Goal: Information Seeking & Learning: Learn about a topic

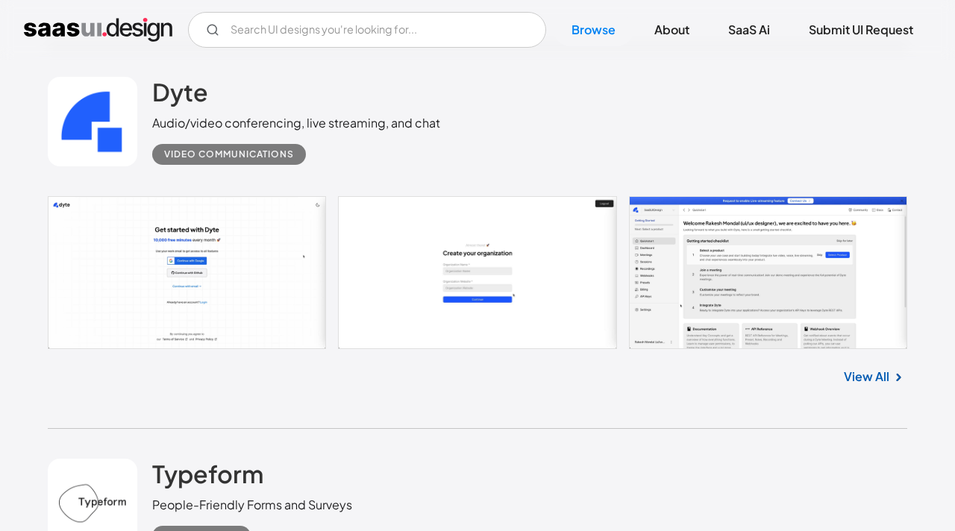
scroll to position [3983, 0]
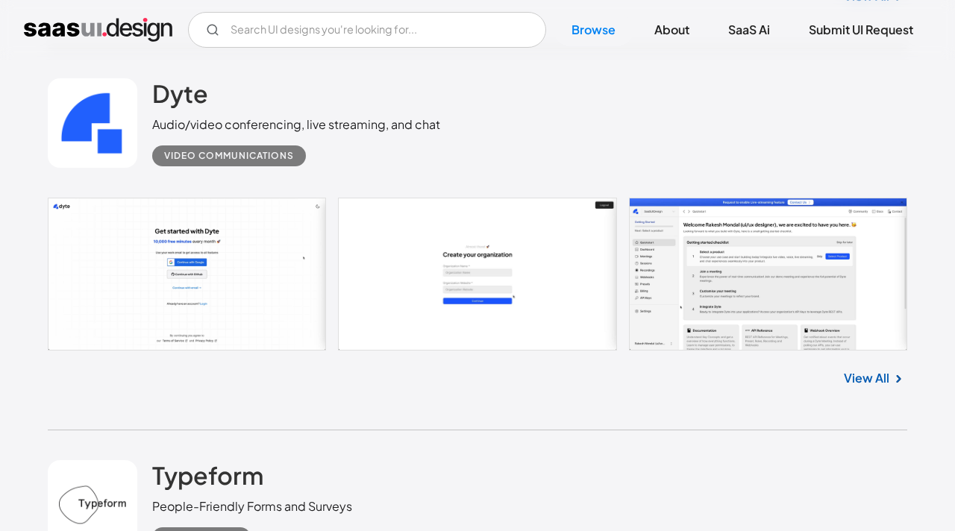
click at [254, 280] on link at bounding box center [477, 274] width 859 height 153
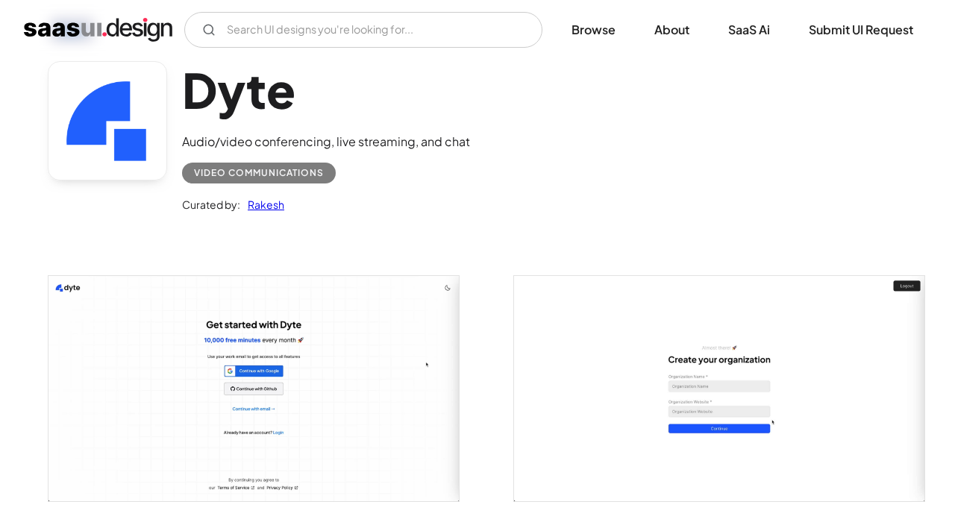
scroll to position [99, 0]
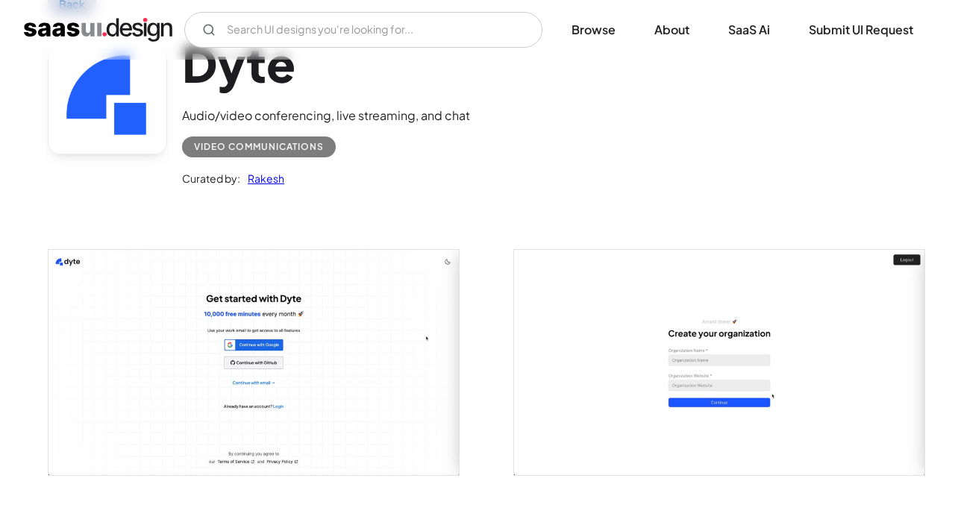
click at [373, 339] on img "open lightbox" at bounding box center [253, 362] width 410 height 225
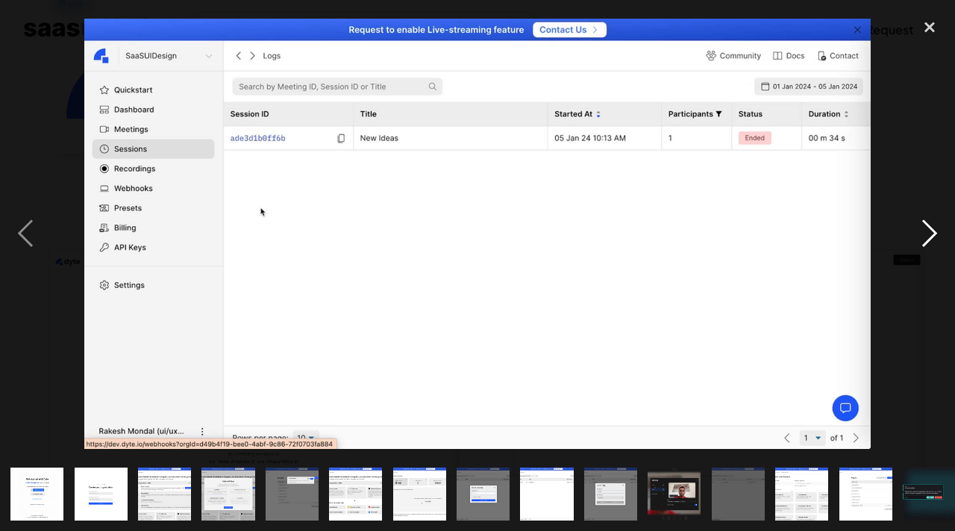
click at [931, 239] on div "next image" at bounding box center [929, 233] width 51 height 446
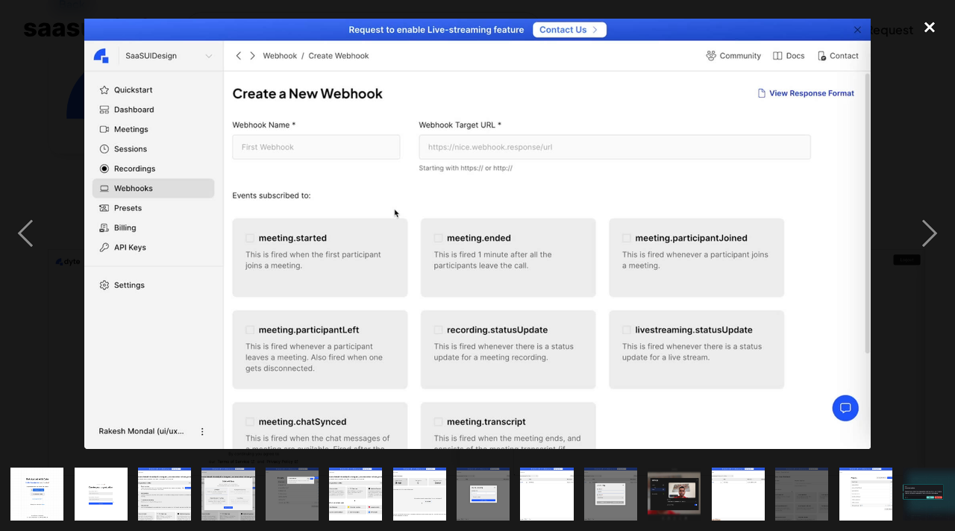
click at [925, 28] on div "close lightbox" at bounding box center [929, 26] width 51 height 33
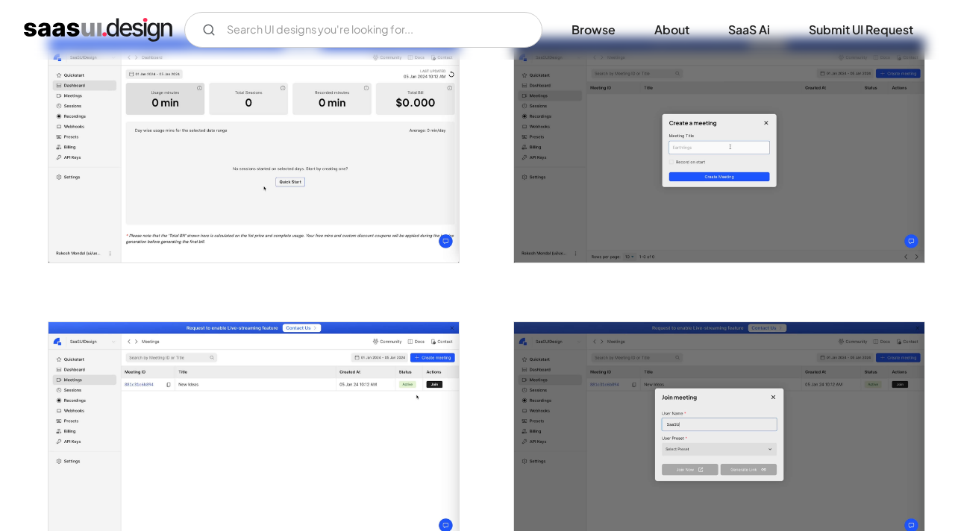
scroll to position [1166, 0]
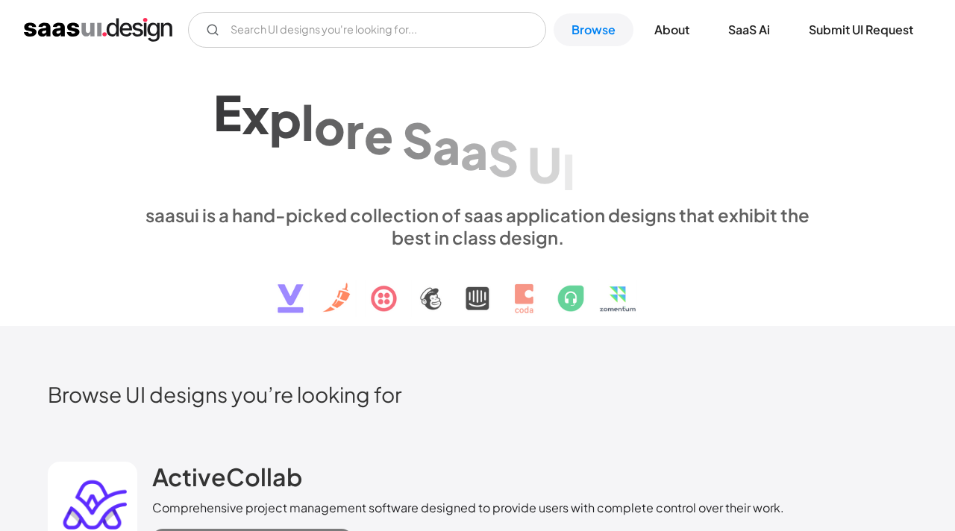
scroll to position [4060, 0]
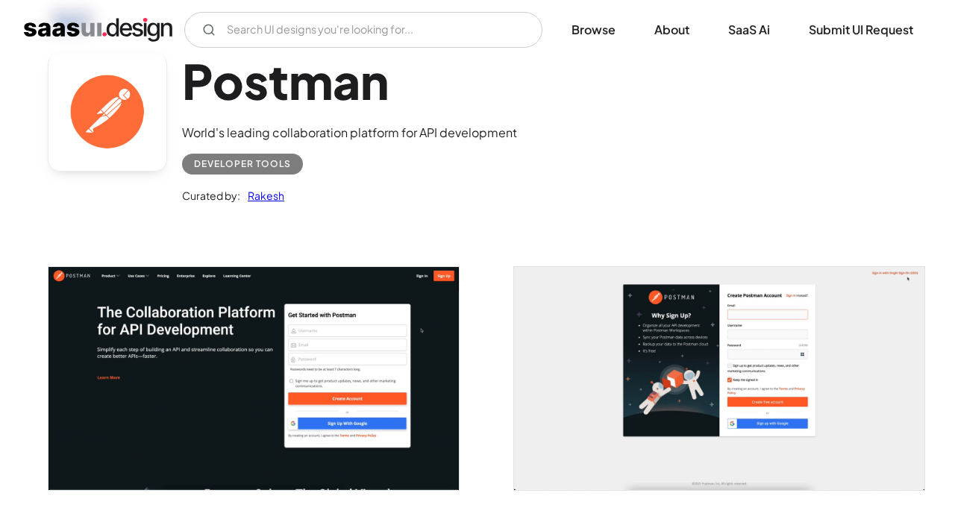
scroll to position [100, 0]
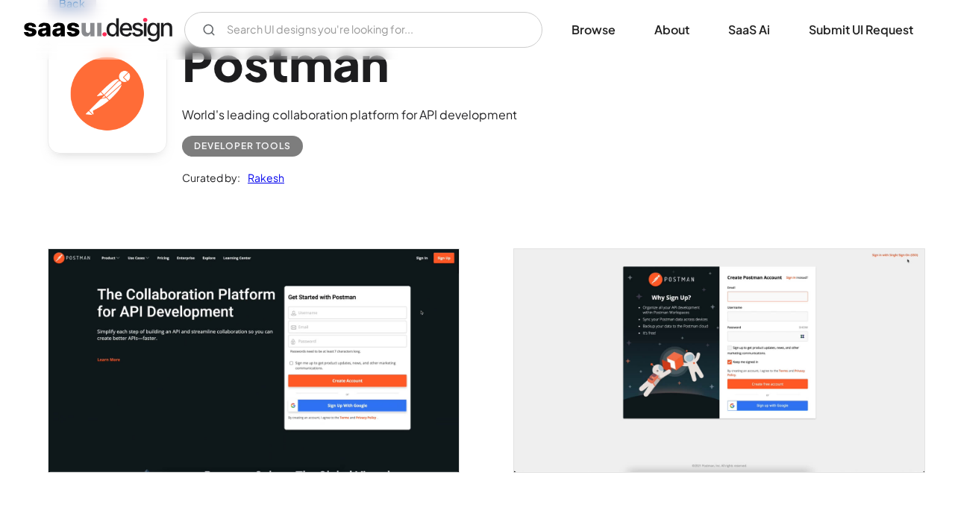
click at [286, 336] on img "open lightbox" at bounding box center [253, 360] width 410 height 222
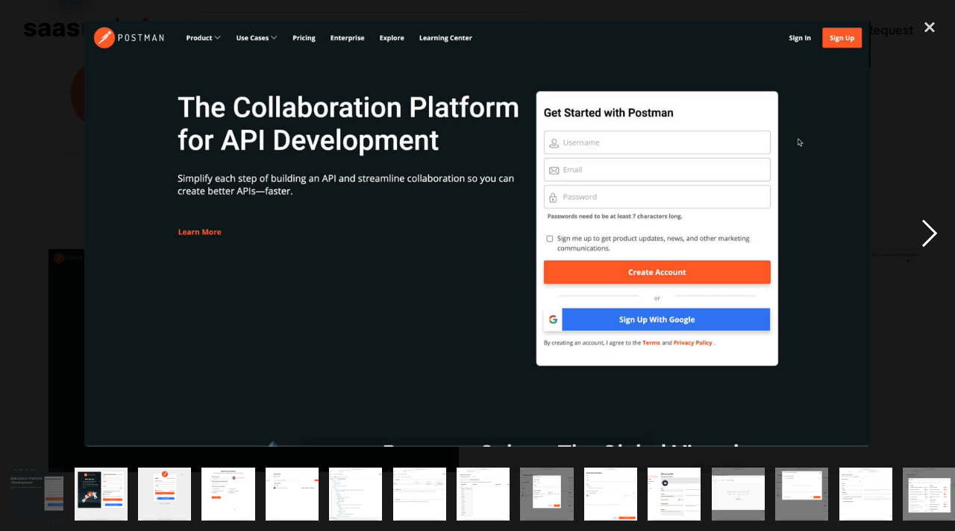
click at [923, 228] on div "next image" at bounding box center [929, 233] width 51 height 446
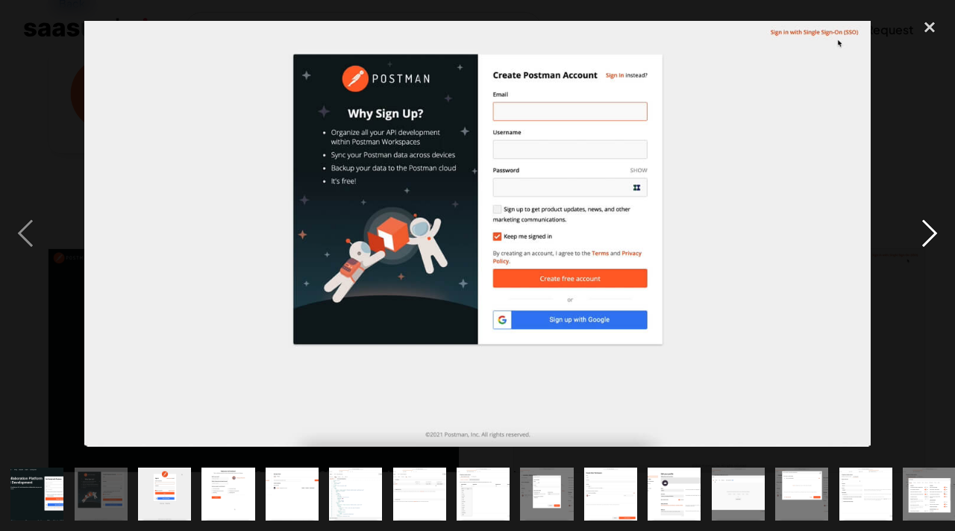
click at [923, 228] on div "next image" at bounding box center [929, 233] width 51 height 446
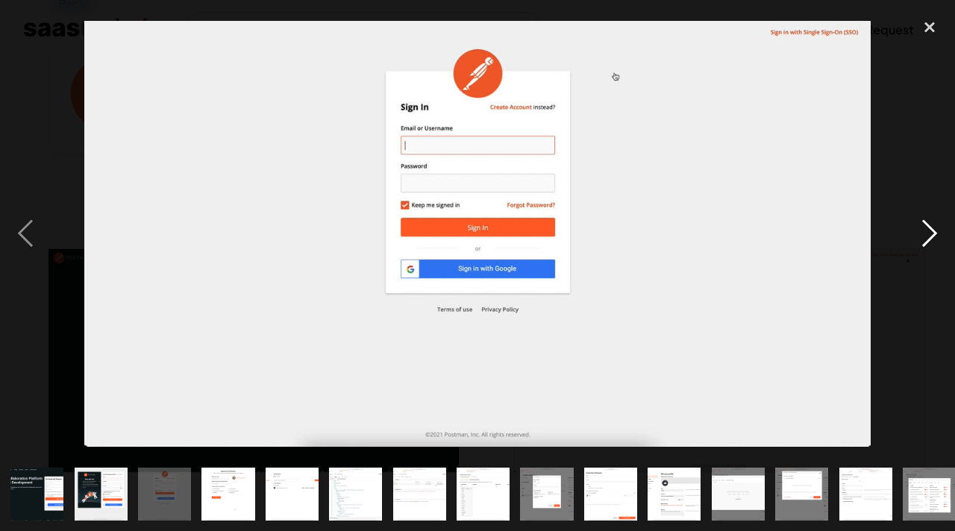
click at [923, 228] on div "next image" at bounding box center [929, 233] width 51 height 446
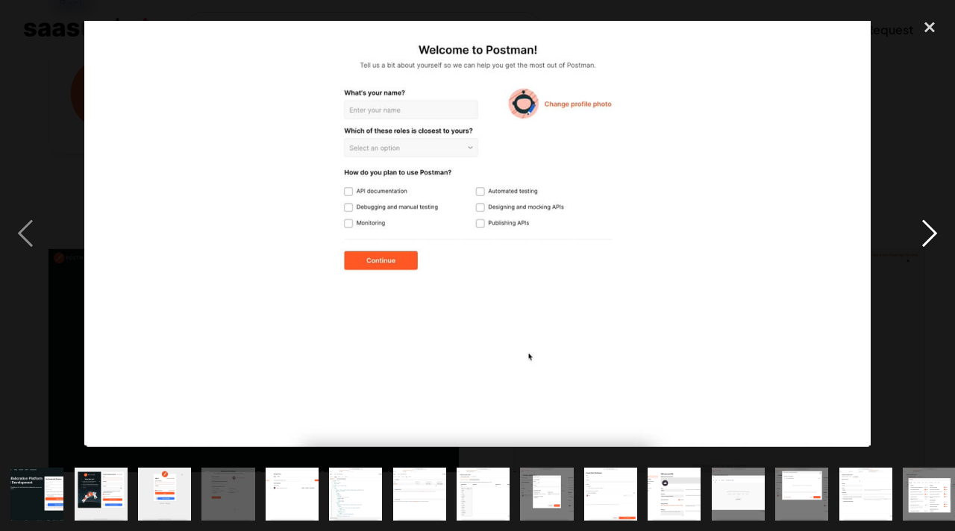
click at [923, 228] on div "next image" at bounding box center [929, 233] width 51 height 446
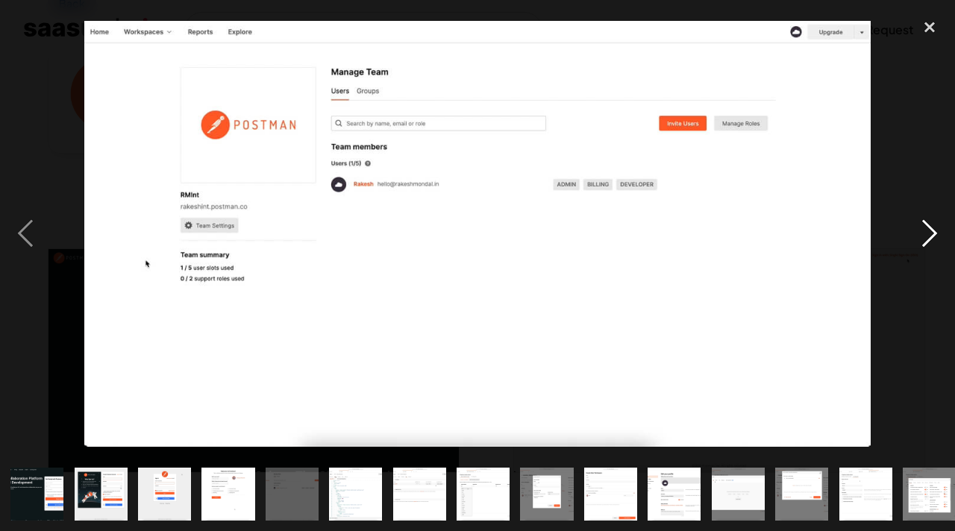
click at [923, 228] on div "next image" at bounding box center [929, 233] width 51 height 446
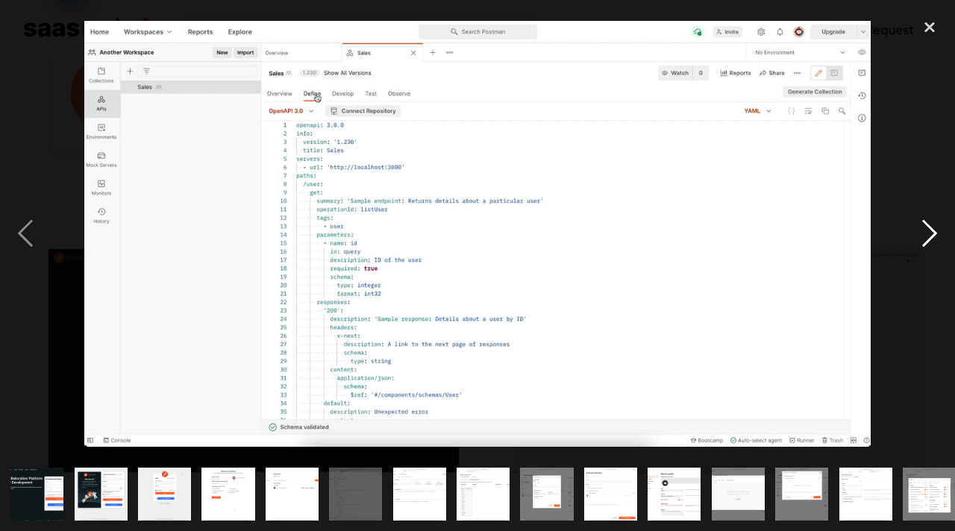
click at [923, 228] on div "next image" at bounding box center [929, 233] width 51 height 446
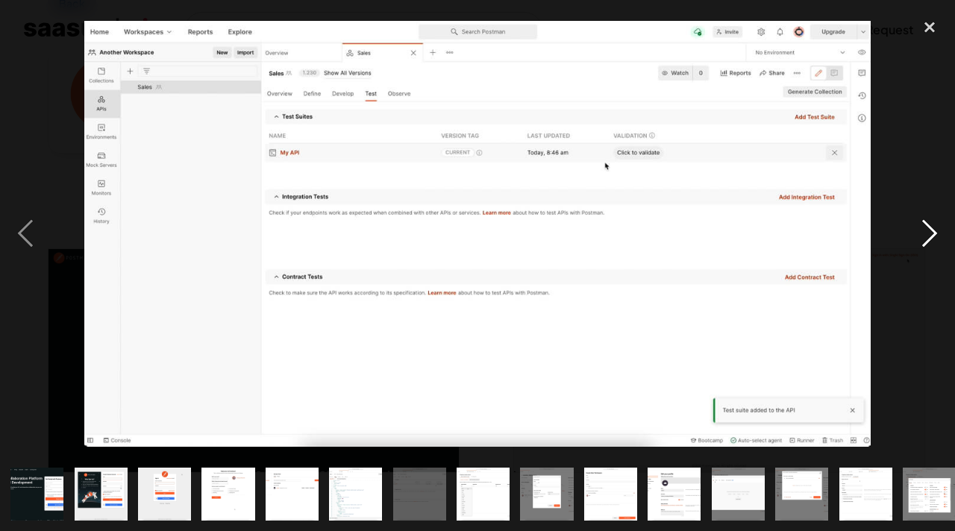
click at [923, 228] on div "next image" at bounding box center [929, 233] width 51 height 446
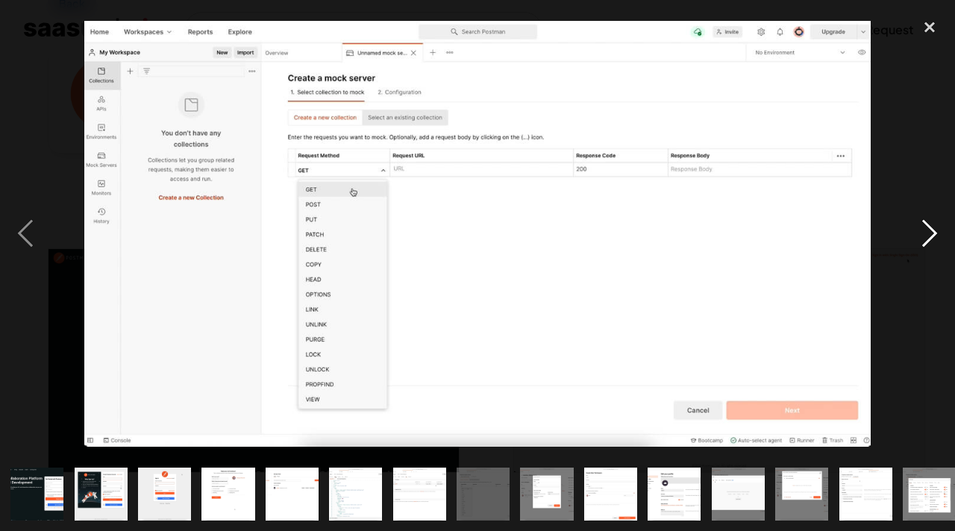
click at [923, 228] on div "next image" at bounding box center [929, 233] width 51 height 446
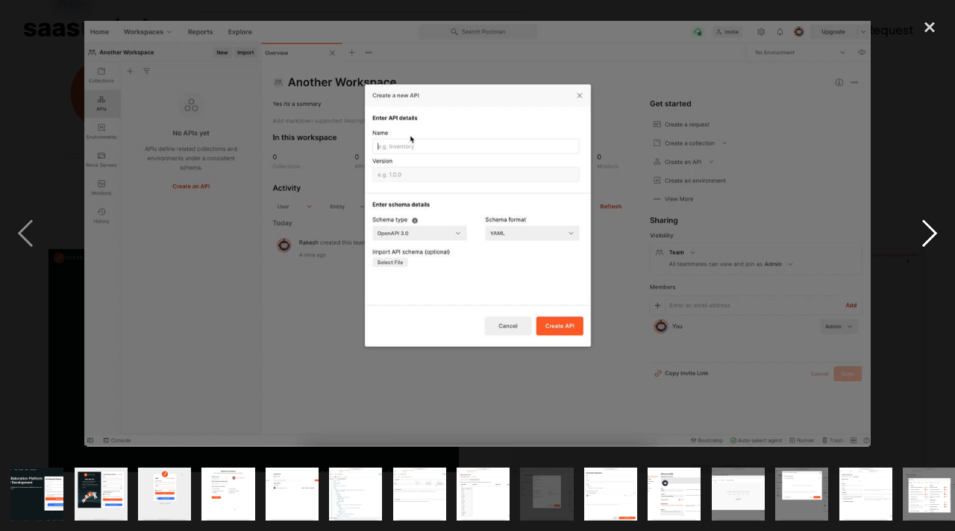
click at [925, 236] on div "next image" at bounding box center [929, 233] width 51 height 446
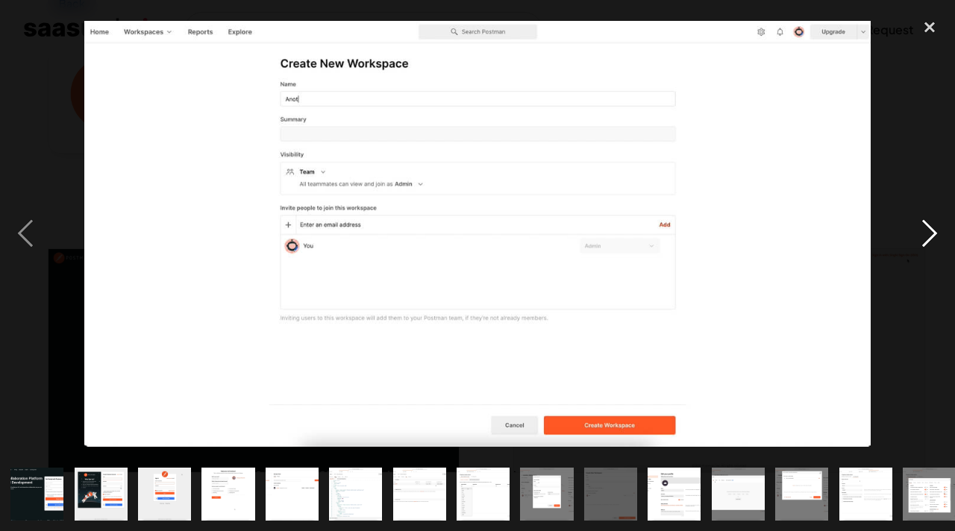
click at [925, 236] on div "next image" at bounding box center [929, 233] width 51 height 446
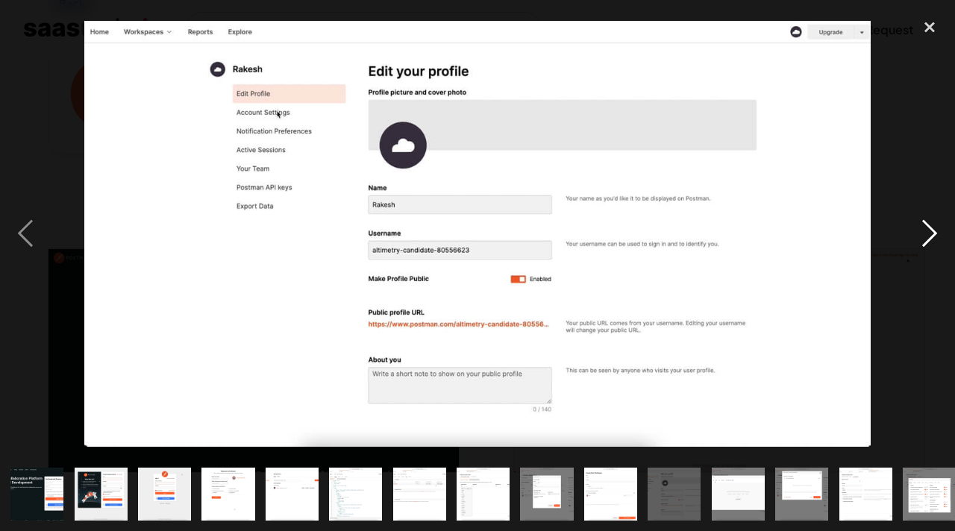
click at [925, 236] on div "next image" at bounding box center [929, 233] width 51 height 446
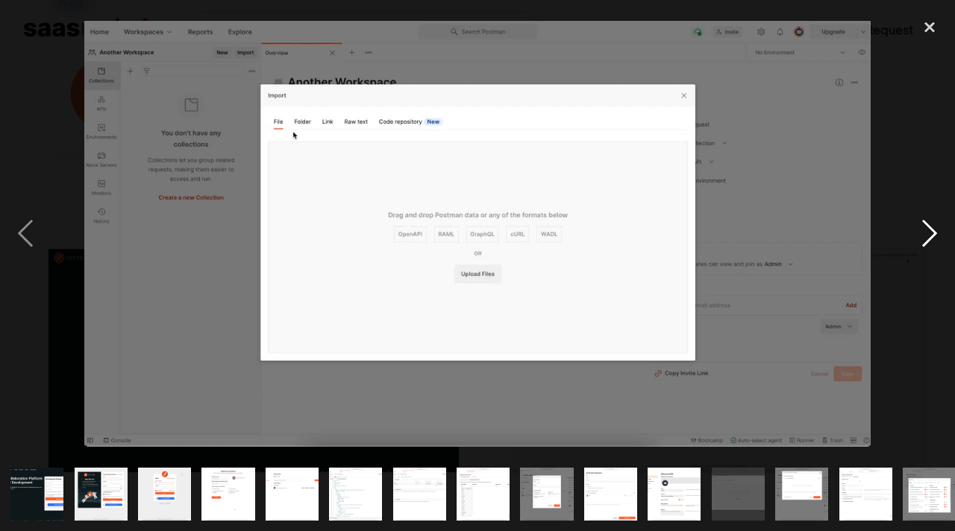
click at [925, 236] on div "next image" at bounding box center [929, 233] width 51 height 446
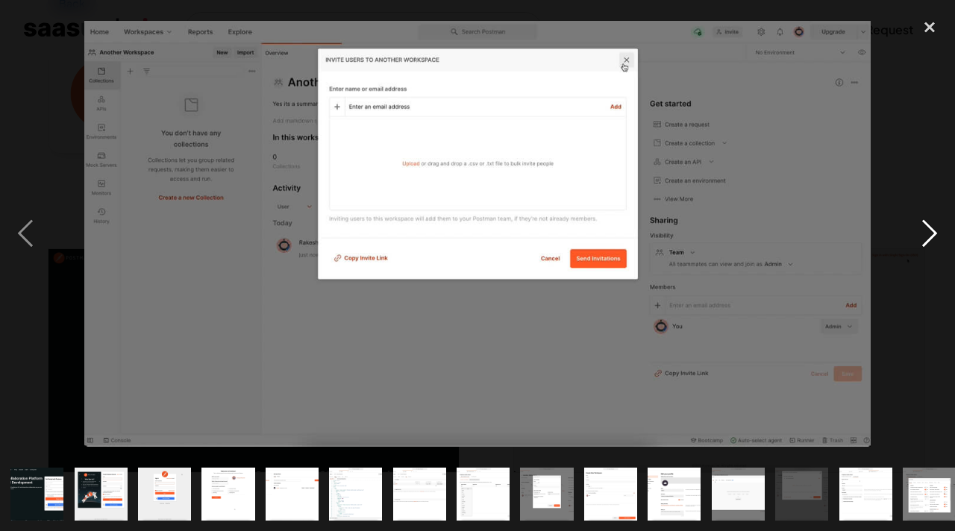
click at [925, 236] on div "next image" at bounding box center [929, 233] width 51 height 446
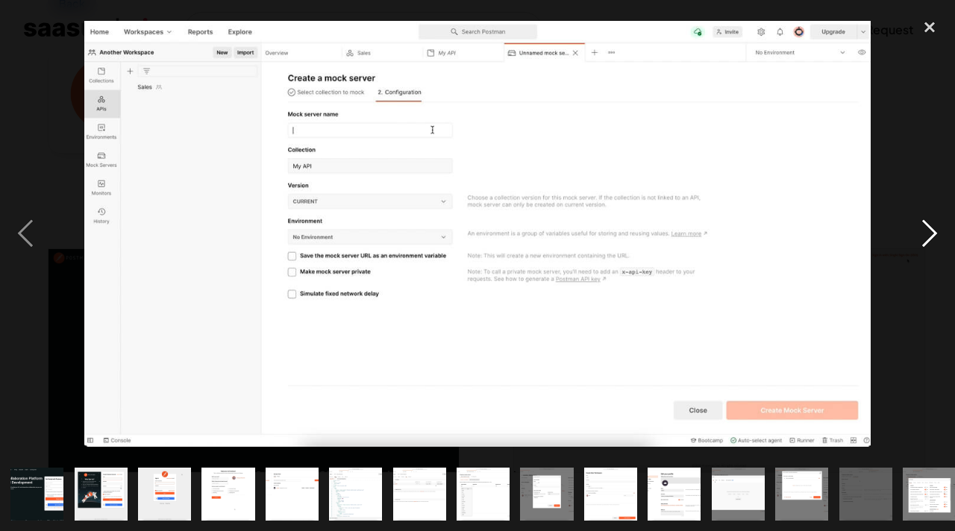
click at [922, 247] on div "next image" at bounding box center [929, 233] width 51 height 446
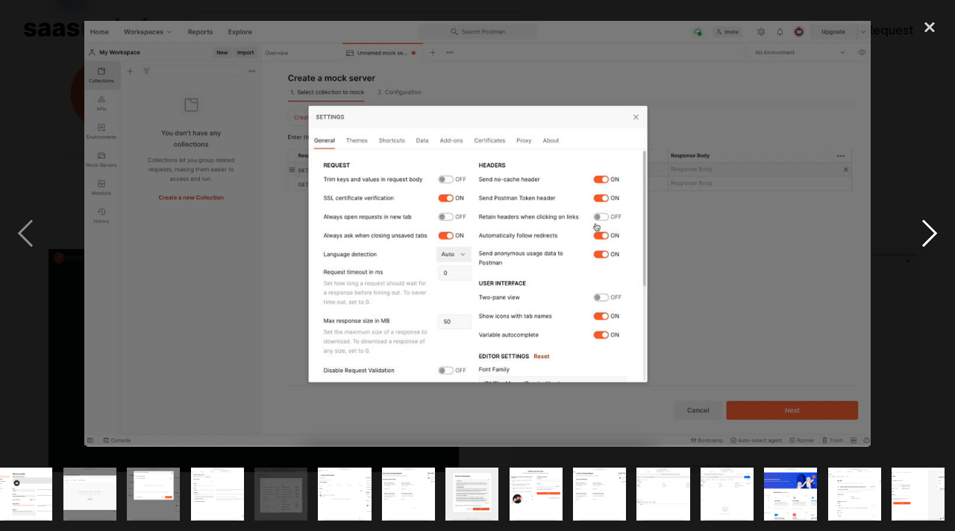
scroll to position [0, 649]
click at [922, 247] on div "next image" at bounding box center [929, 233] width 51 height 446
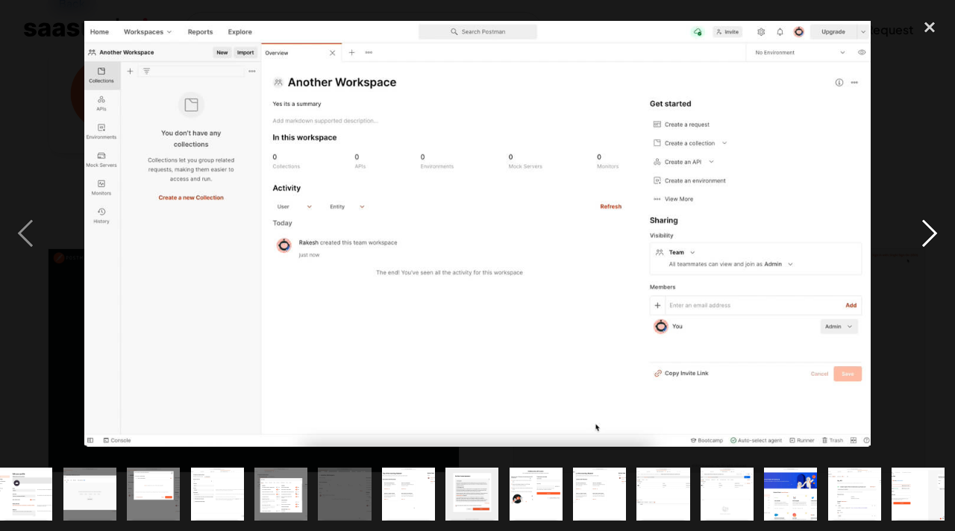
click at [922, 249] on div "next image" at bounding box center [929, 233] width 51 height 446
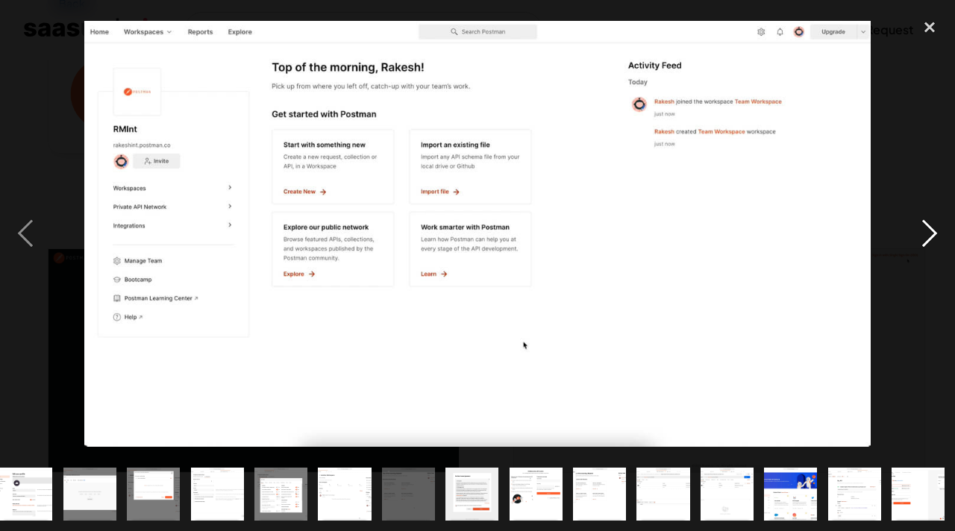
click at [926, 237] on div "next image" at bounding box center [929, 233] width 51 height 446
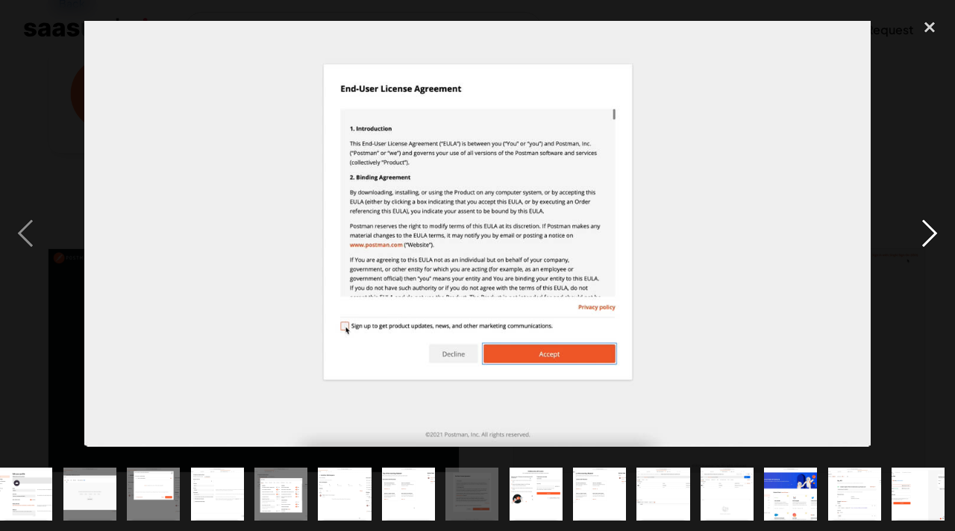
click at [926, 237] on div "next image" at bounding box center [929, 233] width 51 height 446
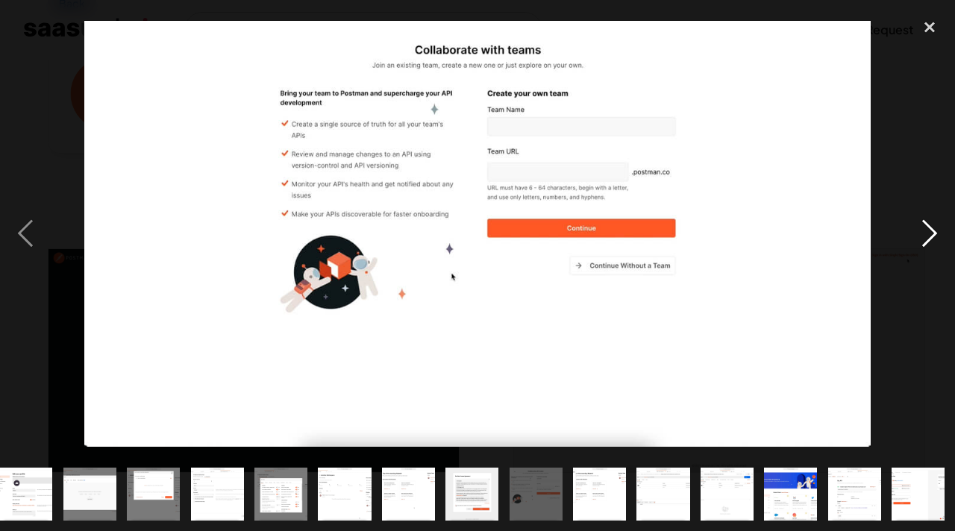
click at [926, 237] on div "next image" at bounding box center [929, 233] width 51 height 446
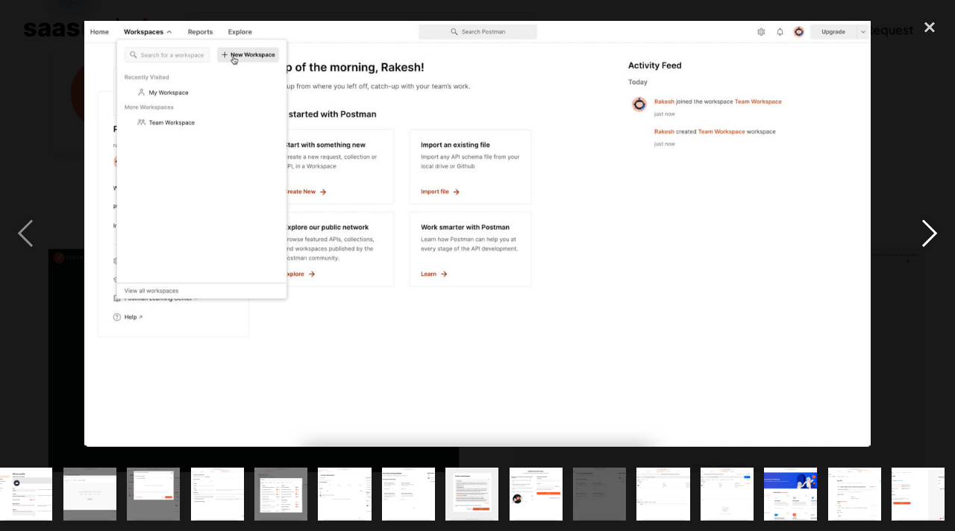
click at [926, 237] on div "next image" at bounding box center [929, 233] width 51 height 446
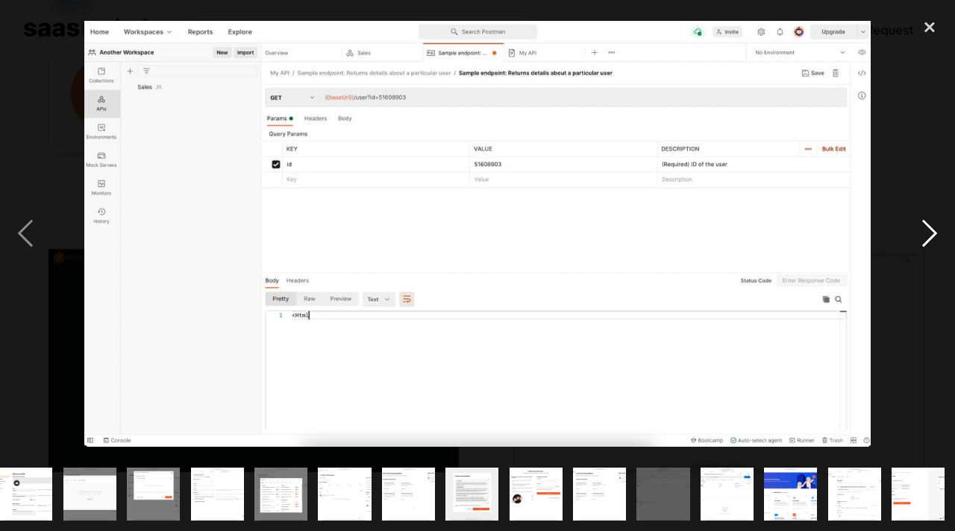
click at [926, 237] on div "next image" at bounding box center [929, 233] width 51 height 446
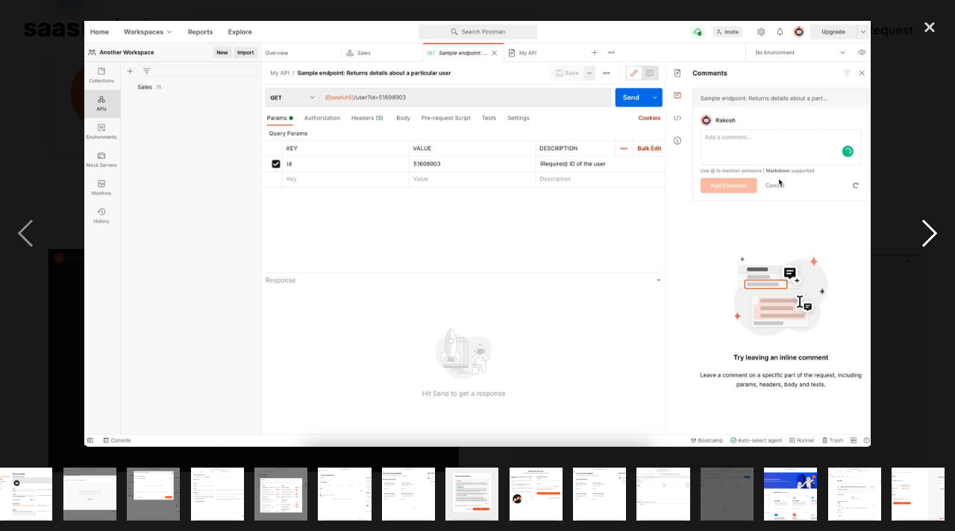
click at [926, 237] on div "next image" at bounding box center [929, 233] width 51 height 446
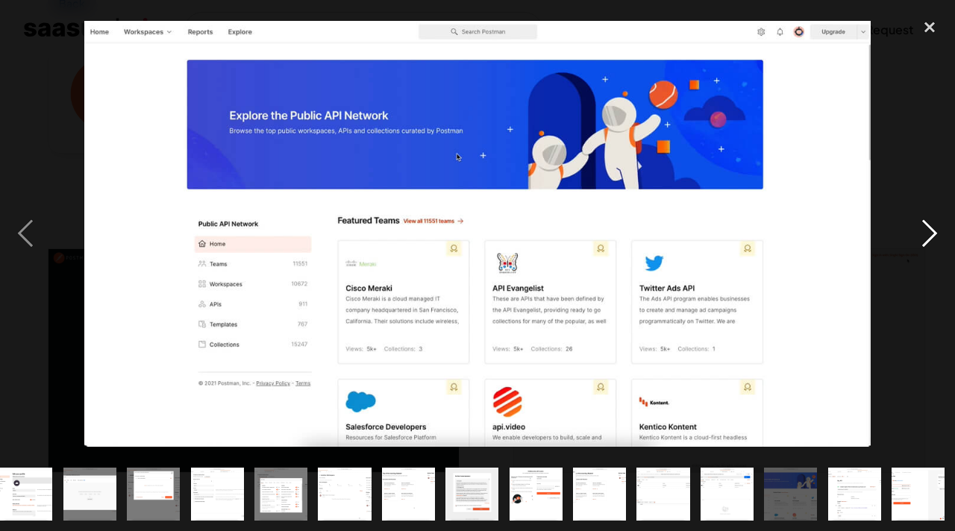
click at [926, 237] on div "next image" at bounding box center [929, 233] width 51 height 446
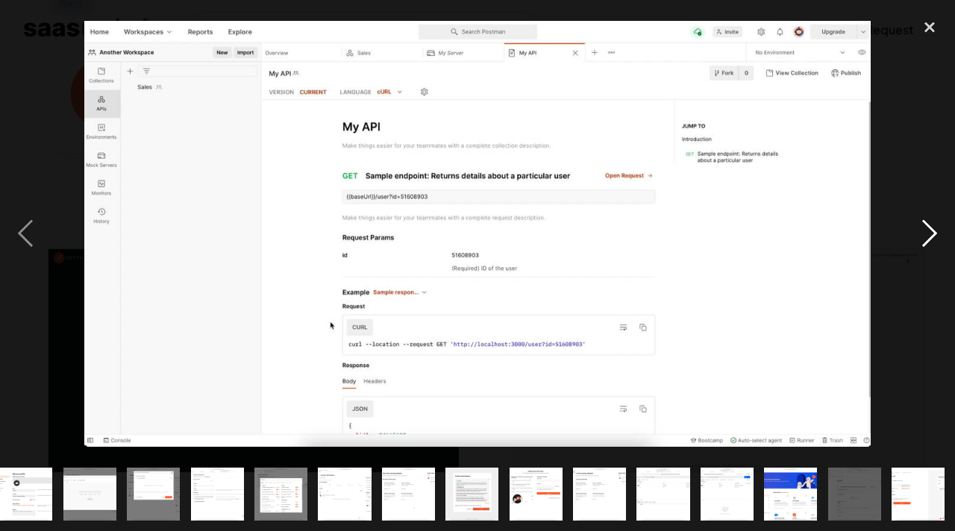
click at [926, 237] on div "next image" at bounding box center [929, 233] width 51 height 446
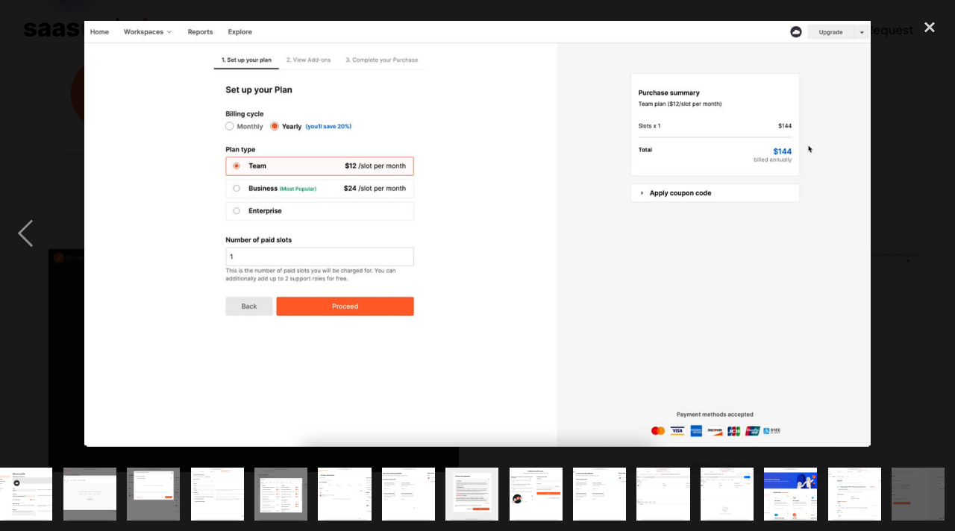
click at [926, 237] on div "next image" at bounding box center [929, 233] width 51 height 446
click at [928, 29] on div "close lightbox" at bounding box center [929, 26] width 51 height 33
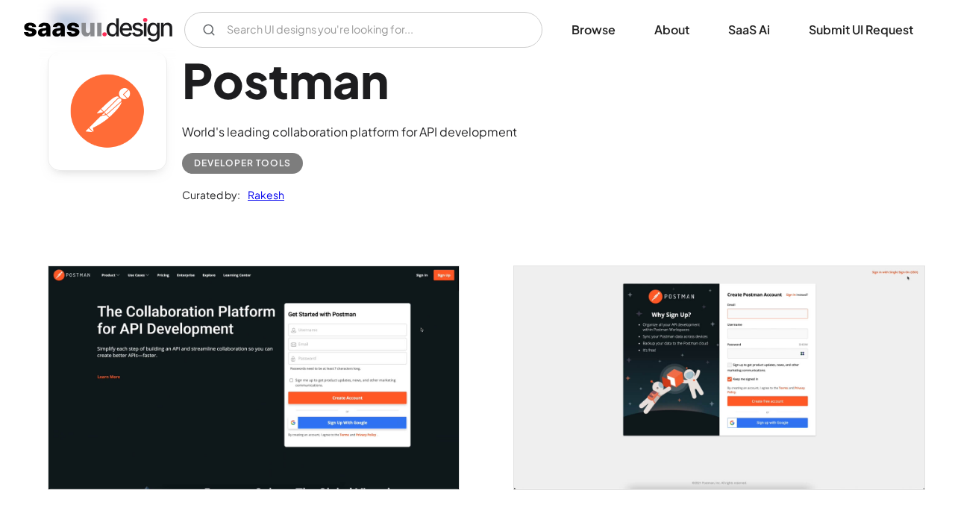
scroll to position [0, 0]
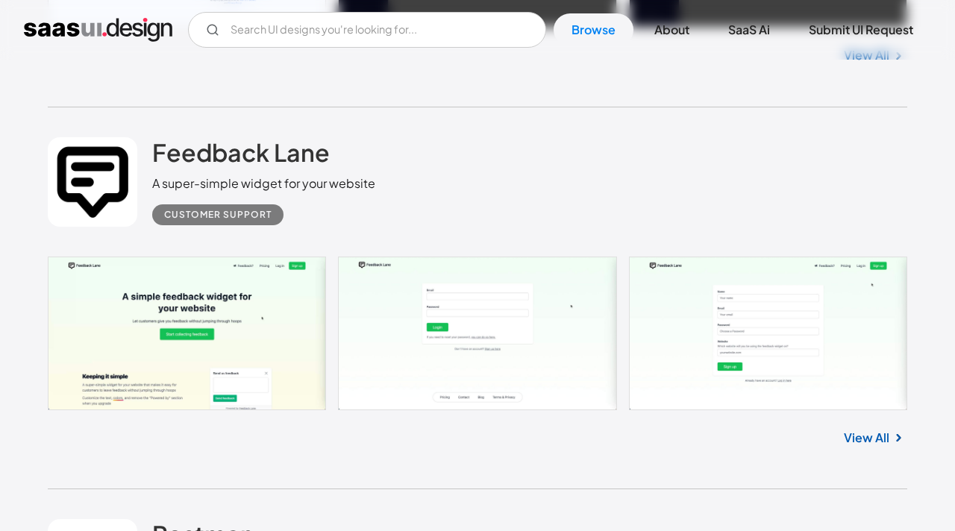
scroll to position [5116, 0]
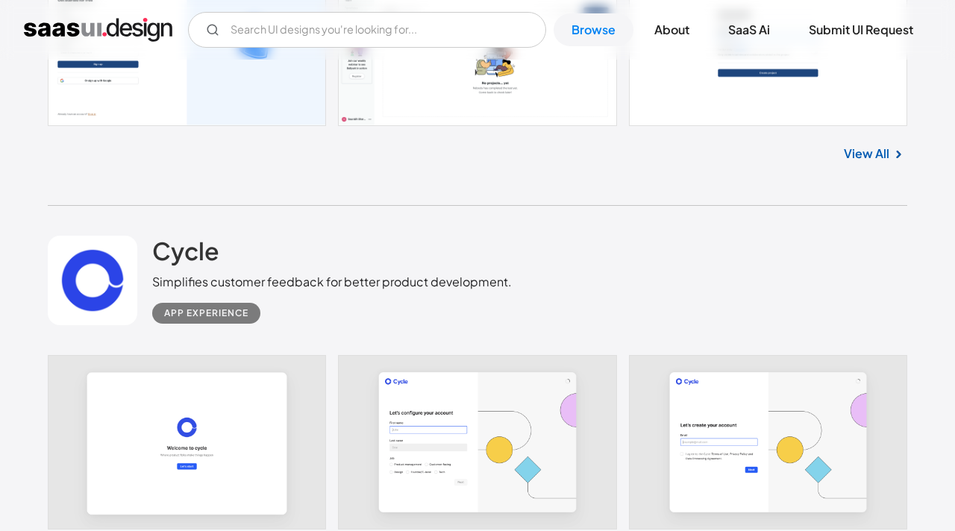
scroll to position [6554, 0]
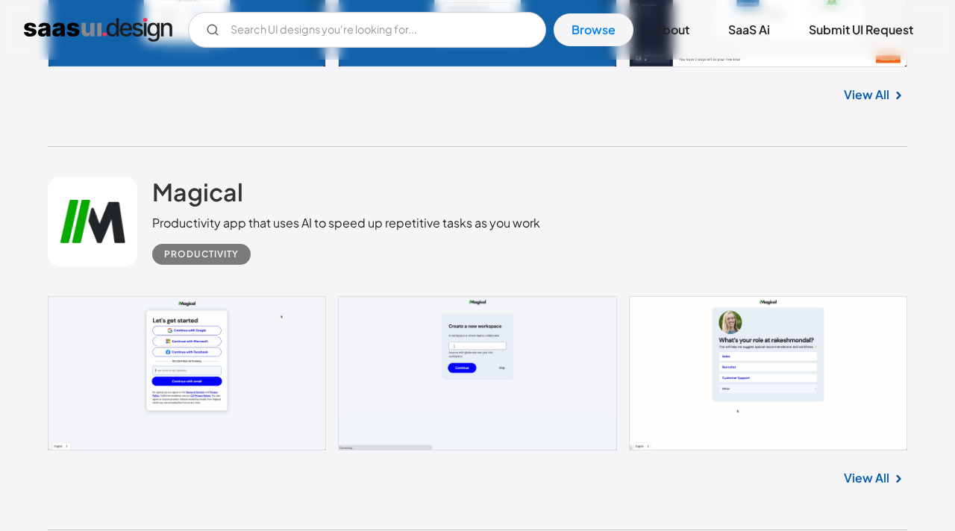
scroll to position [7413, 0]
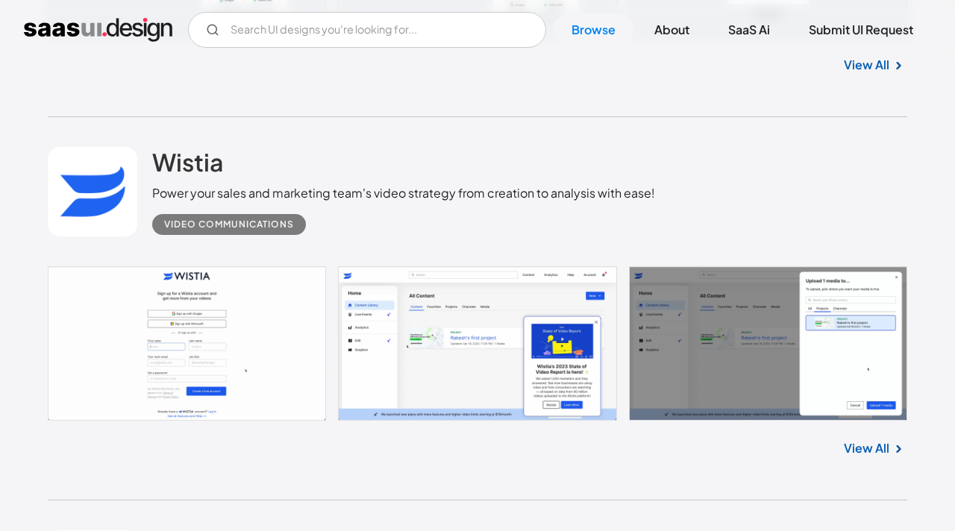
scroll to position [15545, 0]
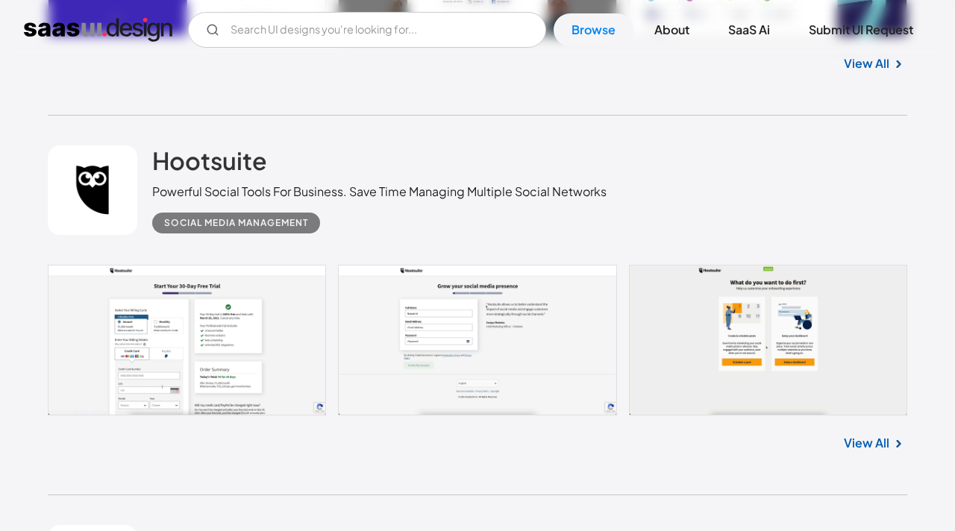
scroll to position [21362, 0]
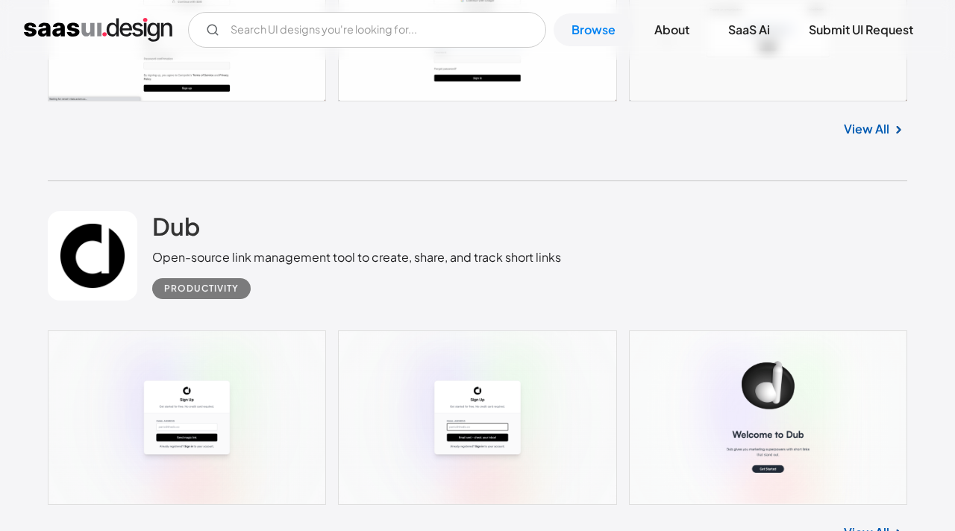
scroll to position [22448, 0]
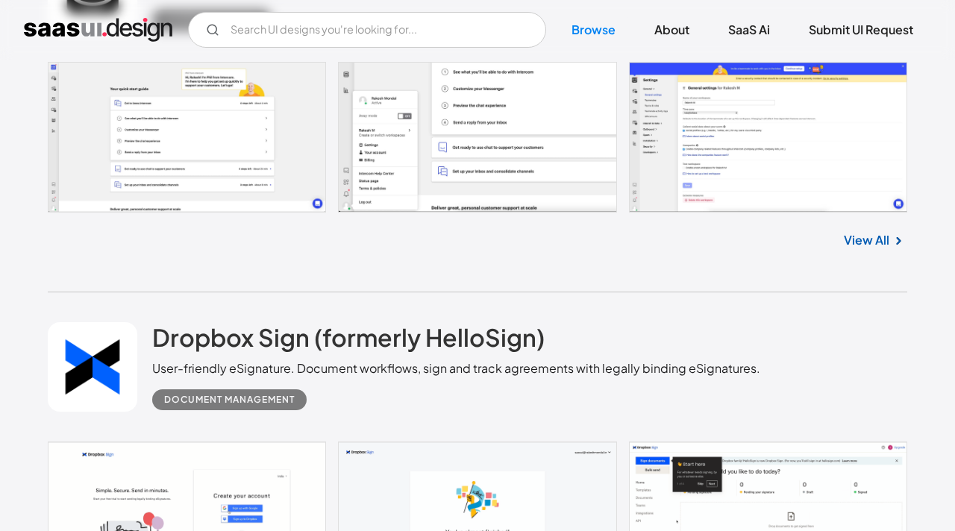
scroll to position [23118, 0]
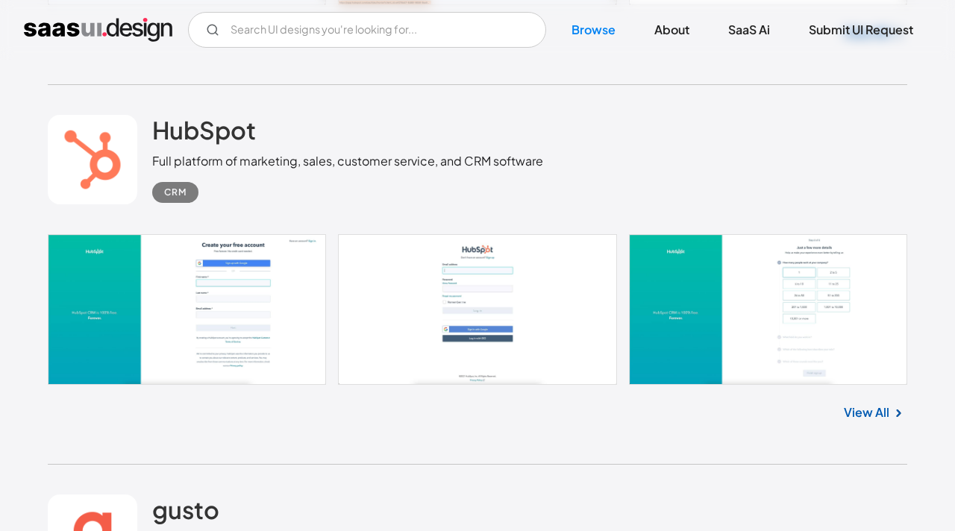
scroll to position [24868, 0]
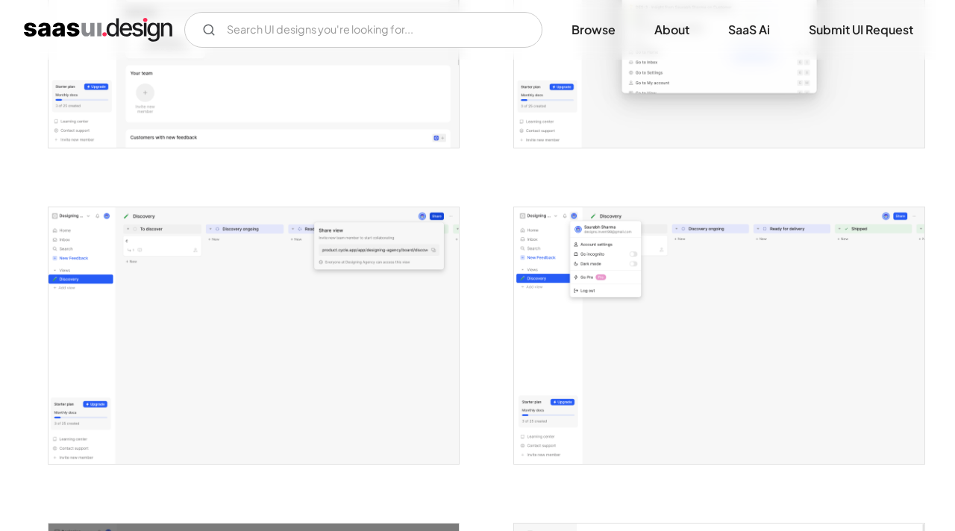
scroll to position [2992, 0]
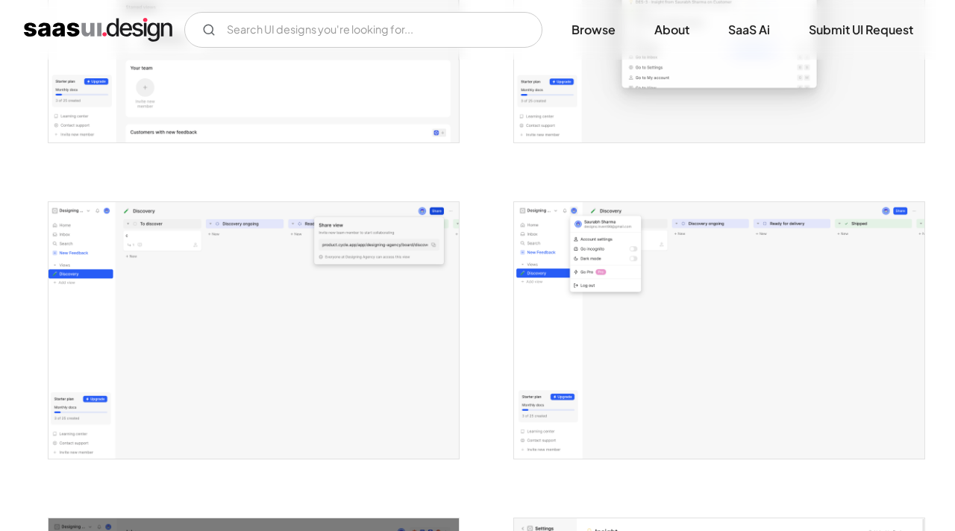
click at [702, 101] on img "open lightbox" at bounding box center [719, 14] width 410 height 257
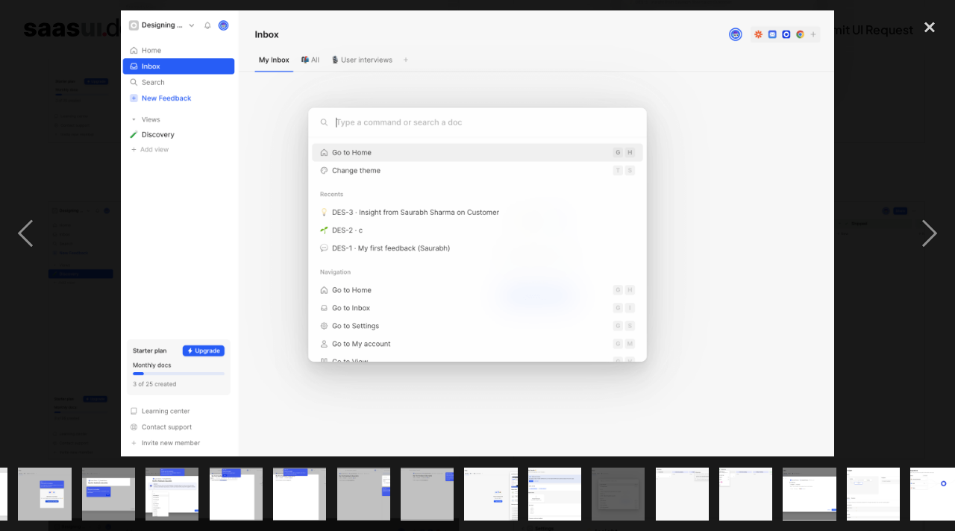
scroll to position [0, 585]
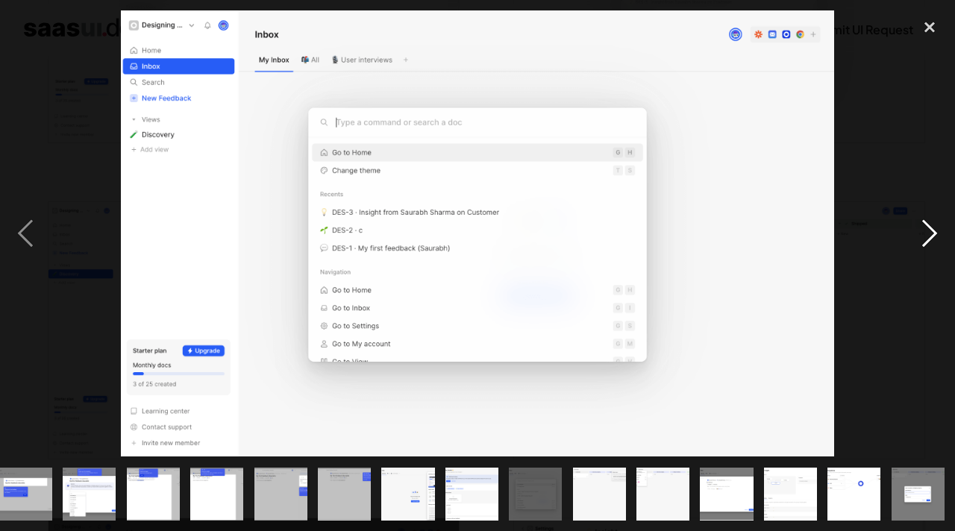
click at [926, 247] on div "next image" at bounding box center [929, 233] width 51 height 446
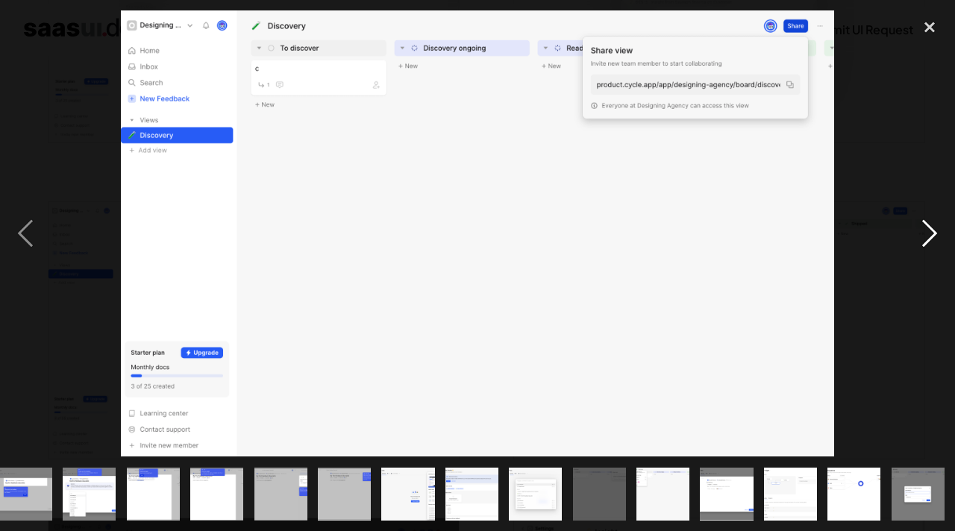
click at [926, 247] on div "next image" at bounding box center [929, 233] width 51 height 446
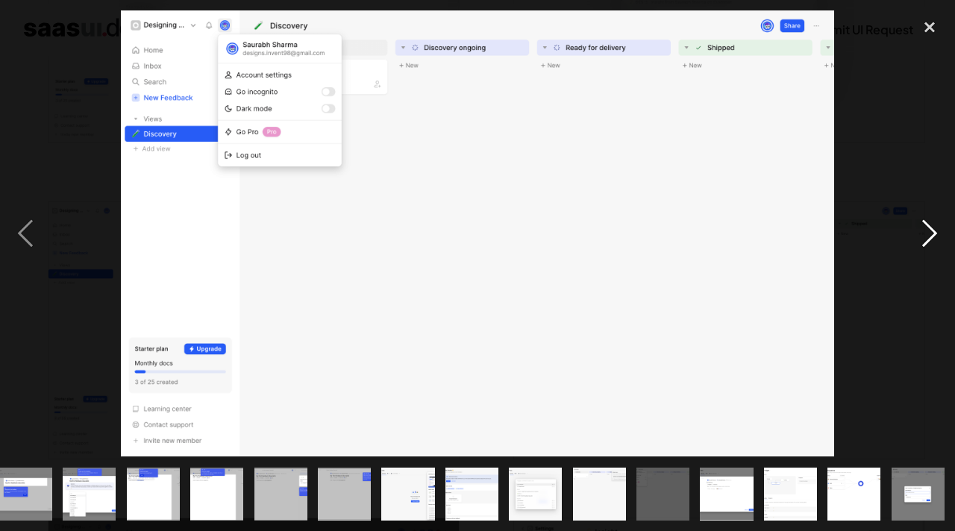
click at [926, 247] on div "next image" at bounding box center [929, 233] width 51 height 446
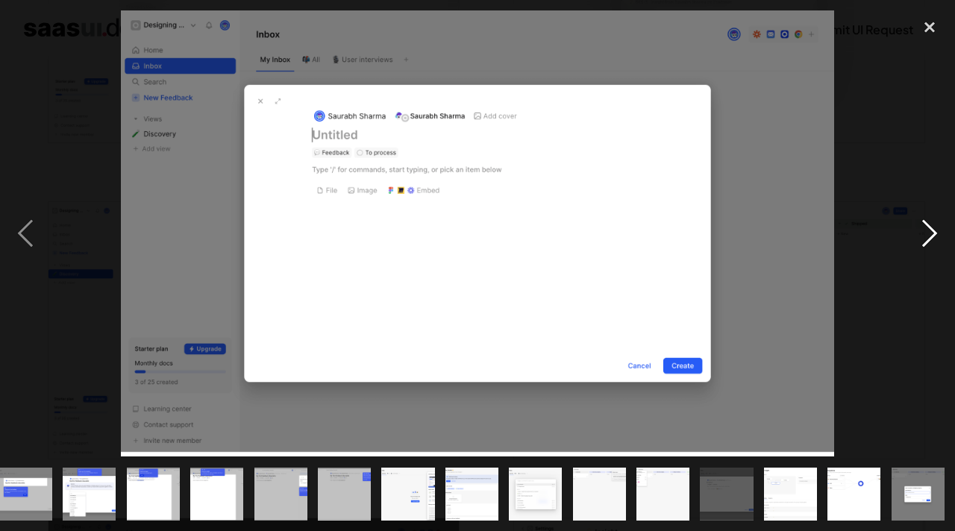
click at [926, 247] on div "next image" at bounding box center [929, 233] width 51 height 446
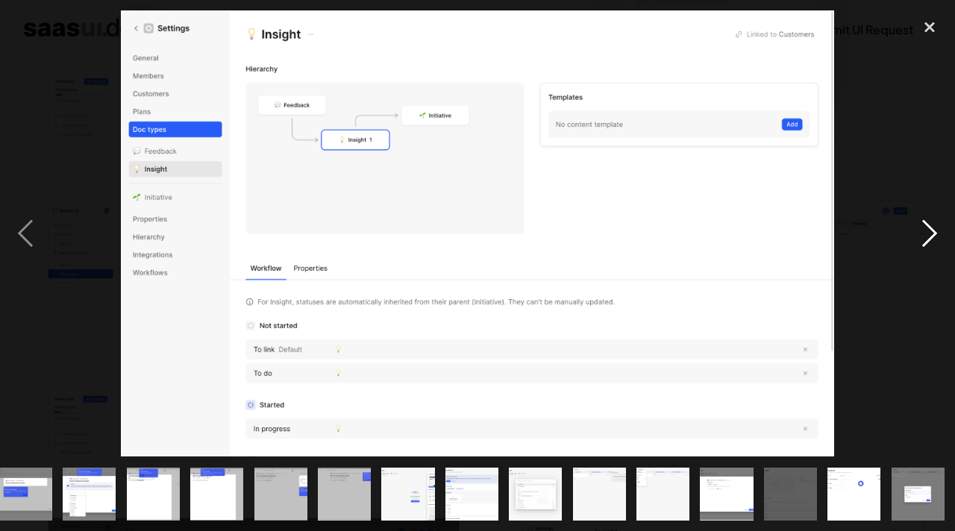
click at [926, 247] on div "next image" at bounding box center [929, 233] width 51 height 446
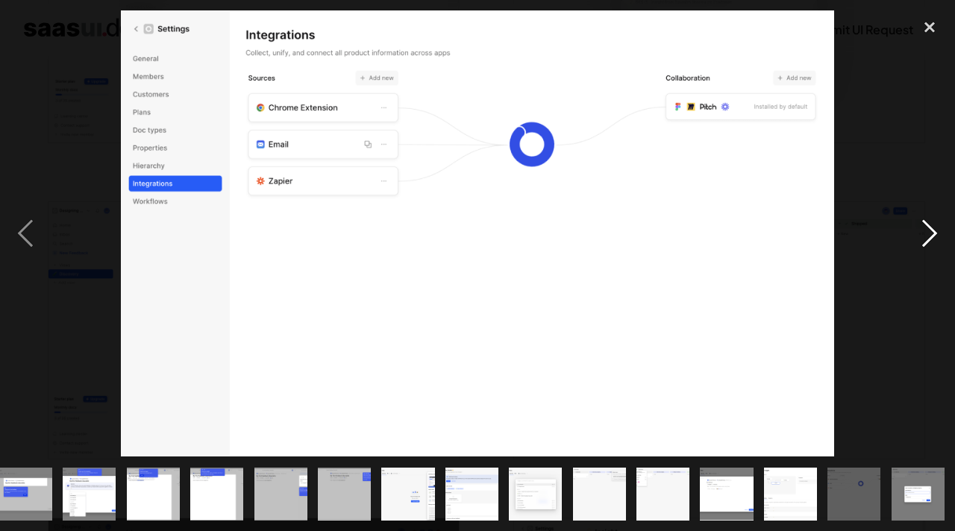
click at [927, 241] on div "next image" at bounding box center [929, 233] width 51 height 446
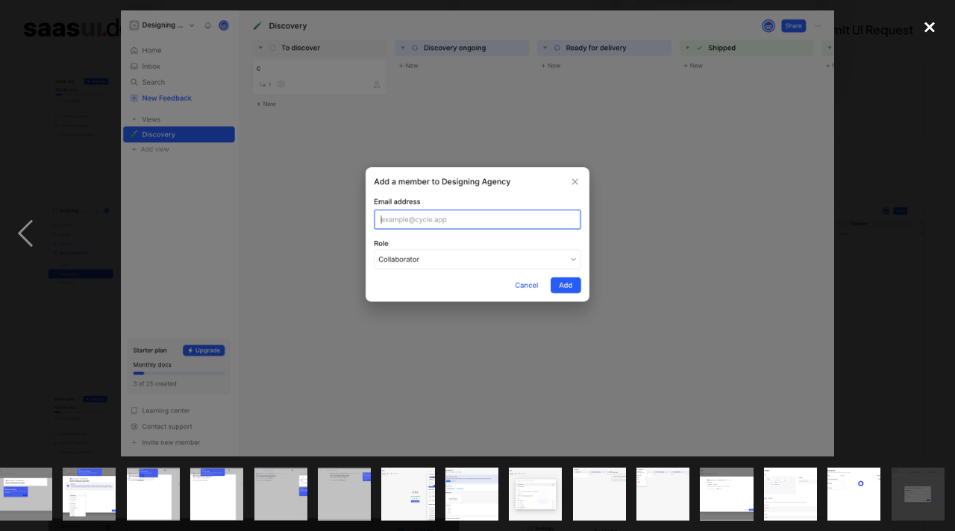
click at [932, 26] on div "close lightbox" at bounding box center [929, 26] width 51 height 33
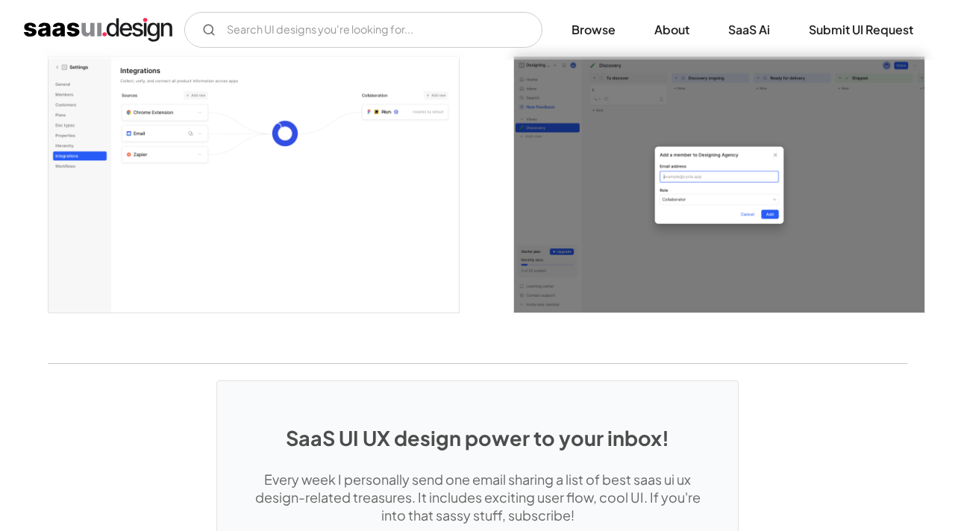
scroll to position [3660, 0]
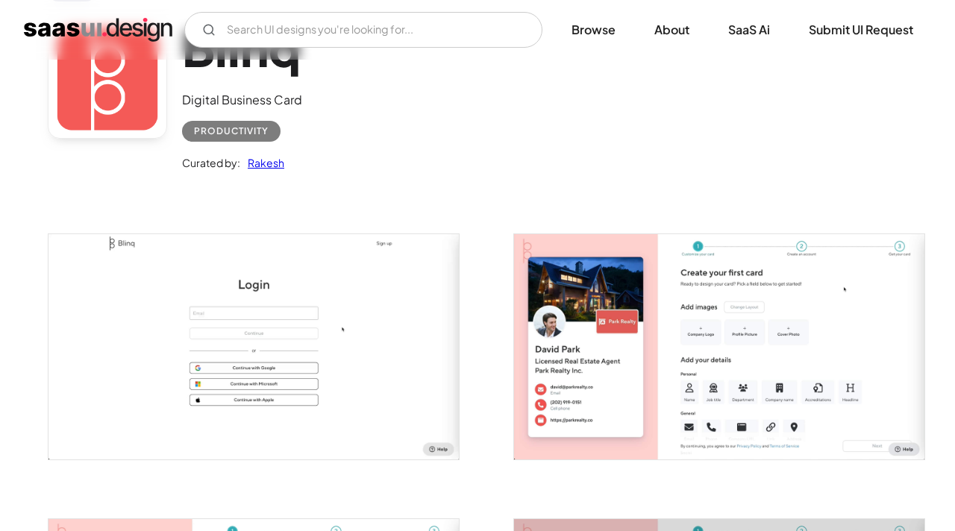
scroll to position [131, 0]
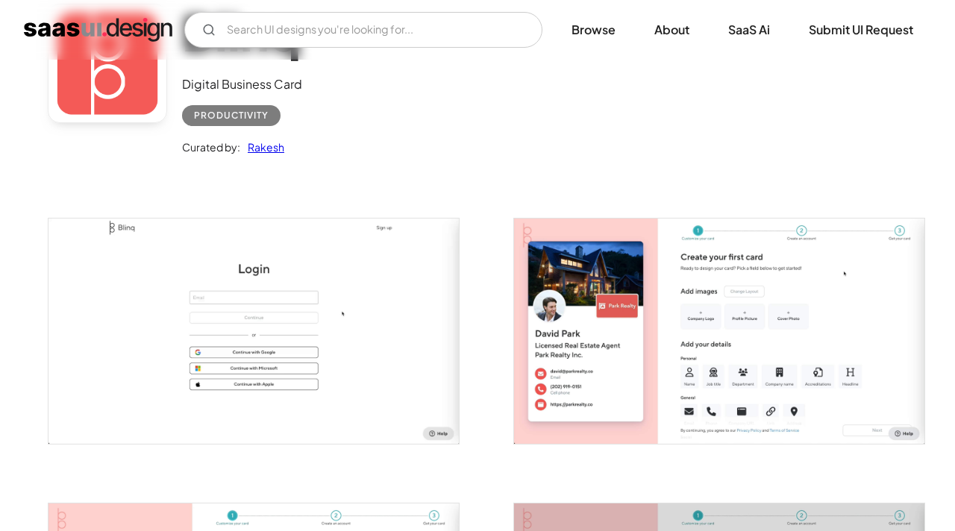
click at [545, 307] on img "open lightbox" at bounding box center [719, 331] width 410 height 225
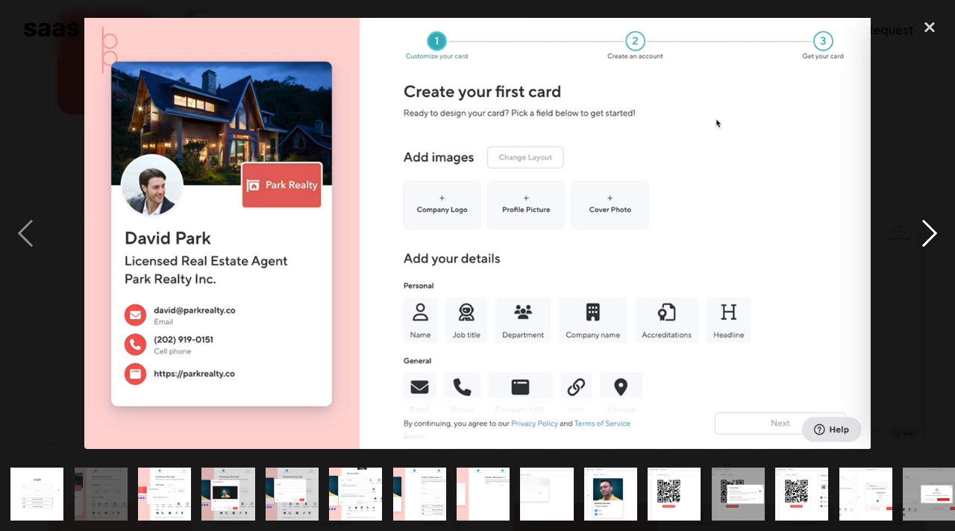
click at [922, 240] on div "next image" at bounding box center [929, 233] width 51 height 446
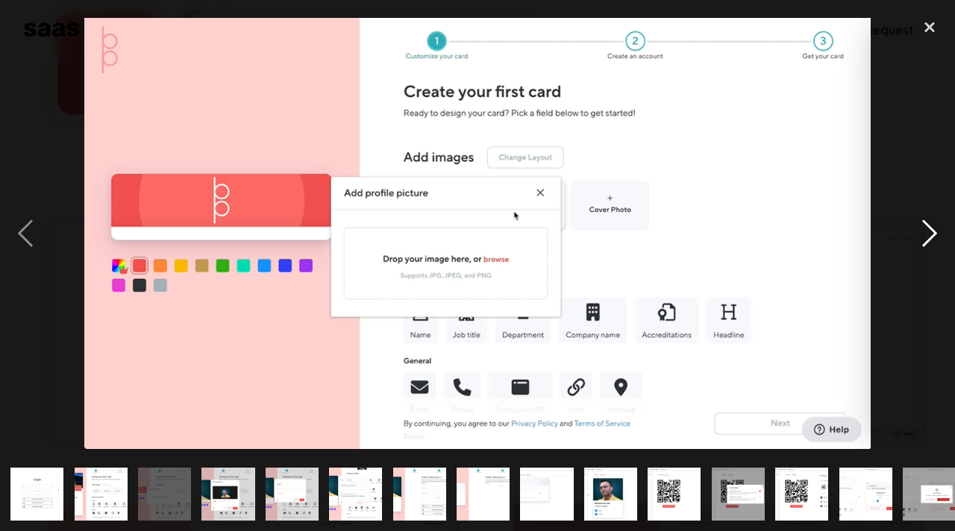
click at [922, 240] on div "next image" at bounding box center [929, 233] width 51 height 446
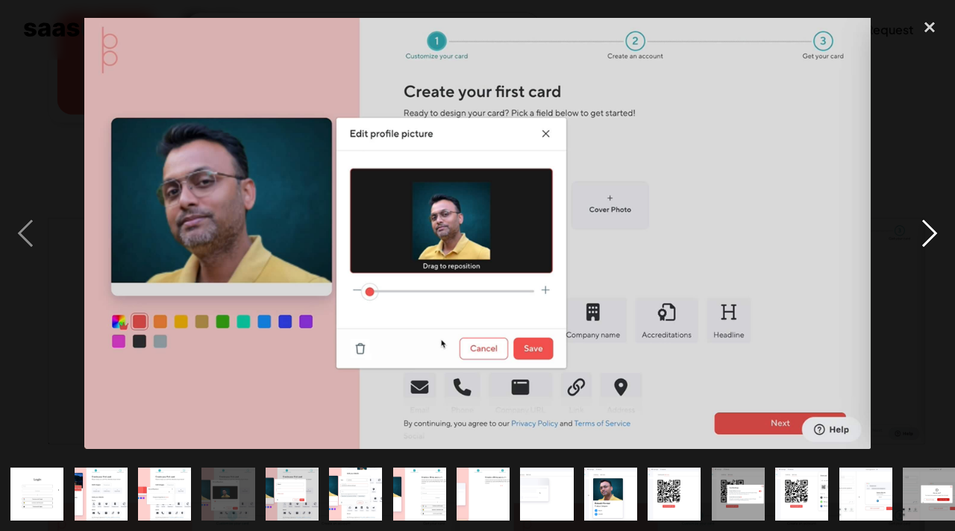
click at [922, 240] on div "next image" at bounding box center [929, 233] width 51 height 446
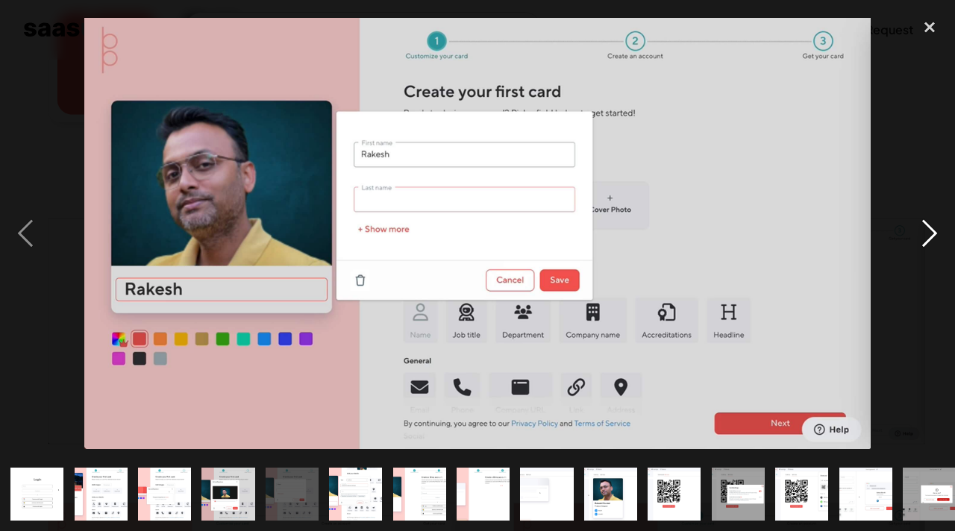
click at [922, 240] on div "next image" at bounding box center [929, 233] width 51 height 446
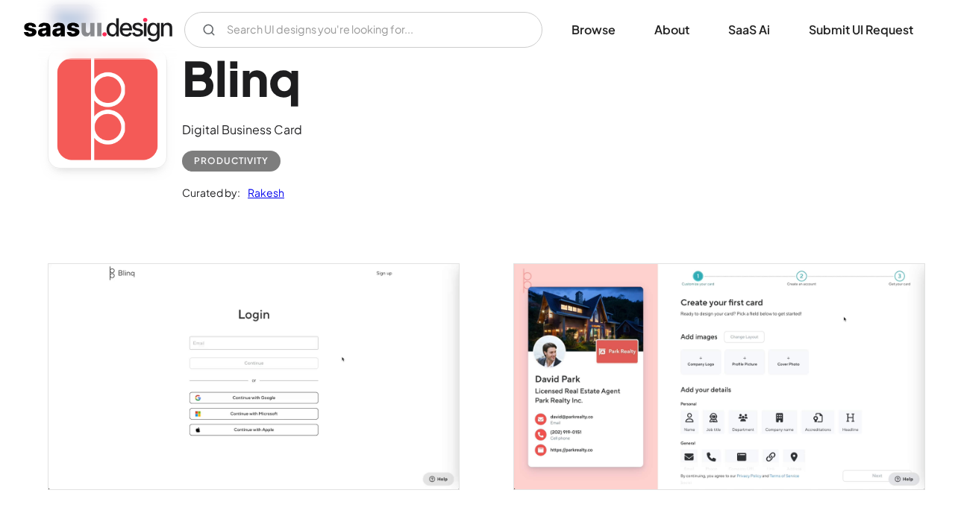
scroll to position [72, 0]
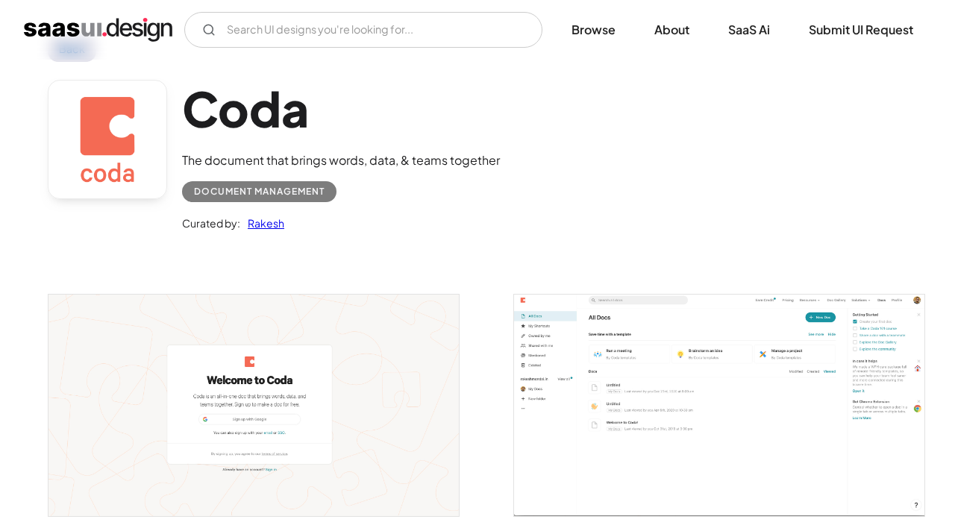
scroll to position [55, 0]
click at [318, 371] on img "open lightbox" at bounding box center [253, 404] width 410 height 221
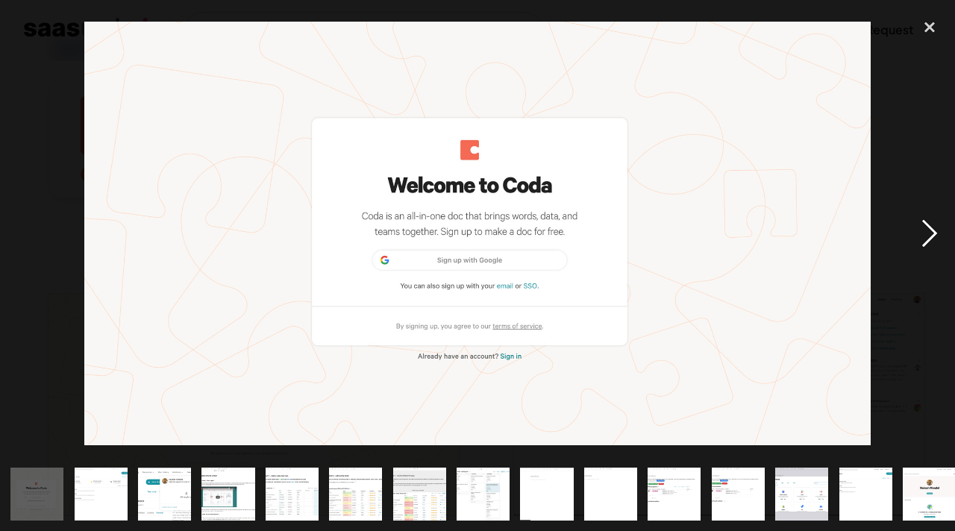
click at [930, 236] on div "next image" at bounding box center [929, 233] width 51 height 446
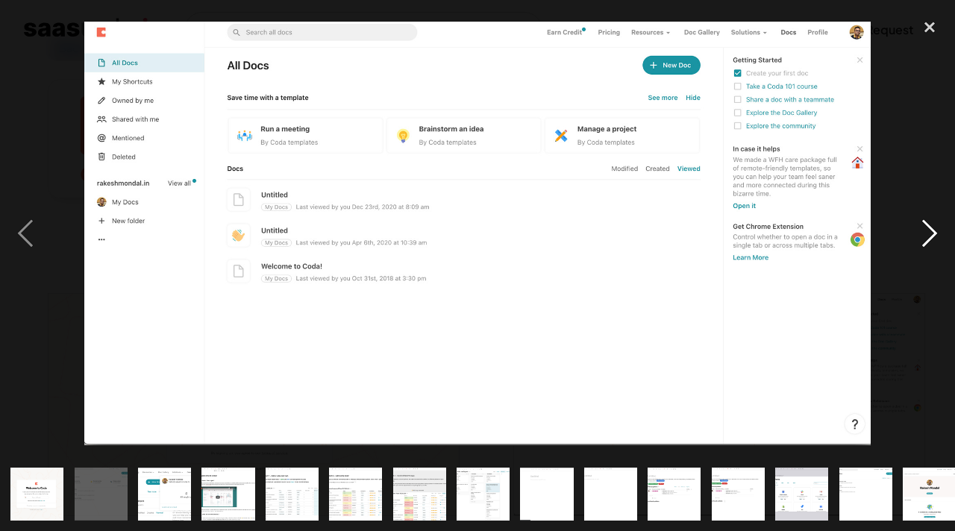
click at [923, 248] on div "next image" at bounding box center [929, 233] width 51 height 446
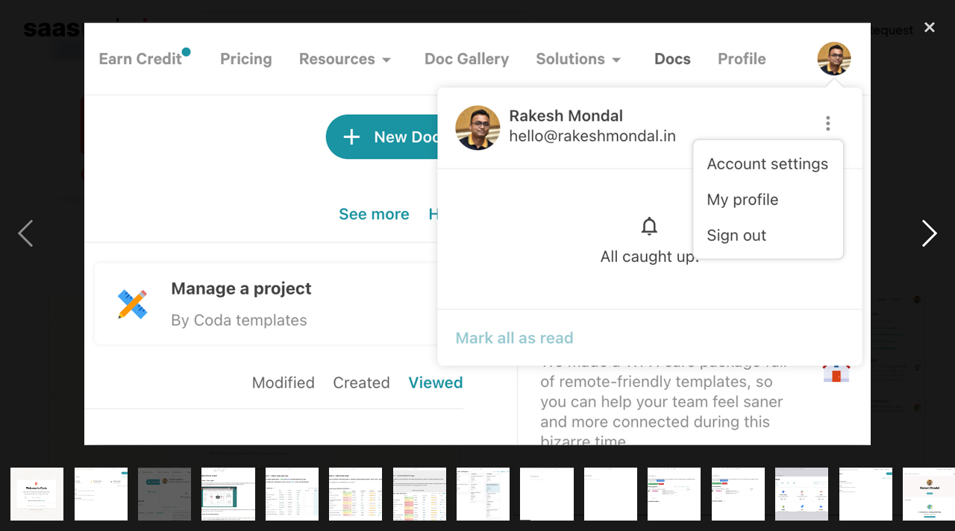
click at [923, 248] on div "next image" at bounding box center [929, 233] width 51 height 446
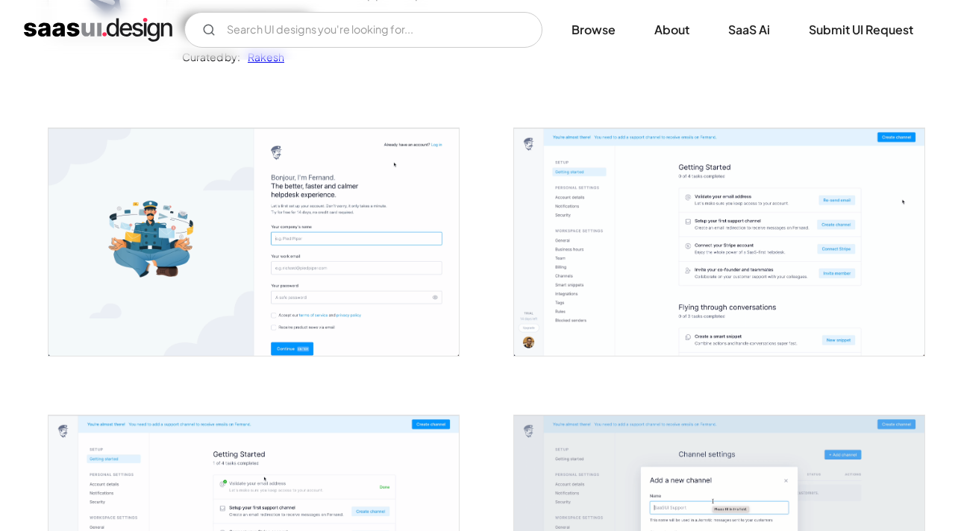
scroll to position [239, 0]
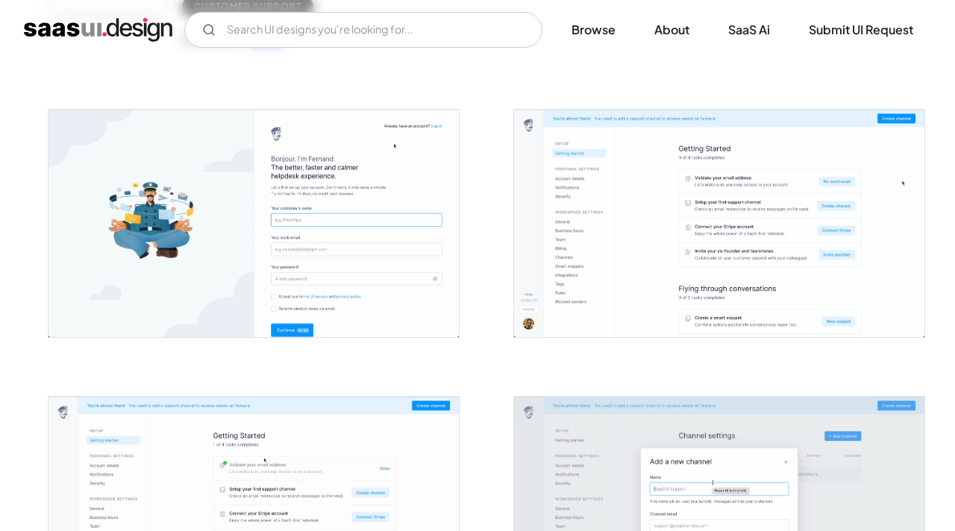
click at [330, 192] on img "open lightbox" at bounding box center [253, 223] width 410 height 227
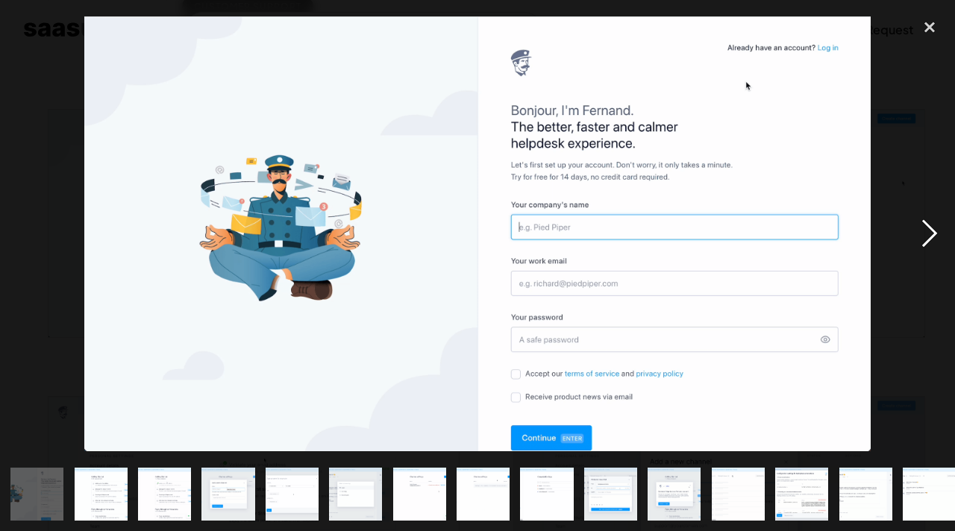
click at [930, 233] on div "next image" at bounding box center [929, 233] width 51 height 446
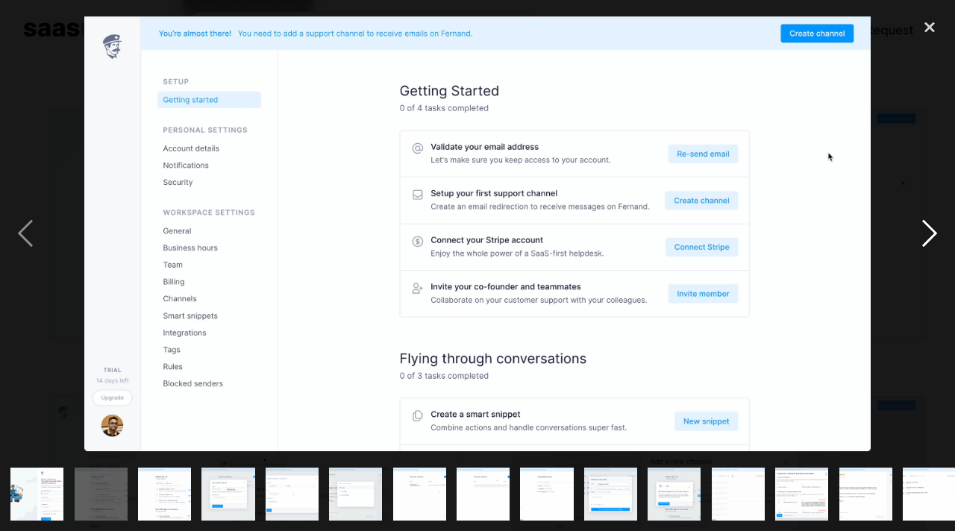
click at [930, 233] on div "next image" at bounding box center [929, 233] width 51 height 446
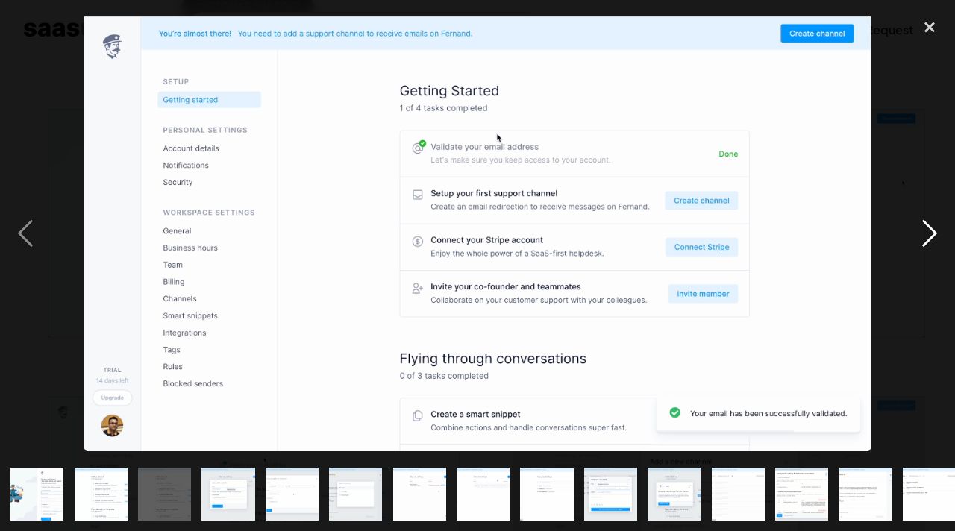
click at [930, 233] on div "next image" at bounding box center [929, 233] width 51 height 446
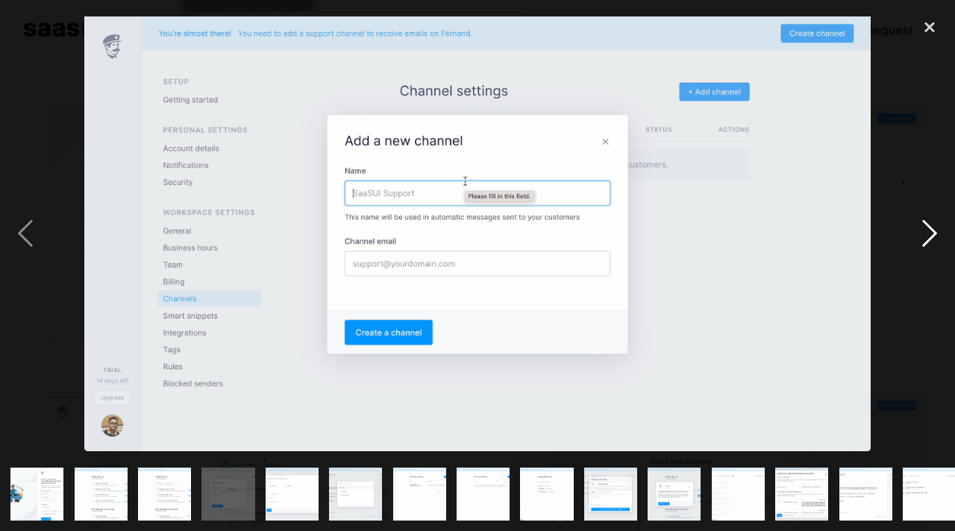
click at [930, 233] on div "next image" at bounding box center [929, 233] width 51 height 446
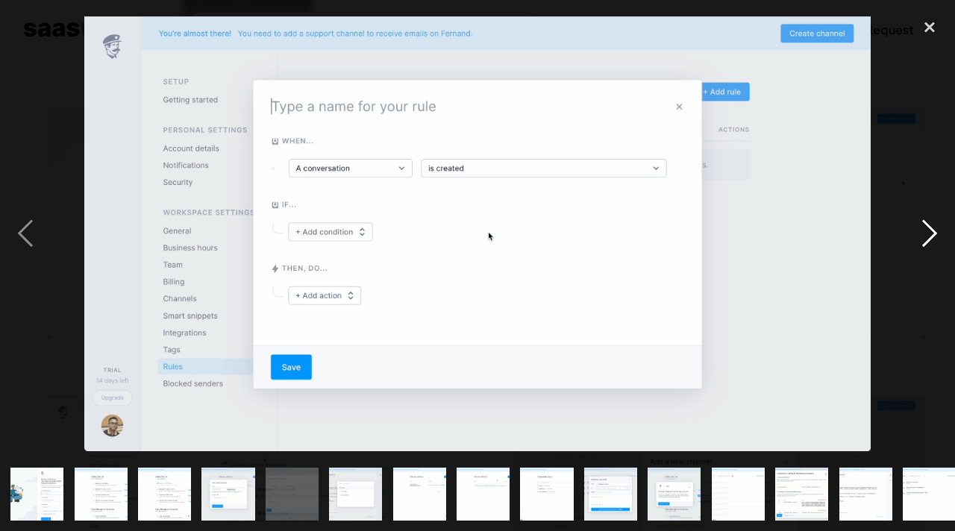
click at [930, 233] on div "next image" at bounding box center [929, 233] width 51 height 446
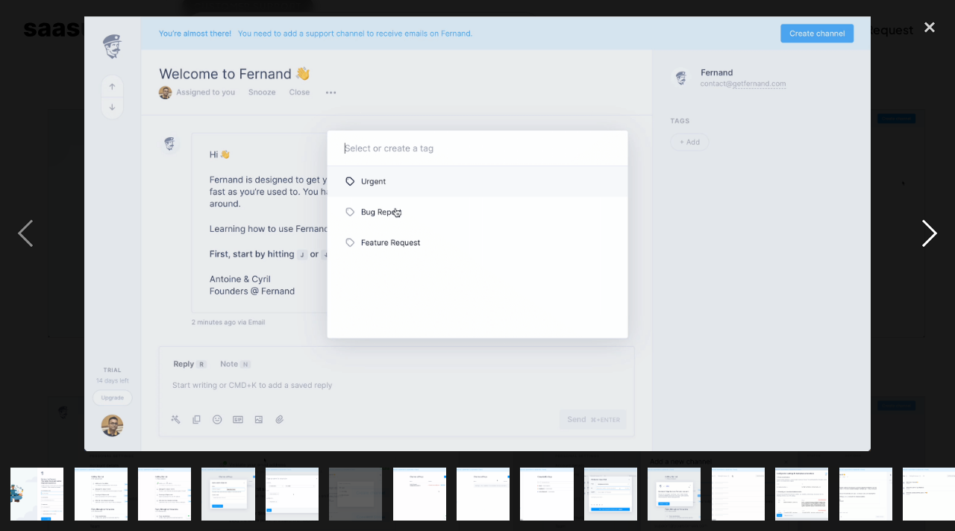
click at [930, 233] on div "next image" at bounding box center [929, 233] width 51 height 446
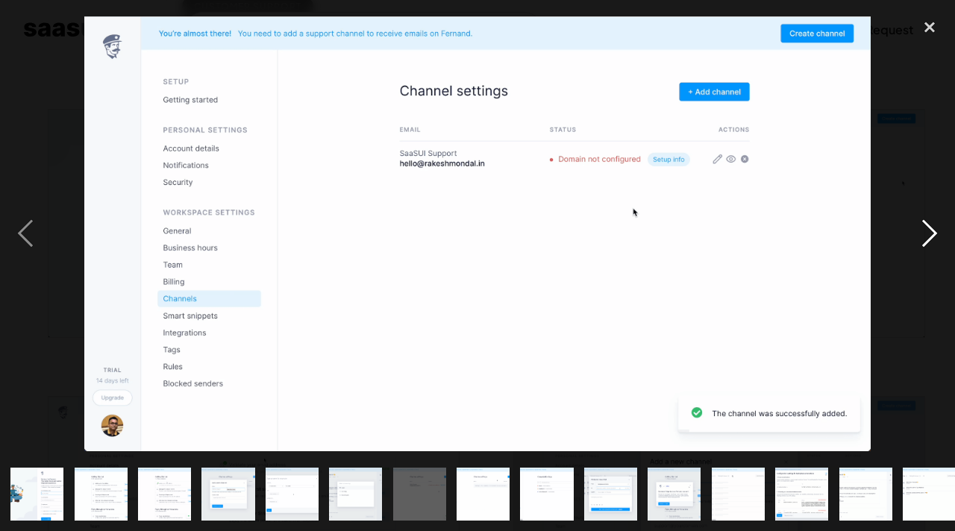
click at [930, 233] on div "next image" at bounding box center [929, 233] width 51 height 446
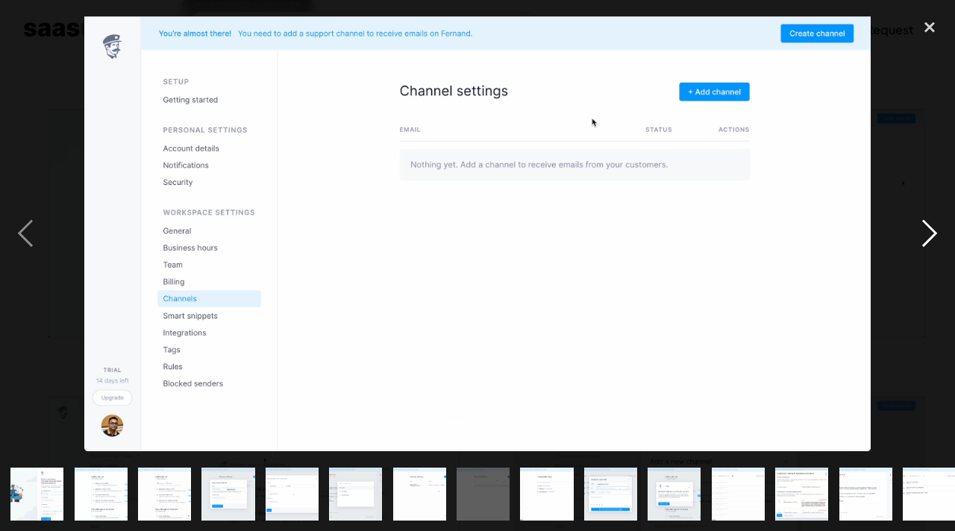
click at [930, 233] on div "next image" at bounding box center [929, 233] width 51 height 446
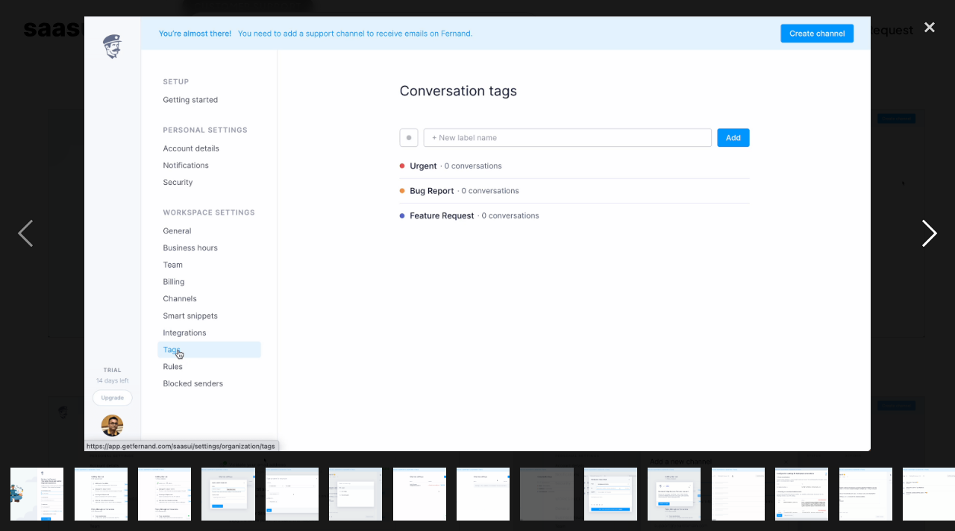
click at [930, 233] on div "next image" at bounding box center [929, 233] width 51 height 446
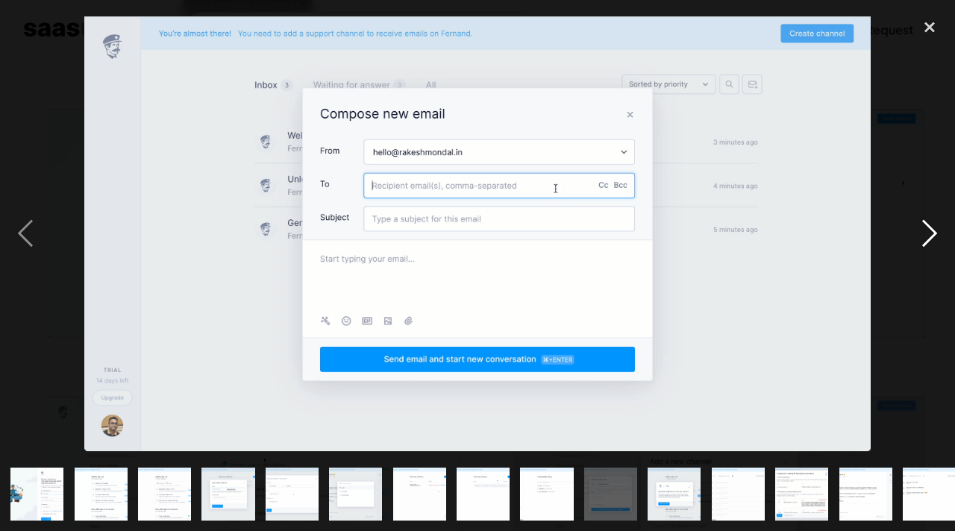
click at [930, 233] on div "next image" at bounding box center [929, 233] width 51 height 446
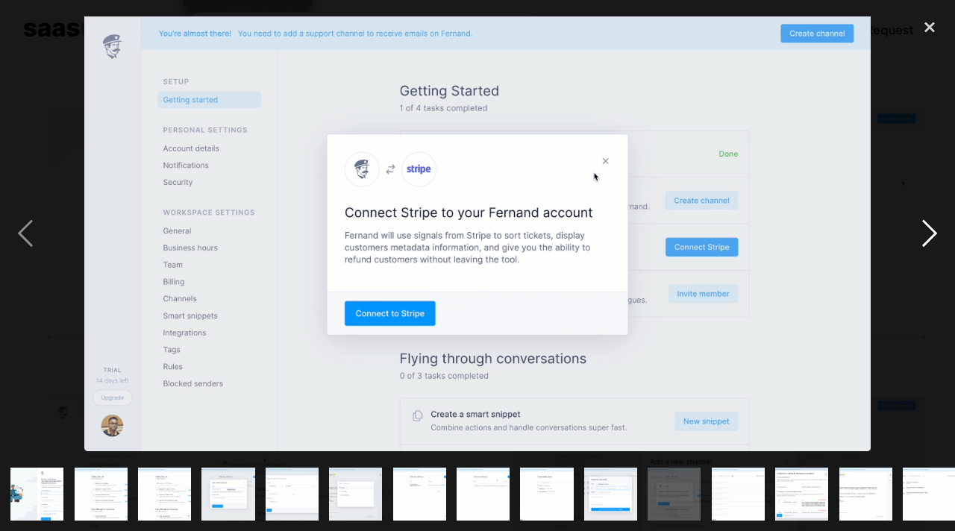
click at [930, 233] on div "next image" at bounding box center [929, 233] width 51 height 446
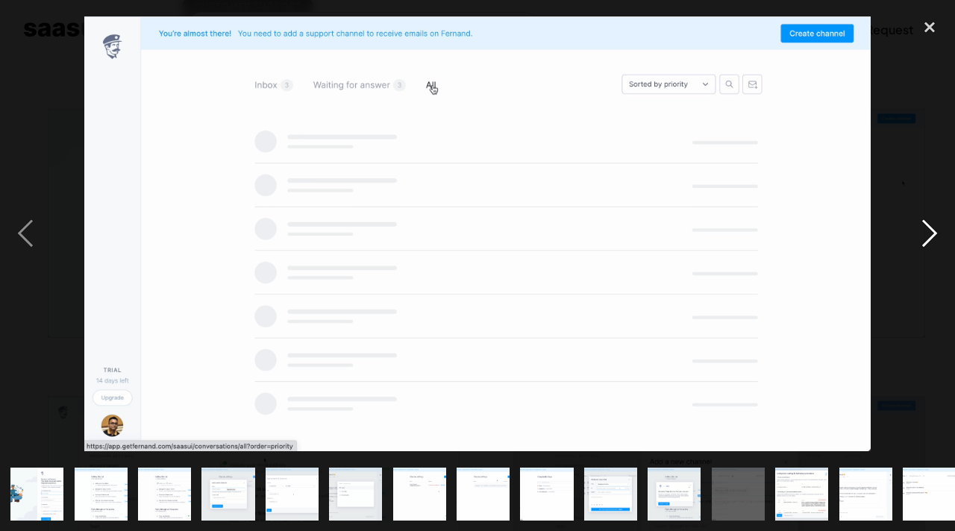
click at [930, 233] on div "next image" at bounding box center [929, 233] width 51 height 446
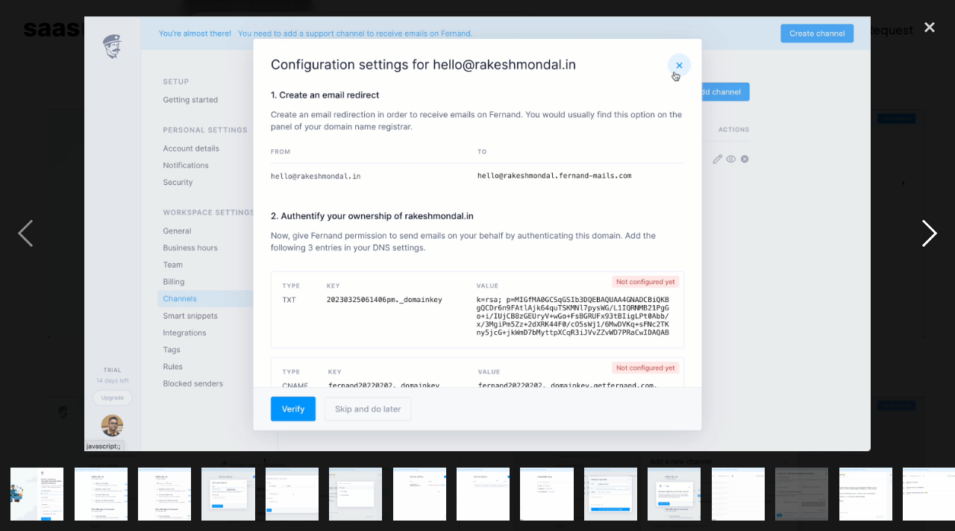
click at [930, 233] on div "next image" at bounding box center [929, 233] width 51 height 446
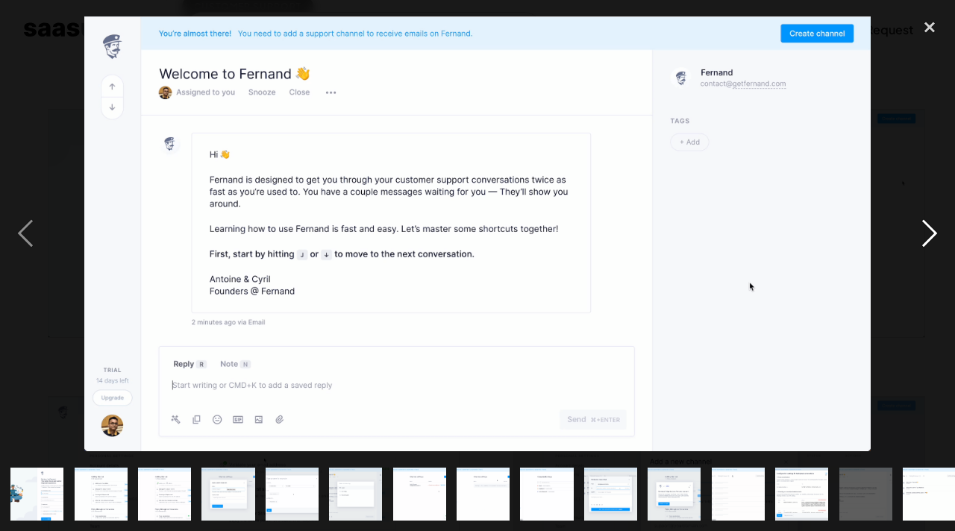
click at [930, 233] on div "next image" at bounding box center [929, 233] width 51 height 446
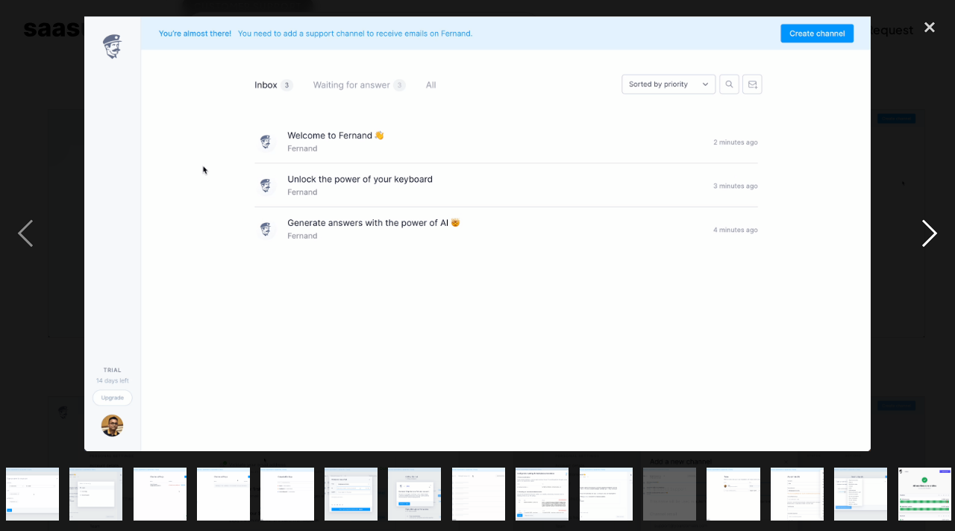
scroll to position [0, 330]
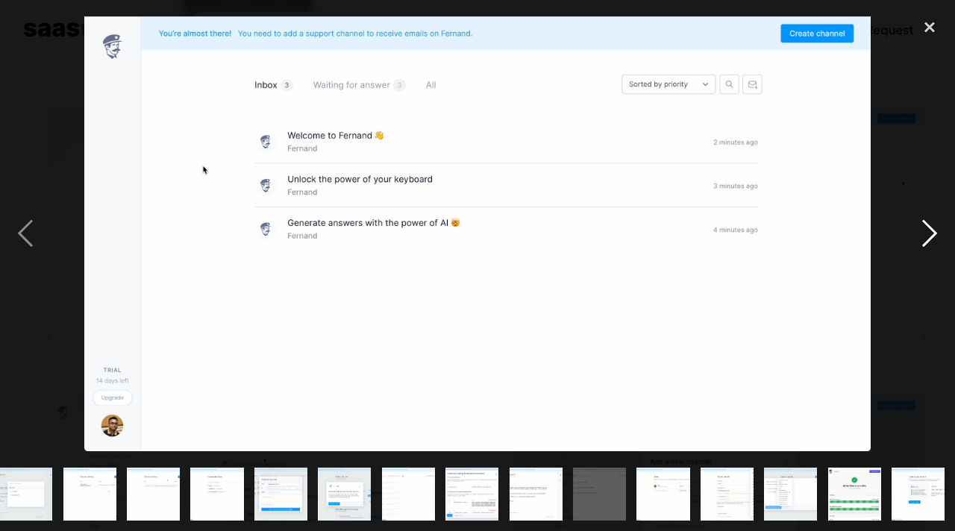
click at [930, 233] on div "next image" at bounding box center [929, 233] width 51 height 446
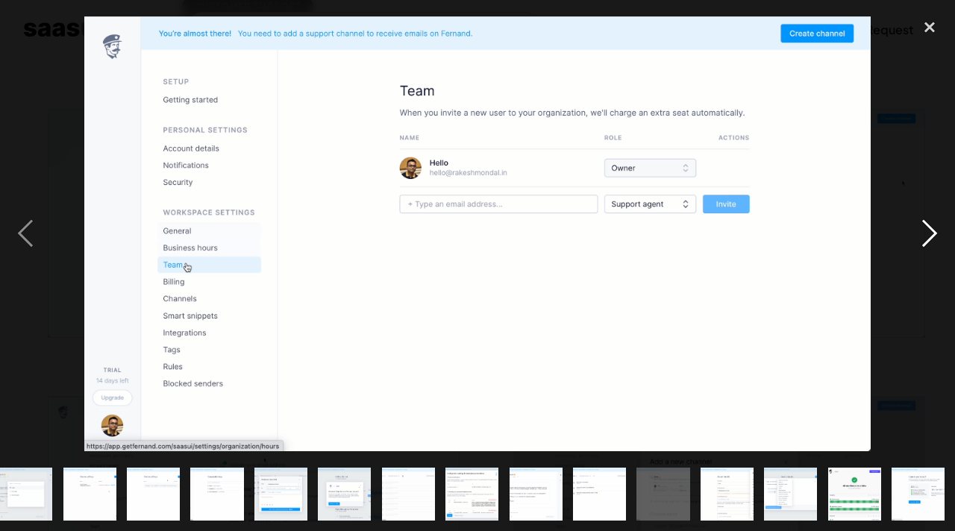
click at [930, 233] on div "next image" at bounding box center [929, 233] width 51 height 446
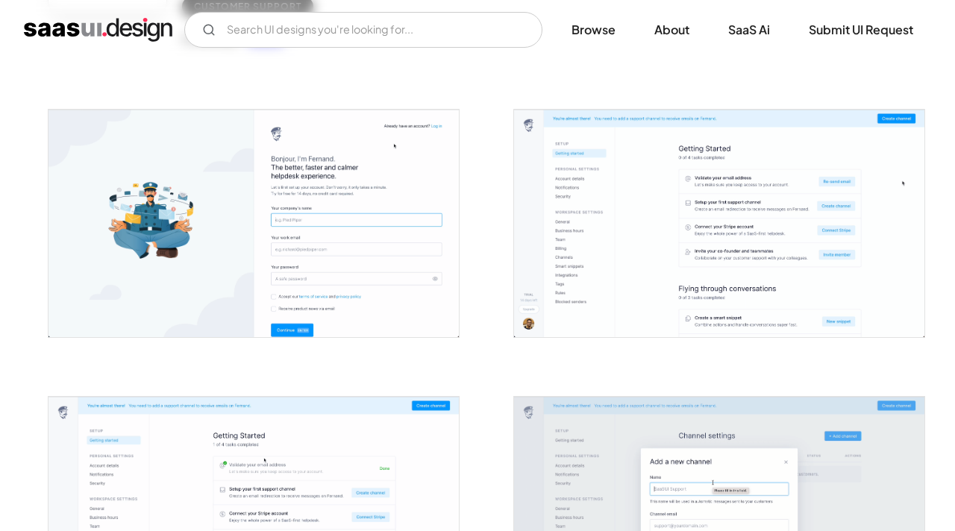
scroll to position [0, 0]
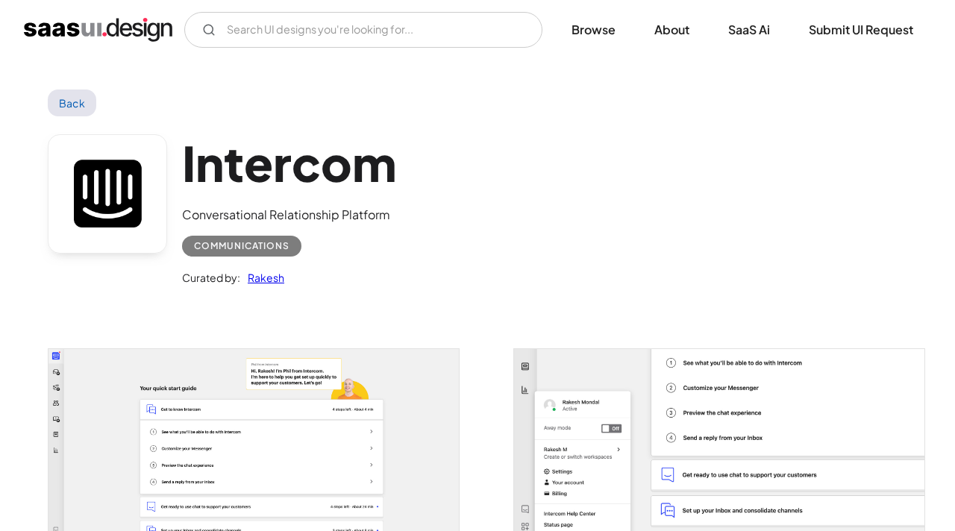
click at [303, 420] on img "open lightbox" at bounding box center [253, 459] width 410 height 221
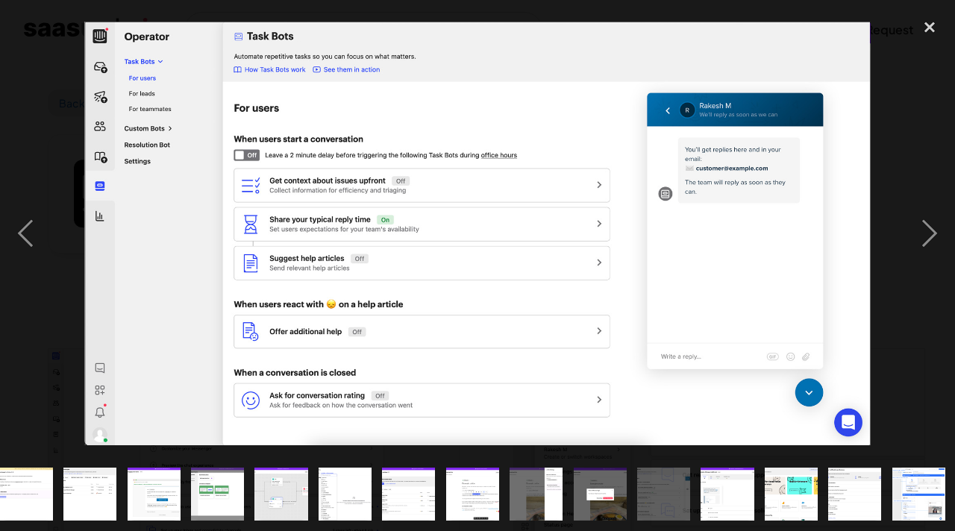
scroll to position [0, 330]
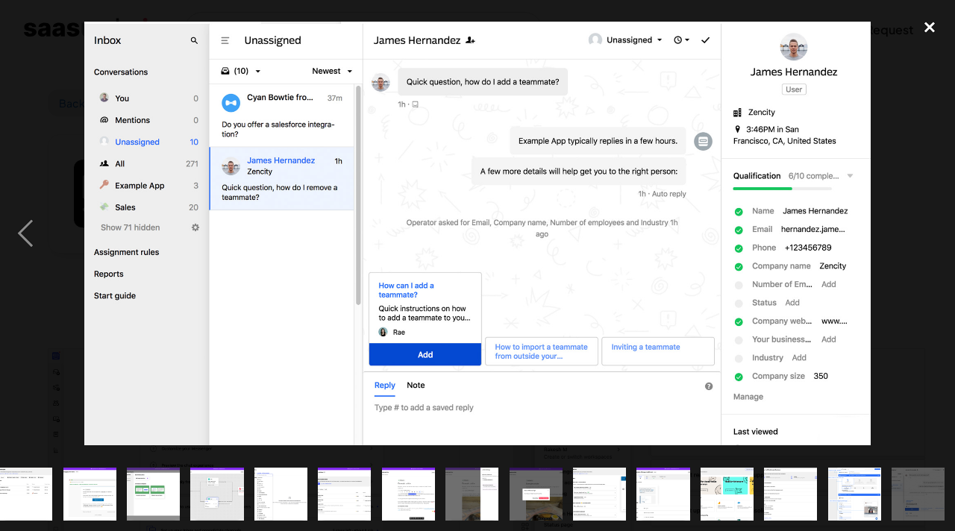
click at [919, 28] on div "close lightbox" at bounding box center [929, 26] width 51 height 33
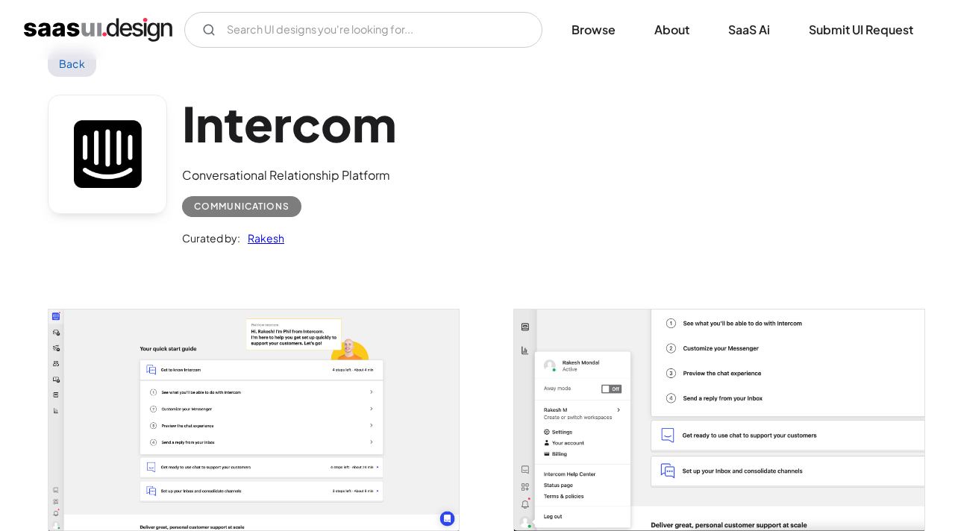
scroll to position [0, 0]
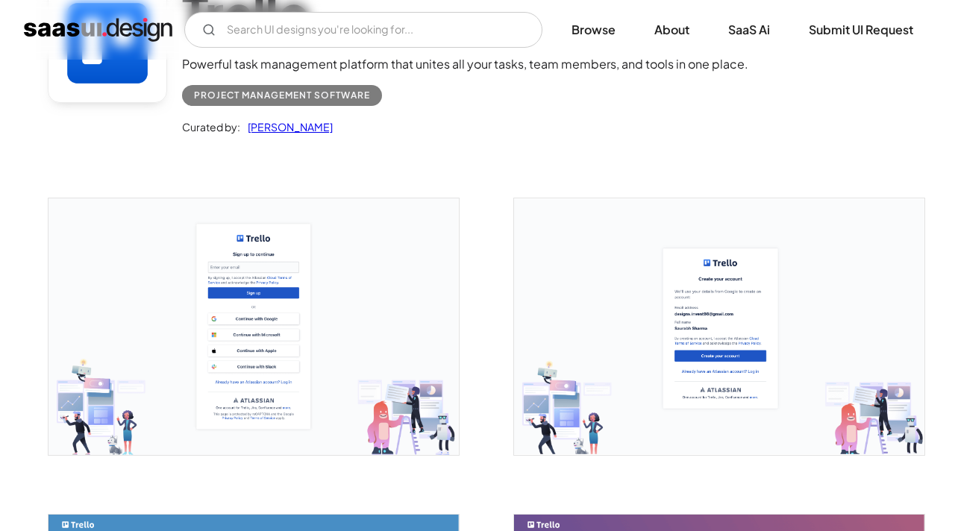
scroll to position [166, 0]
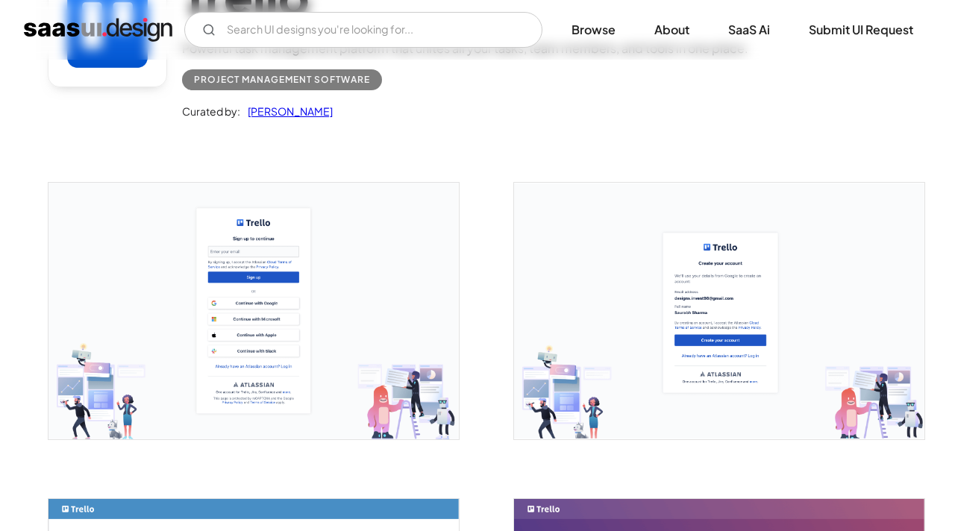
click at [336, 278] on img "open lightbox" at bounding box center [253, 311] width 410 height 257
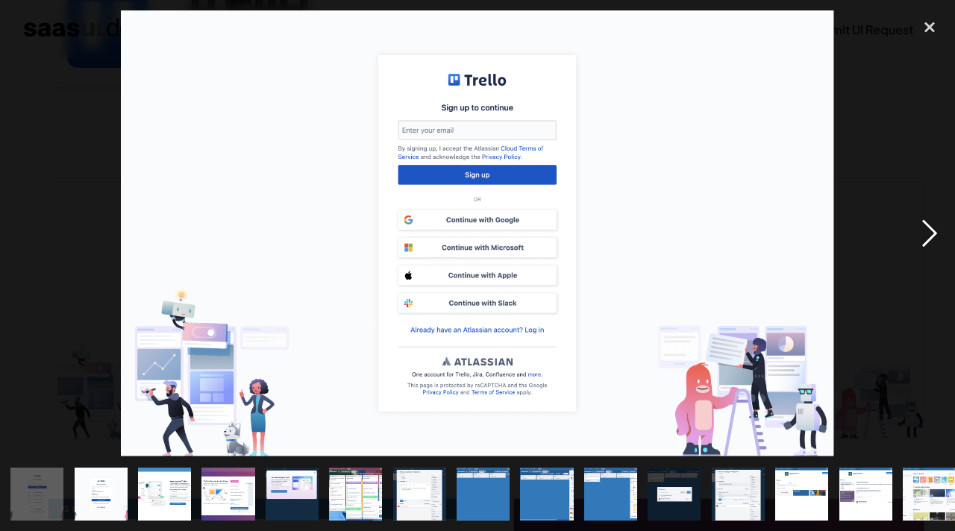
click at [919, 242] on div "next image" at bounding box center [929, 233] width 51 height 446
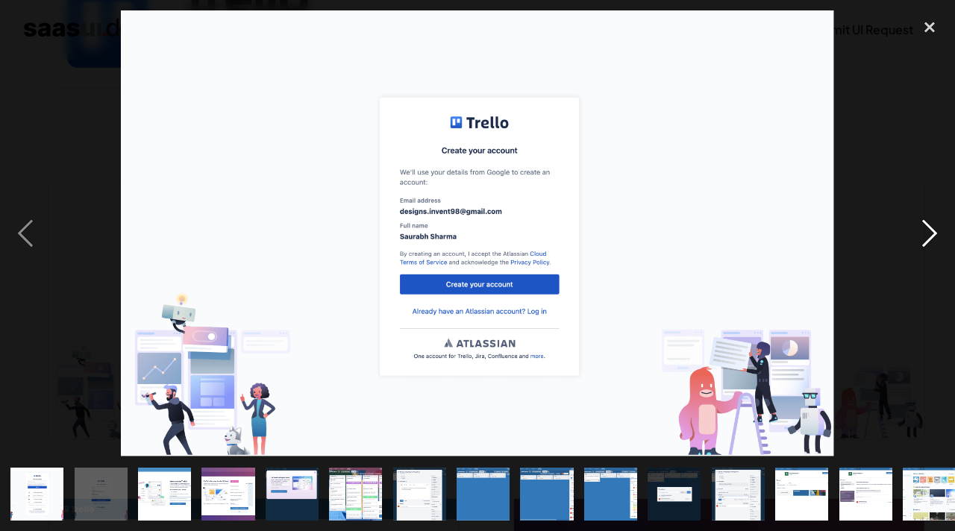
click at [919, 242] on div "next image" at bounding box center [929, 233] width 51 height 446
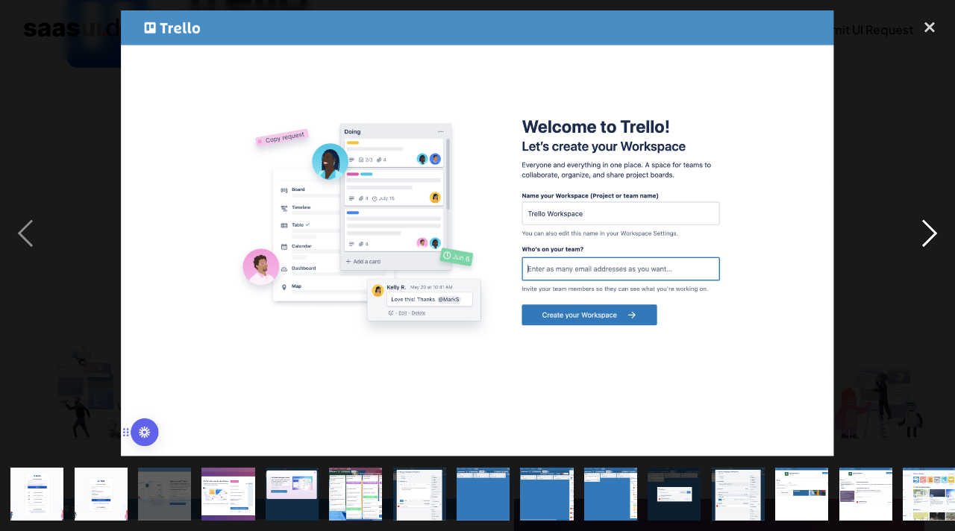
click at [923, 235] on div "next image" at bounding box center [929, 233] width 51 height 446
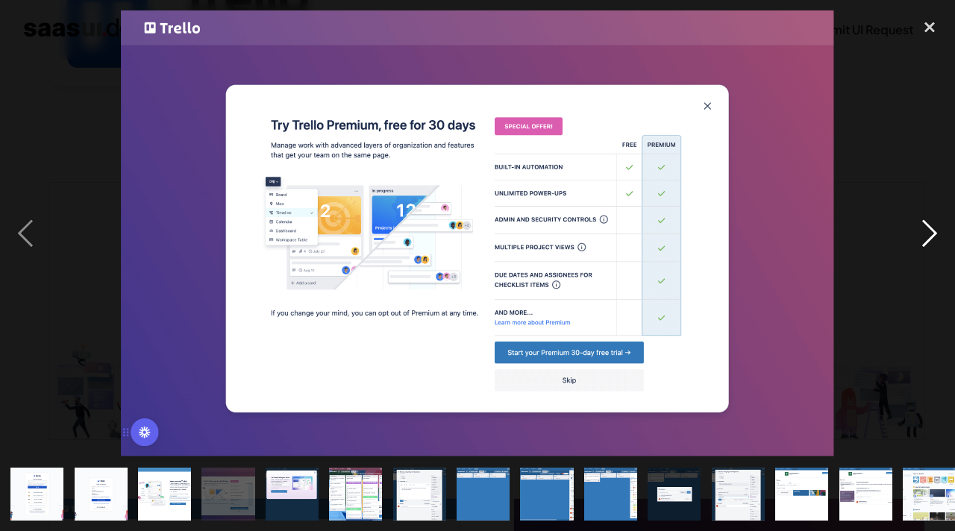
click at [923, 235] on div "next image" at bounding box center [929, 233] width 51 height 446
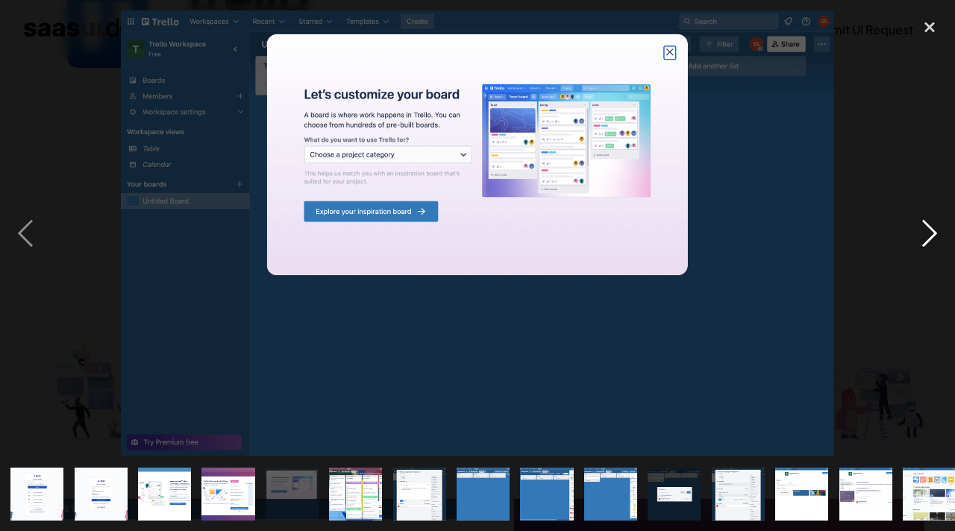
click at [923, 235] on div "next image" at bounding box center [929, 233] width 51 height 446
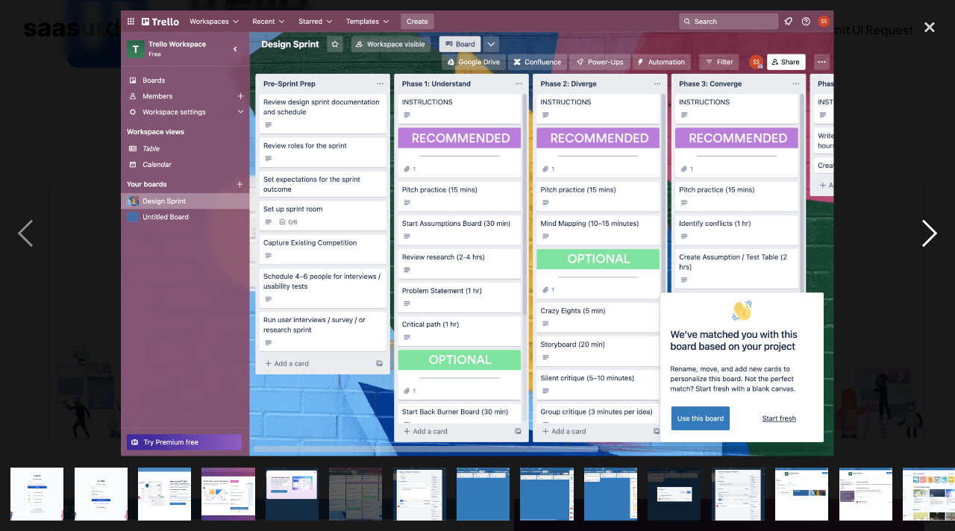
click at [923, 235] on div "next image" at bounding box center [929, 233] width 51 height 446
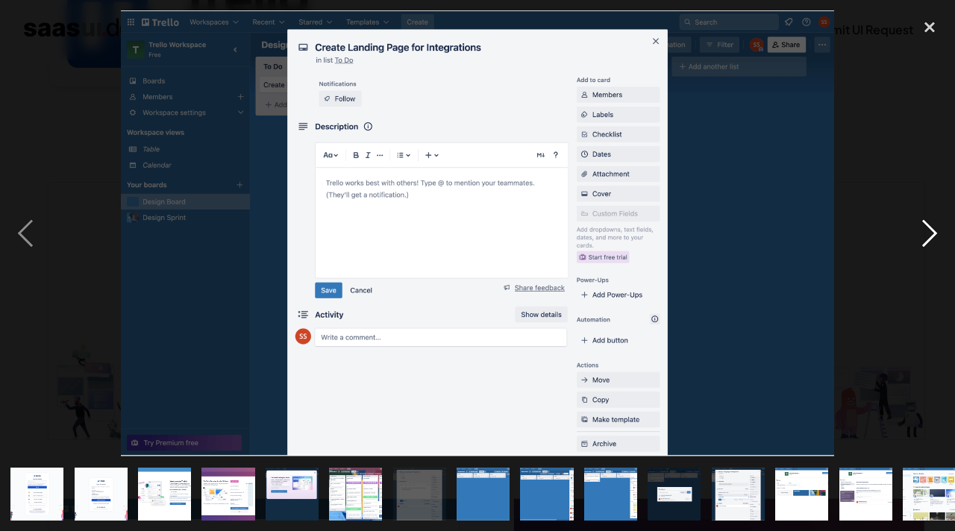
click at [923, 235] on div "next image" at bounding box center [929, 233] width 51 height 446
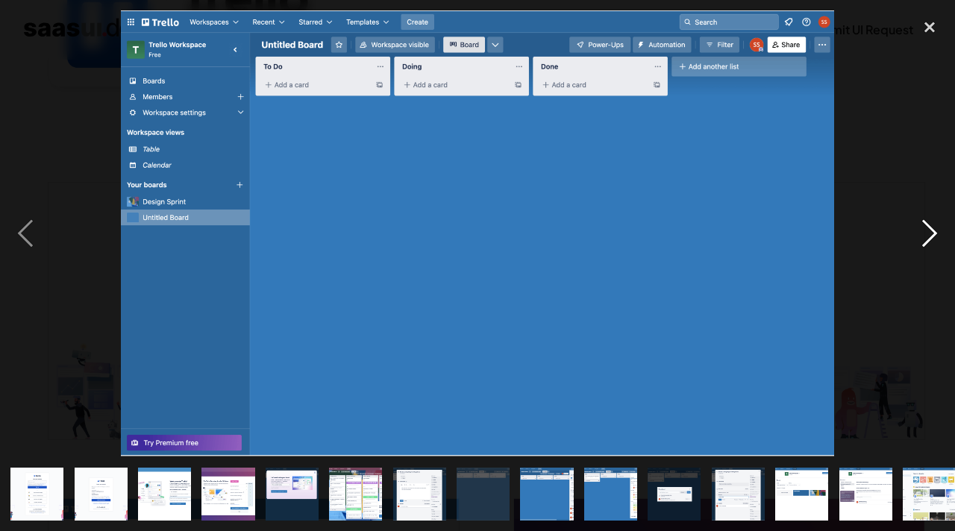
click at [923, 235] on div "next image" at bounding box center [929, 233] width 51 height 446
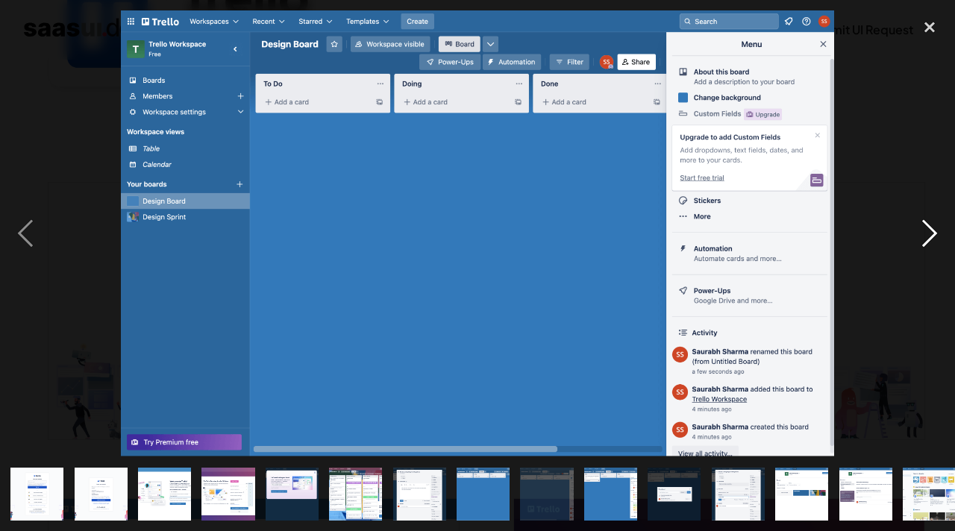
click at [923, 235] on div "next image" at bounding box center [929, 233] width 51 height 446
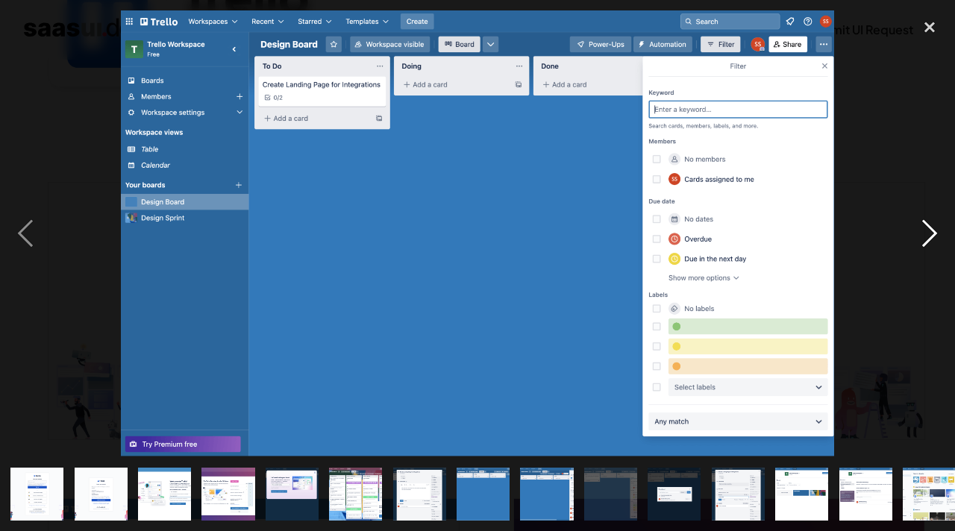
click at [923, 235] on div "next image" at bounding box center [929, 233] width 51 height 446
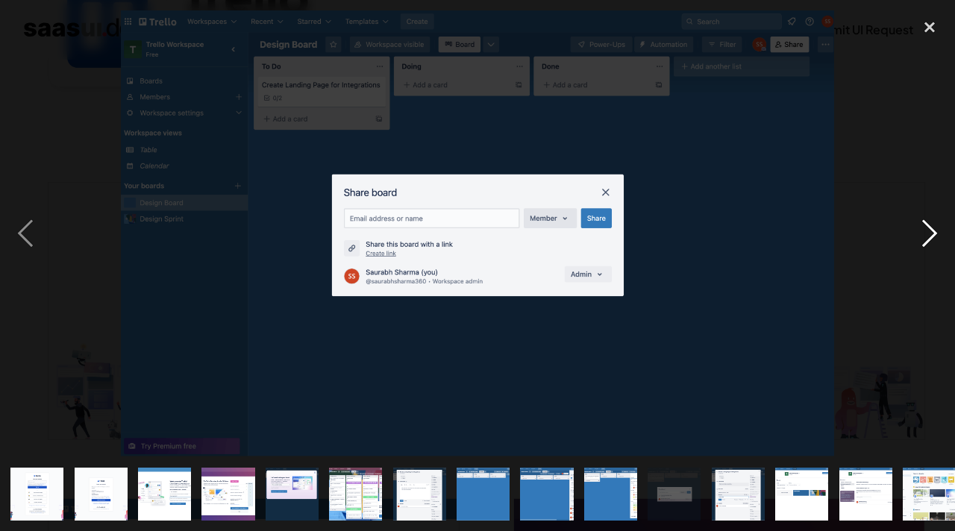
click at [923, 235] on div "next image" at bounding box center [929, 233] width 51 height 446
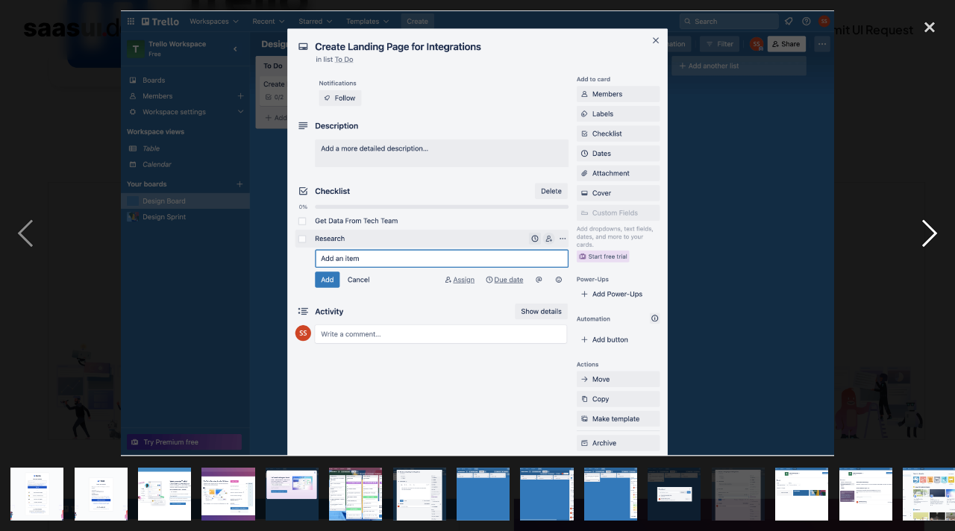
click at [923, 235] on div "next image" at bounding box center [929, 233] width 51 height 446
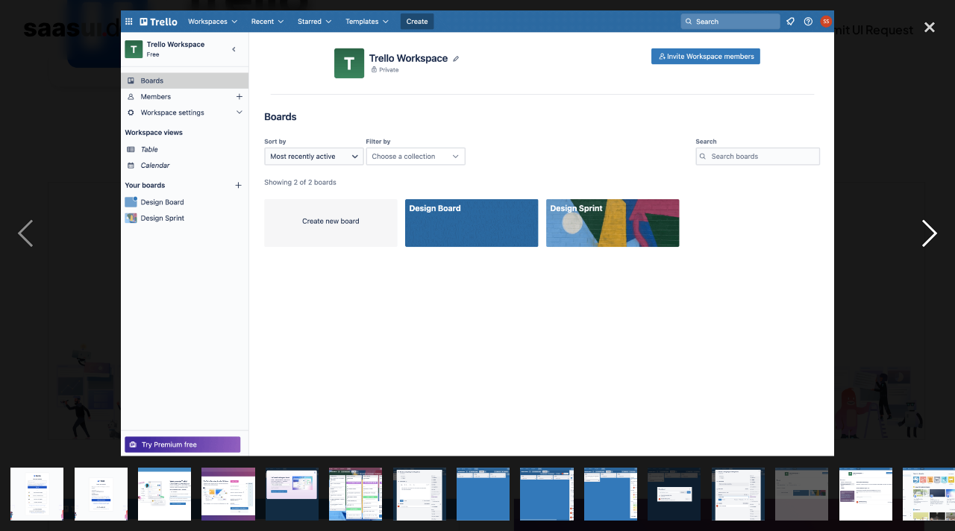
click at [923, 235] on div "next image" at bounding box center [929, 233] width 51 height 446
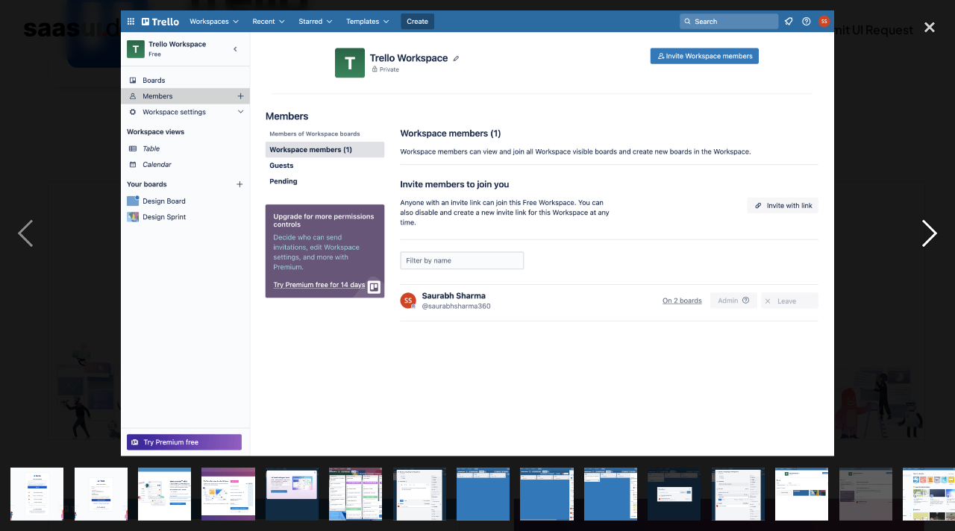
click at [923, 235] on div "next image" at bounding box center [929, 233] width 51 height 446
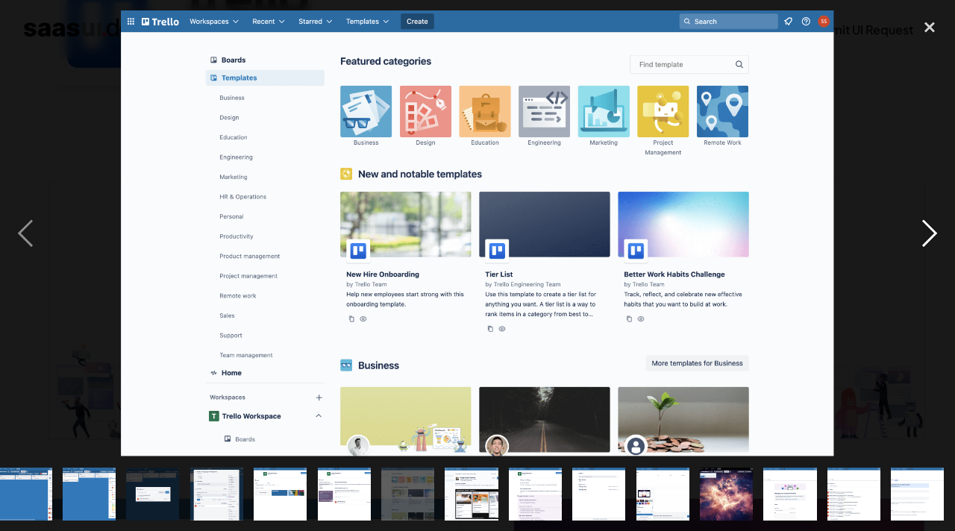
scroll to position [0, 521]
click at [923, 235] on div "next image" at bounding box center [929, 233] width 51 height 446
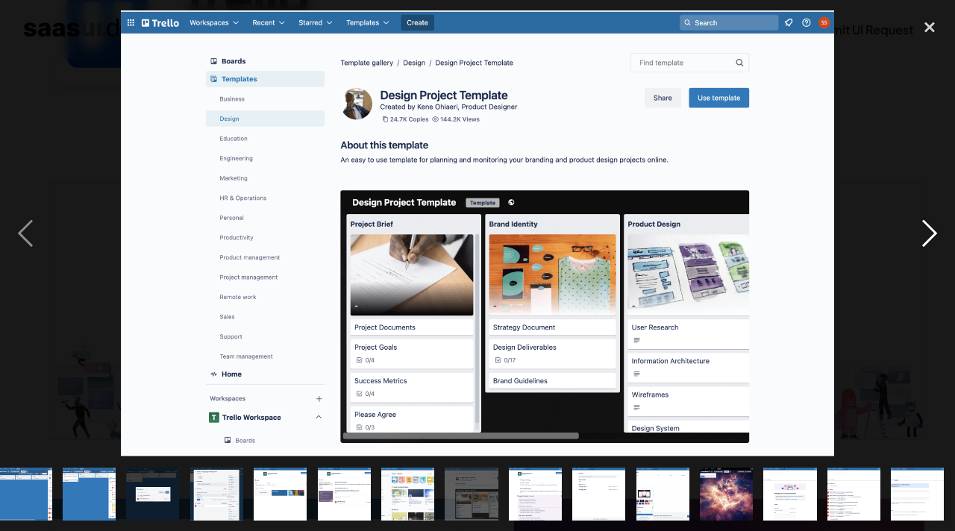
click at [923, 235] on div "next image" at bounding box center [929, 233] width 51 height 446
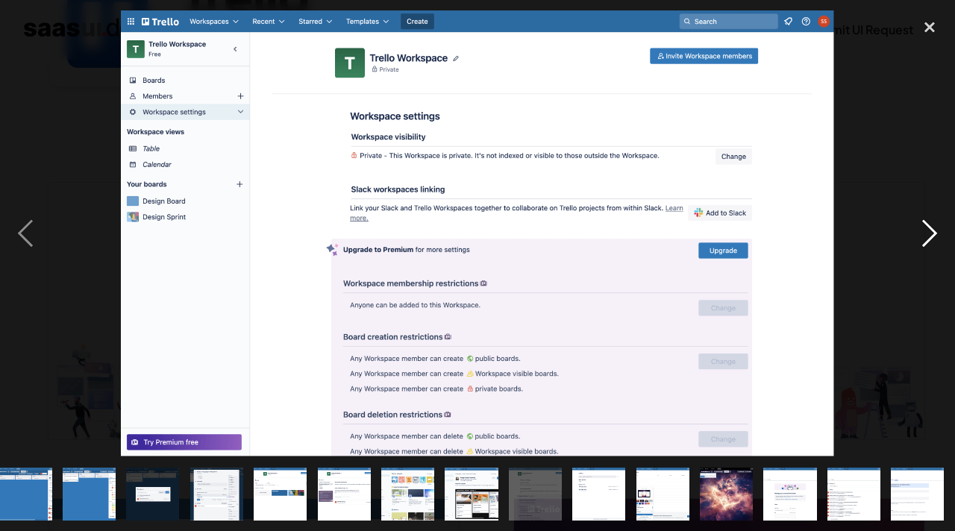
click at [923, 235] on div "next image" at bounding box center [929, 233] width 51 height 446
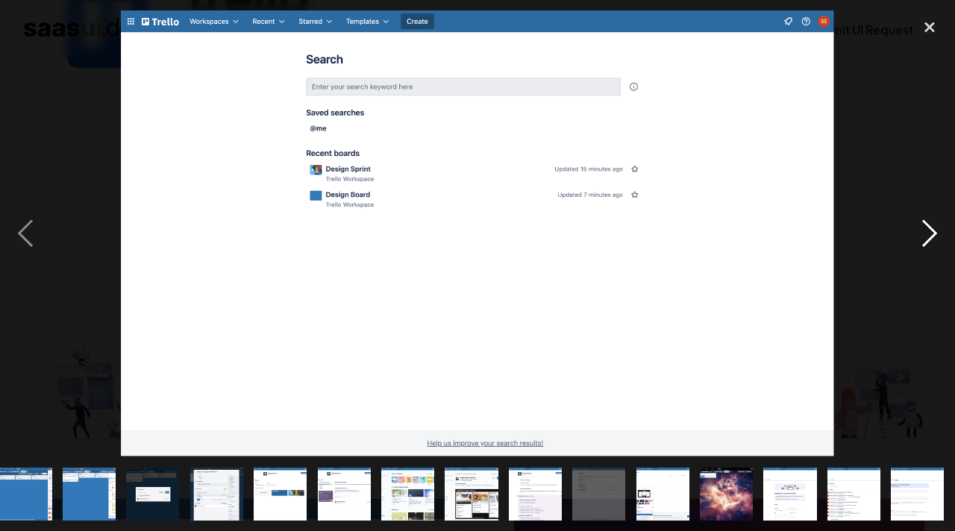
click at [923, 235] on div "next image" at bounding box center [929, 233] width 51 height 446
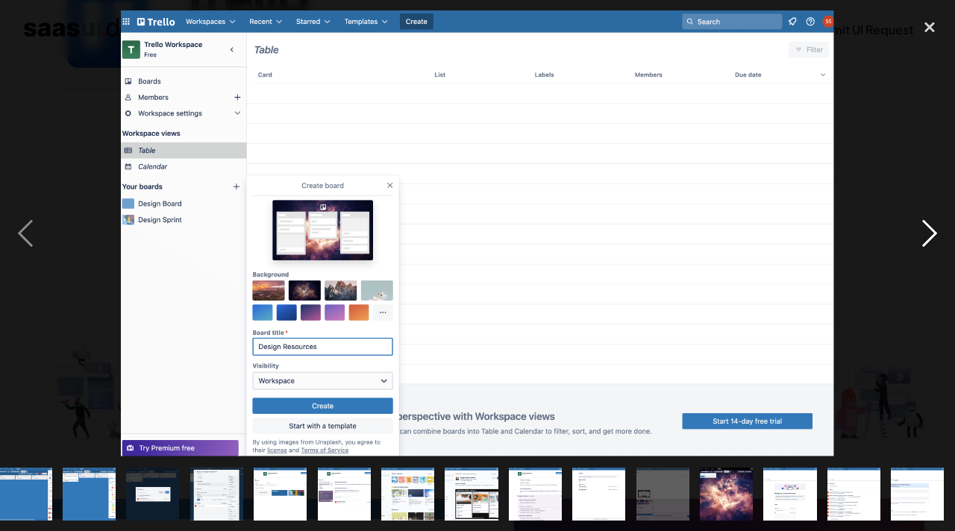
click at [923, 235] on div "next image" at bounding box center [929, 233] width 51 height 446
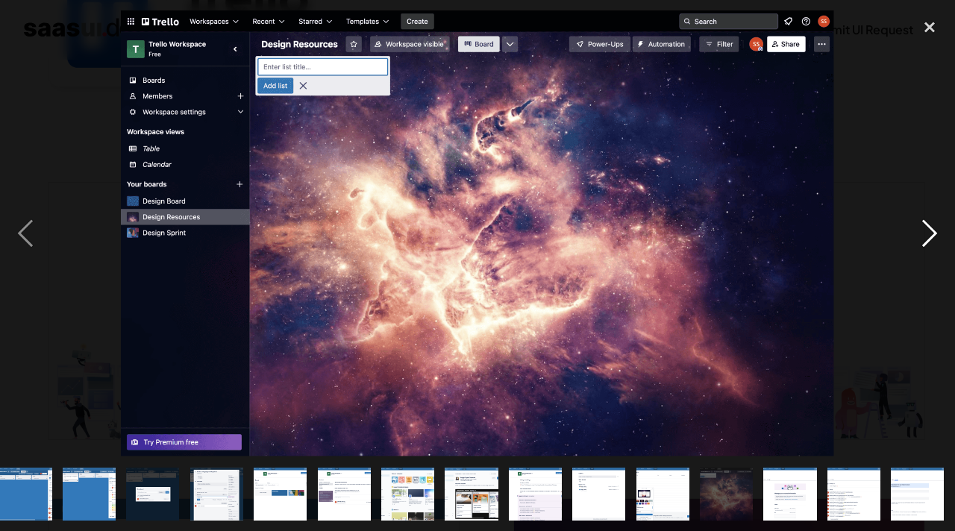
click at [923, 235] on div "next image" at bounding box center [929, 233] width 51 height 446
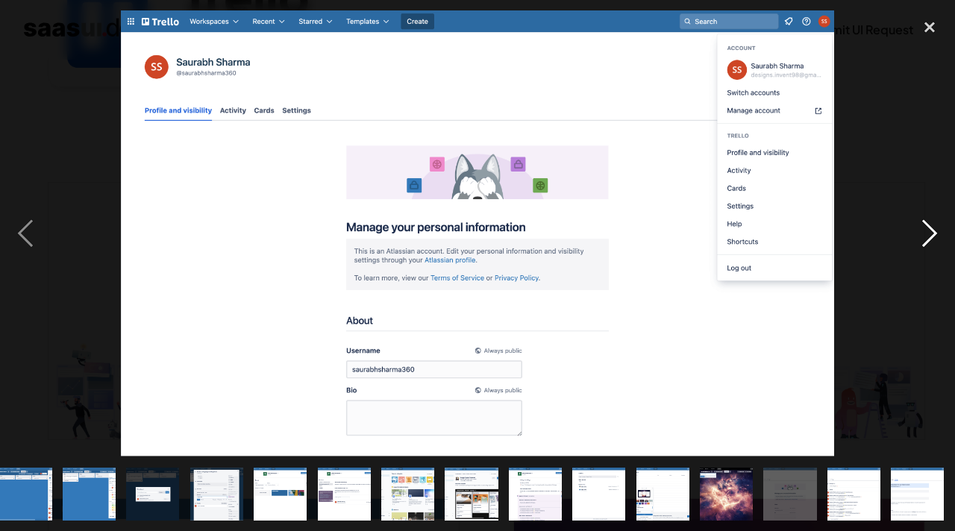
click at [923, 235] on div "next image" at bounding box center [929, 233] width 51 height 446
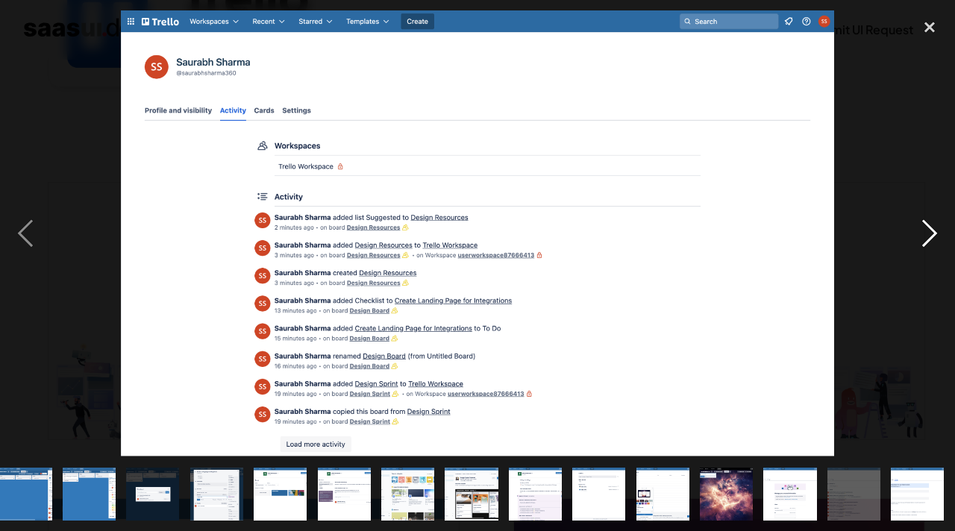
click at [923, 235] on div "next image" at bounding box center [929, 233] width 51 height 446
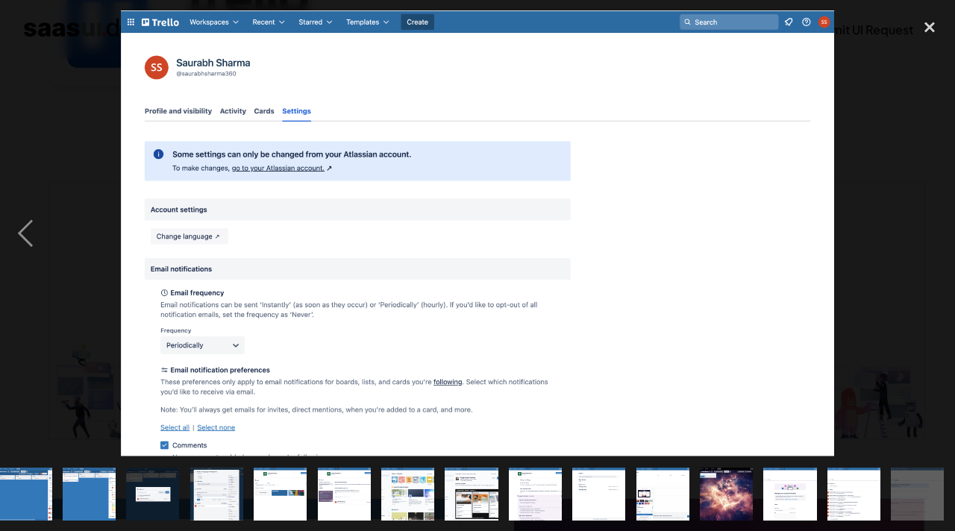
click at [923, 235] on div "next image" at bounding box center [929, 233] width 51 height 446
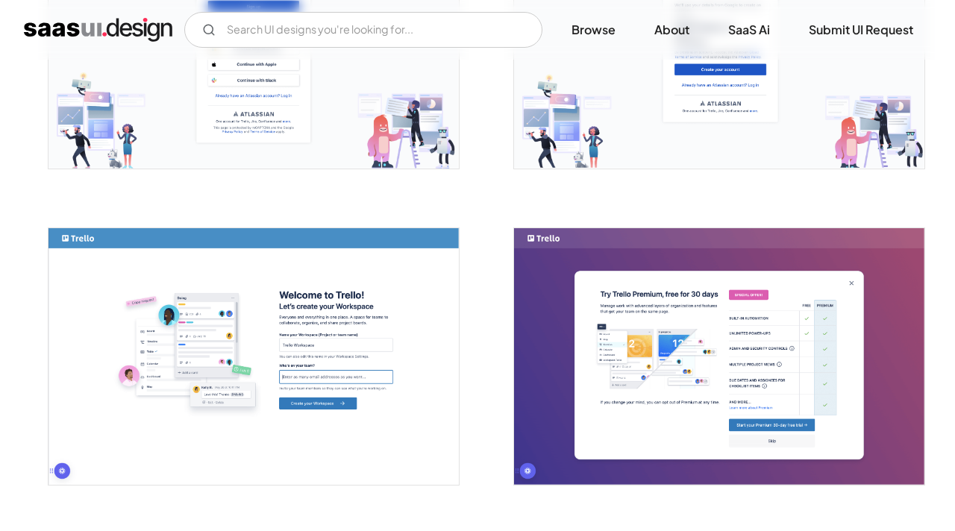
scroll to position [280, 0]
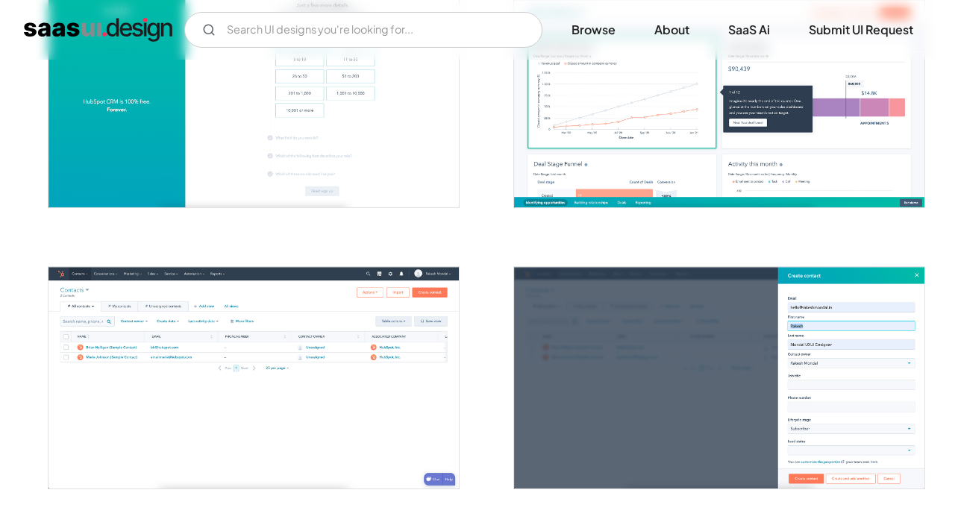
scroll to position [650, 0]
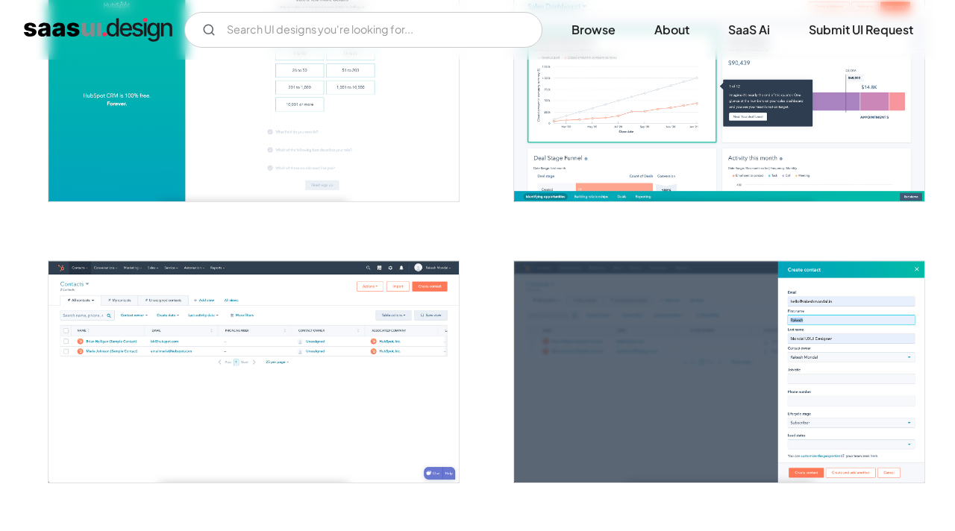
click at [392, 343] on img "open lightbox" at bounding box center [253, 371] width 410 height 221
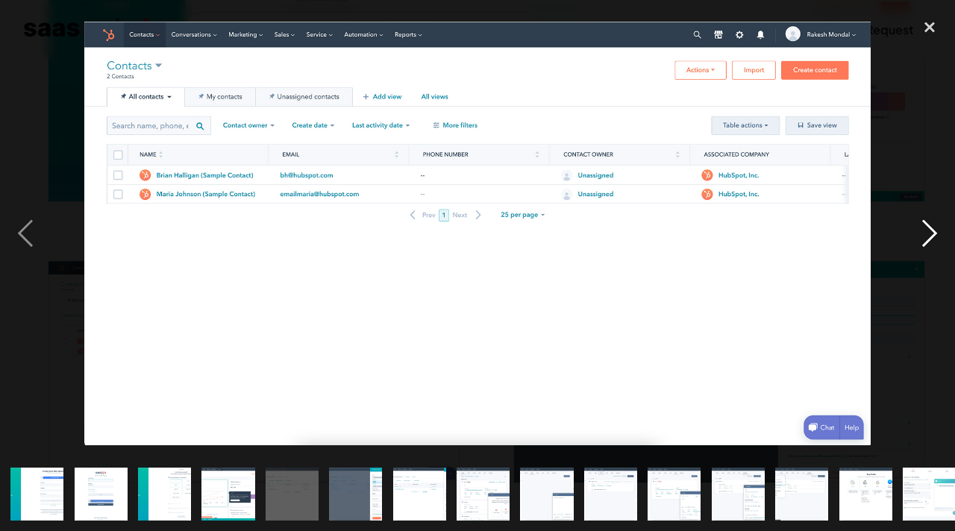
click at [925, 241] on div "next image" at bounding box center [929, 233] width 51 height 446
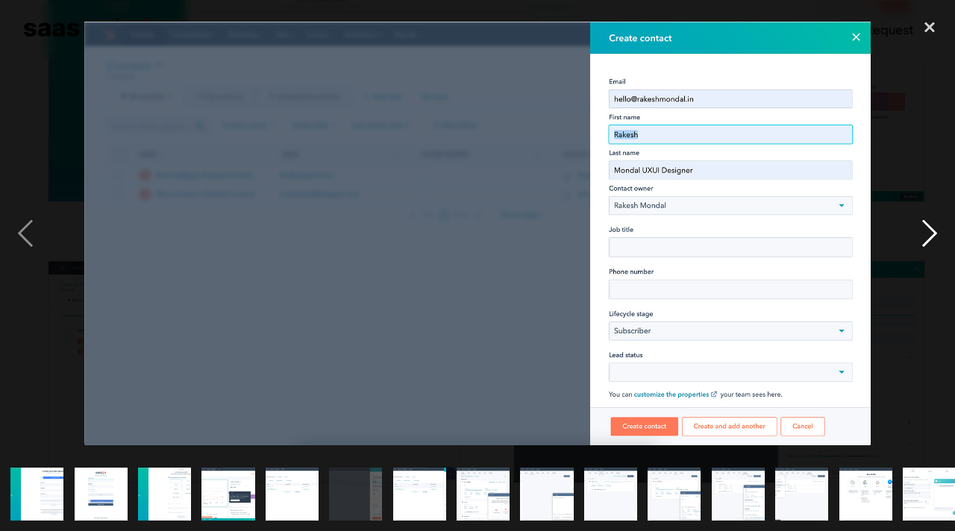
click at [925, 241] on div "next image" at bounding box center [929, 233] width 51 height 446
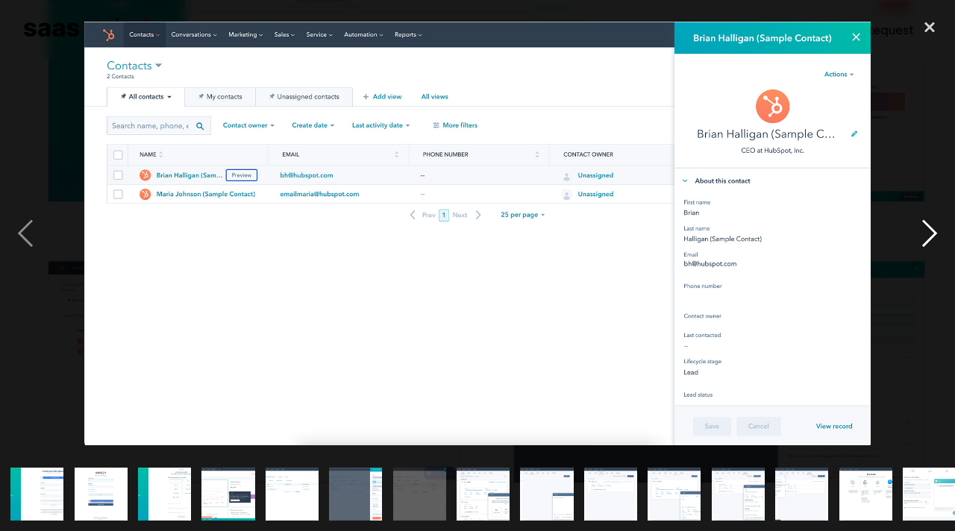
click at [925, 241] on div "next image" at bounding box center [929, 233] width 51 height 446
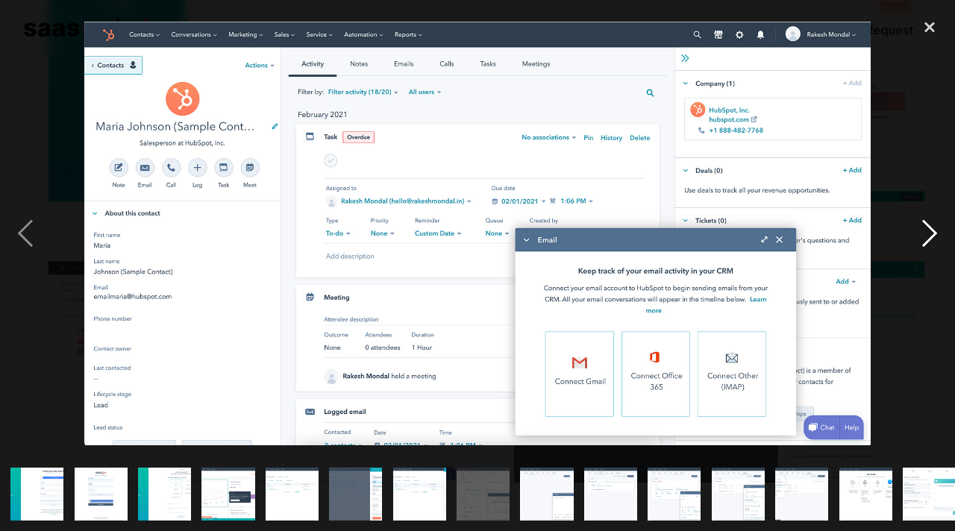
click at [925, 241] on div "next image" at bounding box center [929, 233] width 51 height 446
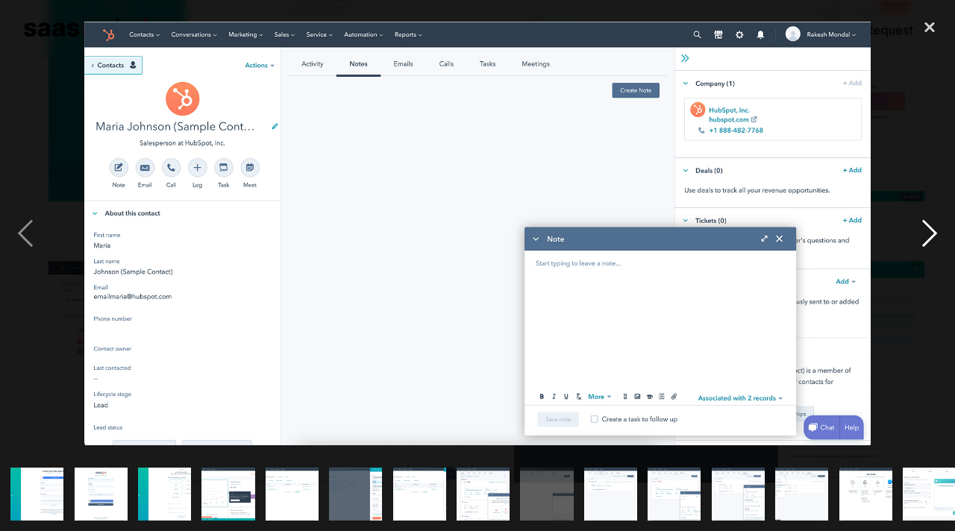
click at [925, 241] on div "next image" at bounding box center [929, 233] width 51 height 446
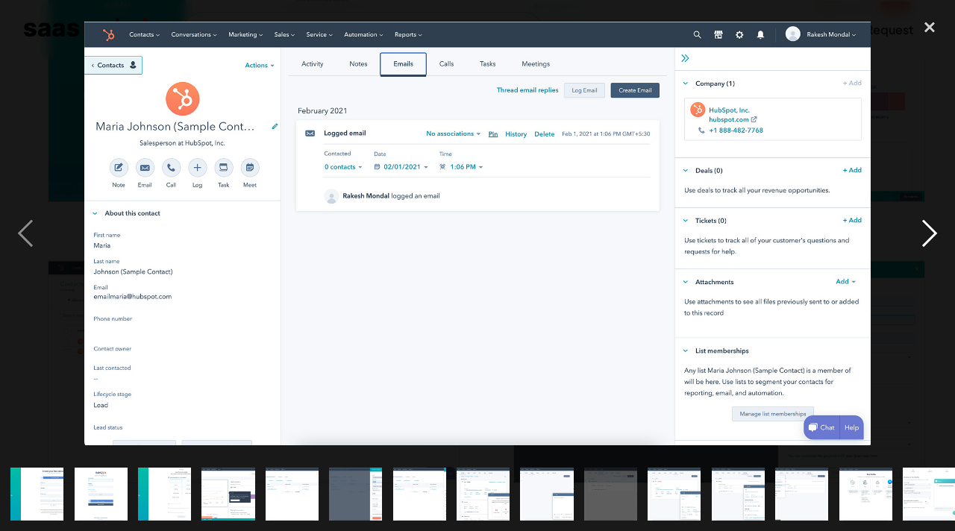
click at [925, 241] on div "next image" at bounding box center [929, 233] width 51 height 446
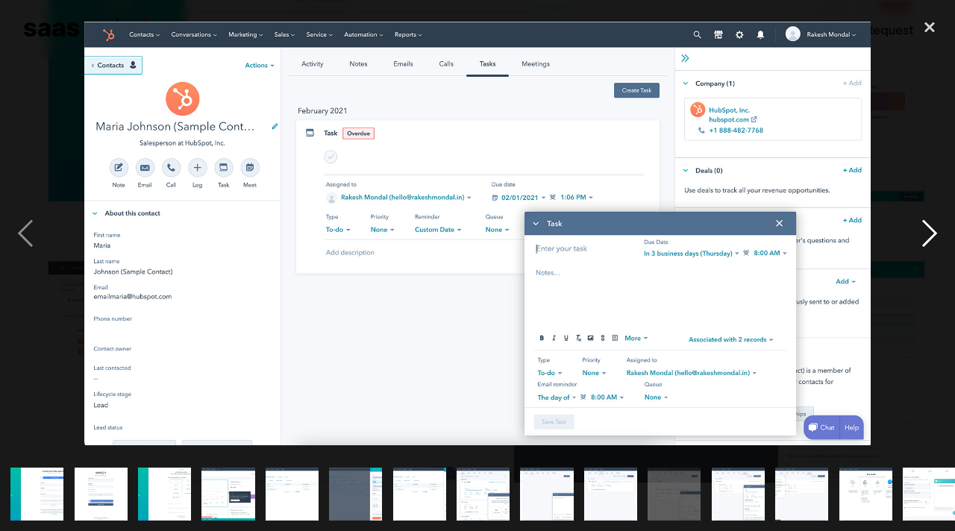
click at [925, 241] on div "next image" at bounding box center [929, 233] width 51 height 446
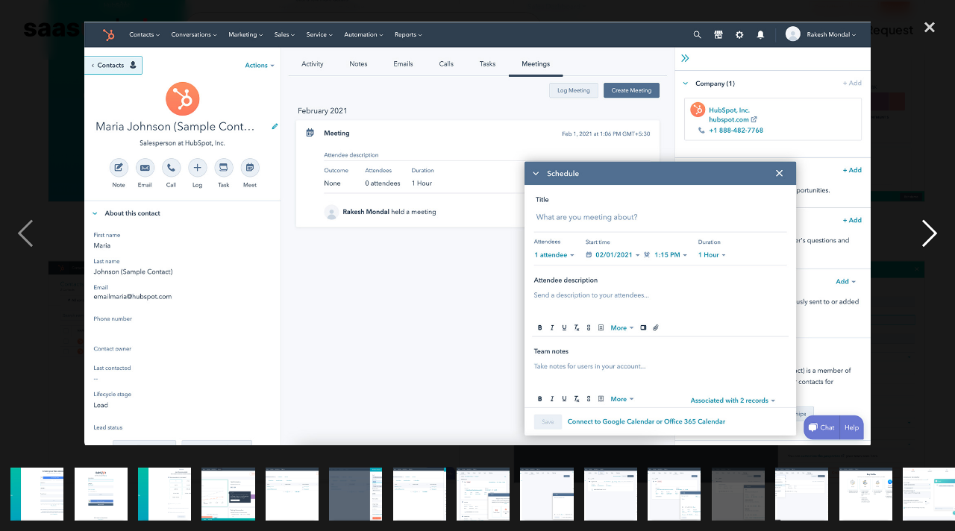
click at [925, 241] on div "next image" at bounding box center [929, 233] width 51 height 446
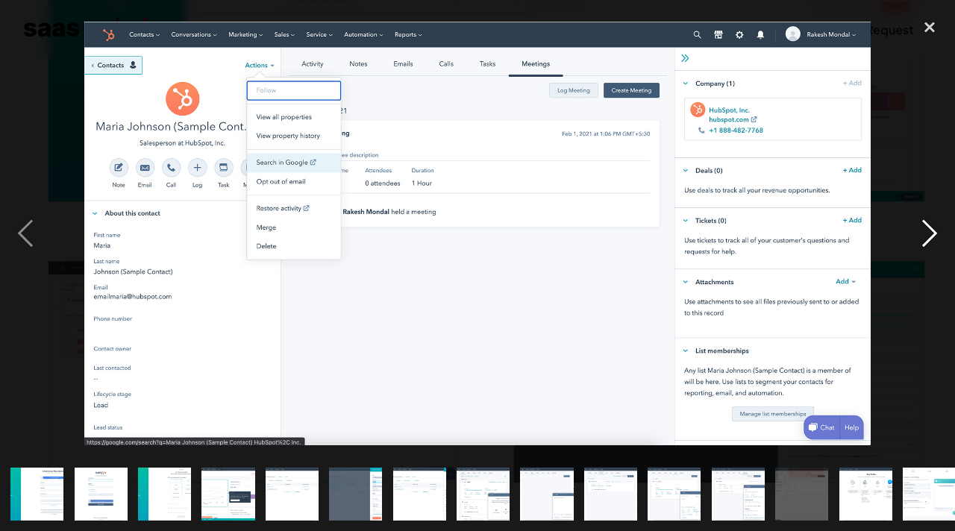
click at [925, 241] on div "next image" at bounding box center [929, 233] width 51 height 446
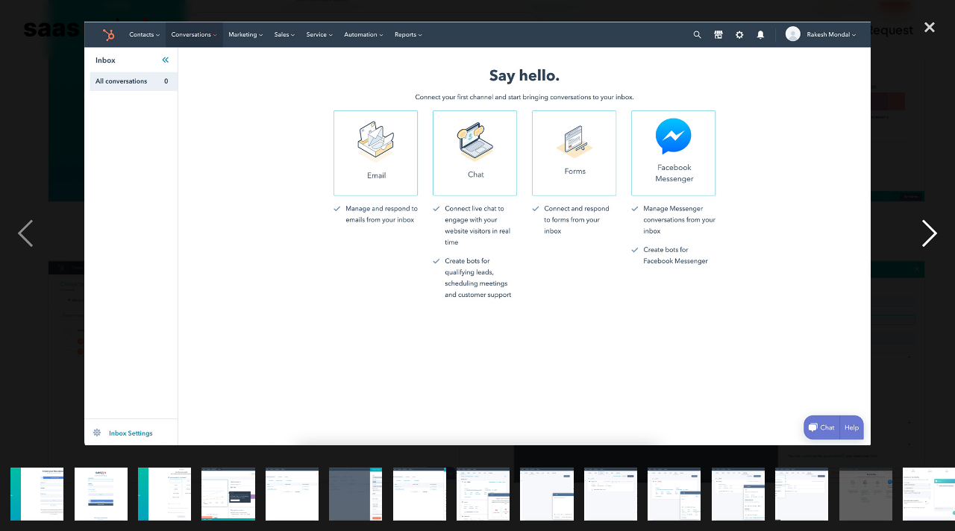
click at [925, 241] on div "next image" at bounding box center [929, 233] width 51 height 446
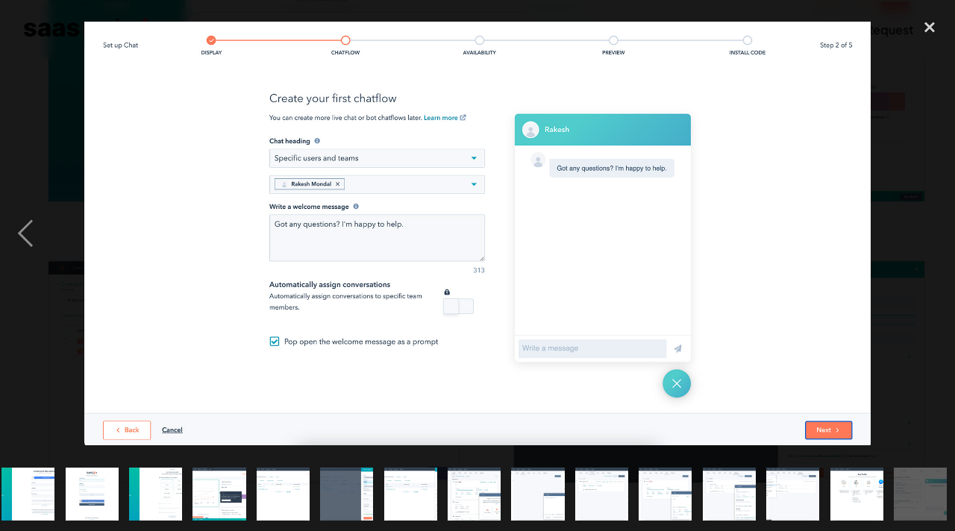
scroll to position [0, 11]
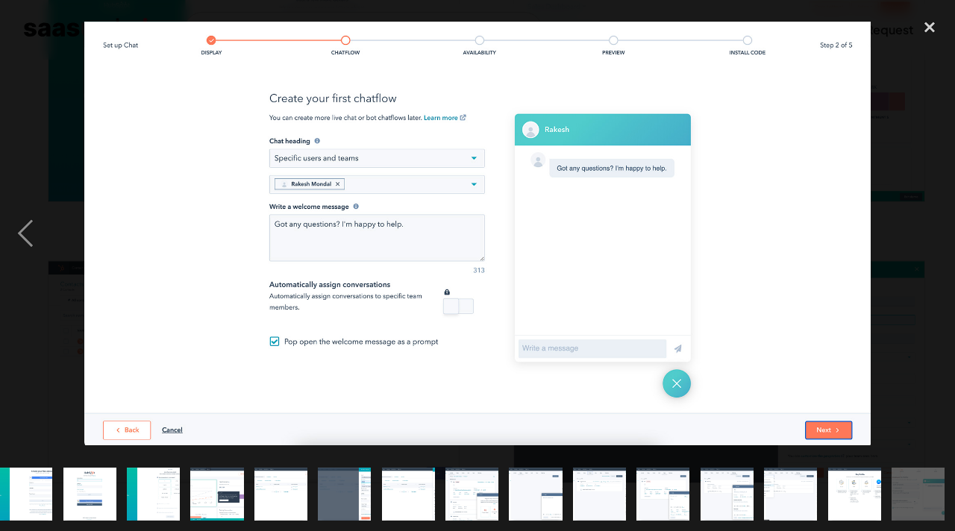
click at [925, 241] on div "next image" at bounding box center [929, 233] width 51 height 446
click at [927, 25] on div "close lightbox" at bounding box center [929, 26] width 51 height 33
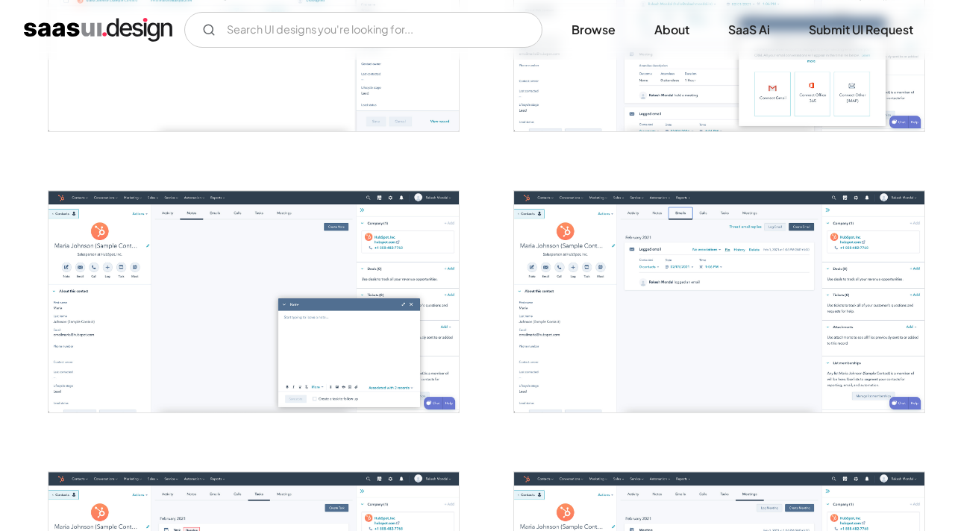
scroll to position [1313, 0]
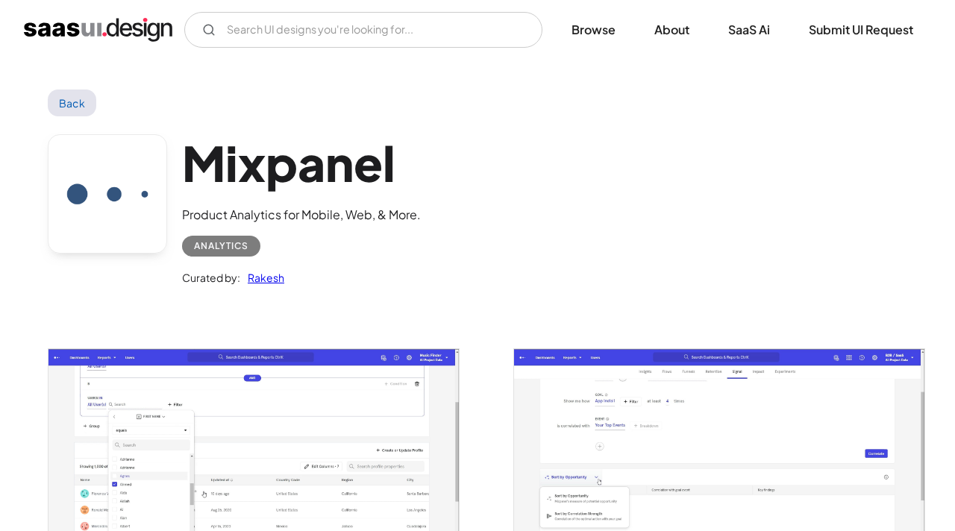
click at [312, 399] on img "open lightbox" at bounding box center [253, 451] width 410 height 204
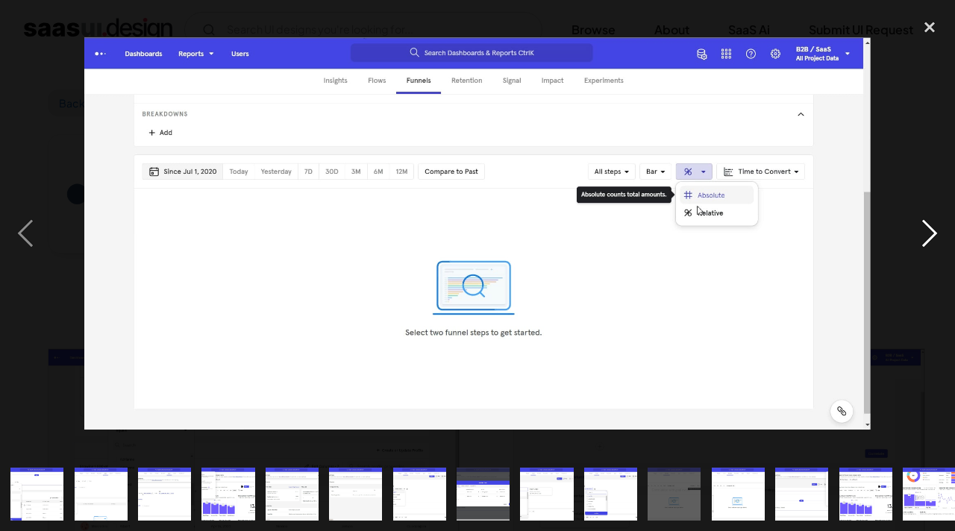
click at [932, 232] on div "next image" at bounding box center [929, 233] width 51 height 446
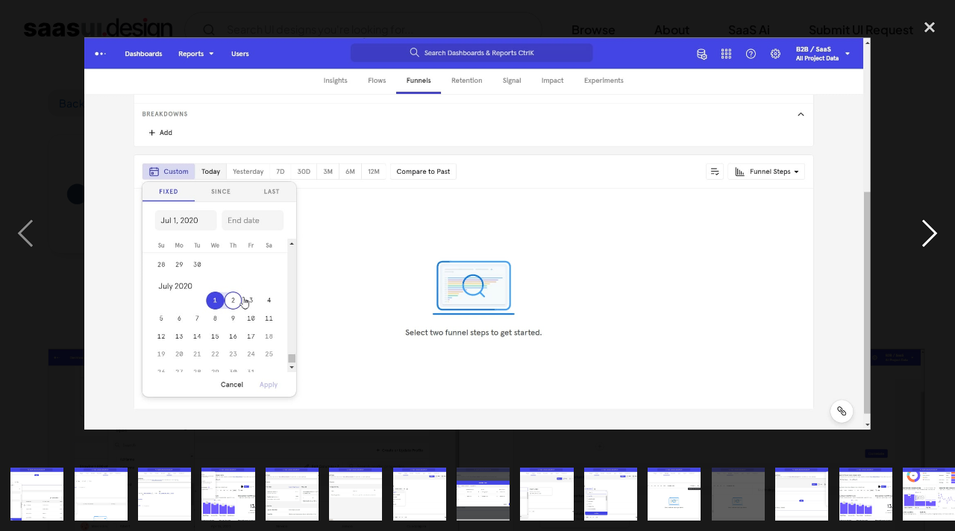
click at [932, 232] on div "next image" at bounding box center [929, 233] width 51 height 446
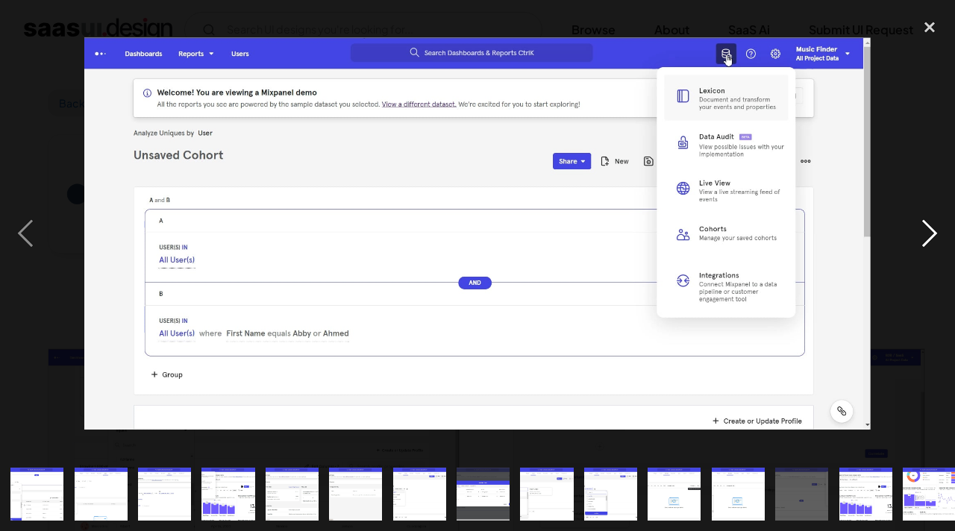
click at [932, 232] on div "next image" at bounding box center [929, 233] width 51 height 446
